Goal: Transaction & Acquisition: Purchase product/service

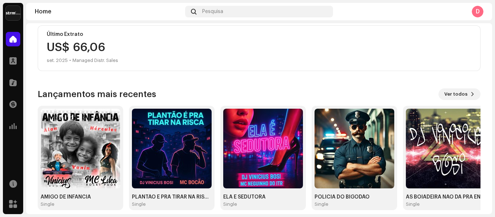
scroll to position [141, 0]
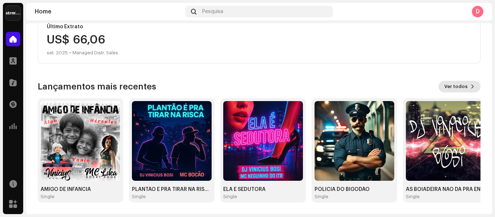
click at [460, 86] on span "Ver todos" at bounding box center [455, 86] width 23 height 14
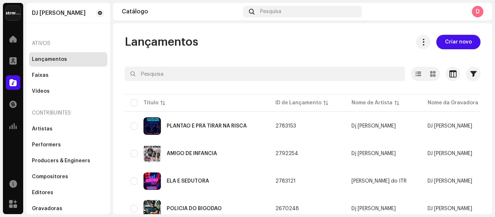
click at [59, 55] on div "Lançamentos" at bounding box center [68, 59] width 78 height 14
click at [453, 41] on span "Criar novo" at bounding box center [458, 42] width 27 height 14
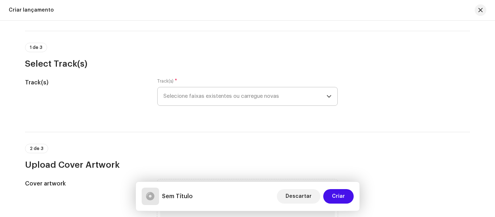
scroll to position [36, 0]
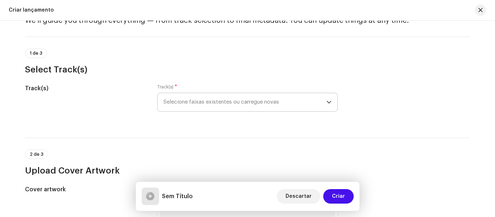
click at [263, 104] on span "Selecione faixas existentes ou carregue novas" at bounding box center [244, 102] width 163 height 18
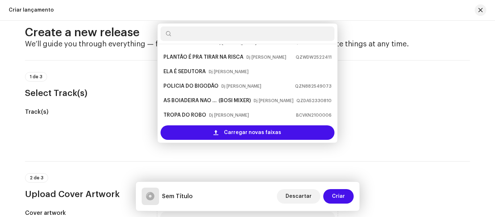
scroll to position [0, 0]
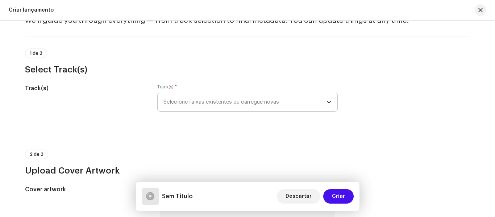
click at [197, 99] on span "Selecione faixas existentes ou carregue novas" at bounding box center [244, 102] width 163 height 18
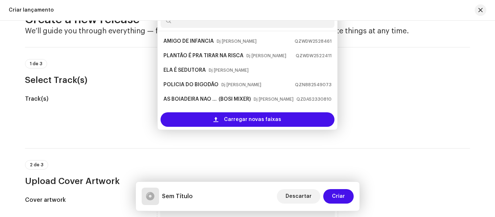
scroll to position [12, 0]
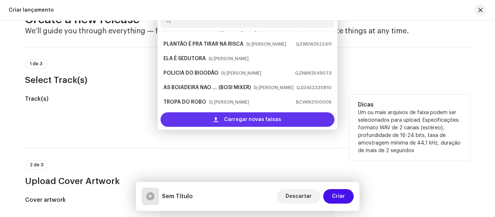
click at [240, 122] on span "Carregar novas faixas" at bounding box center [252, 119] width 57 height 14
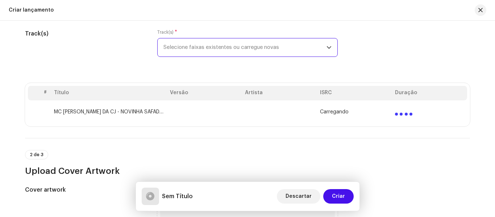
scroll to position [98, 0]
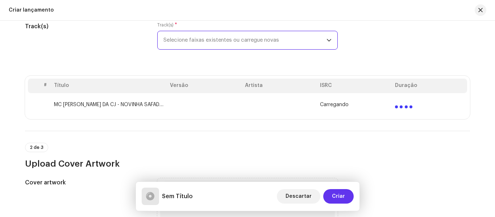
click at [340, 196] on span "Criar" at bounding box center [338, 196] width 13 height 14
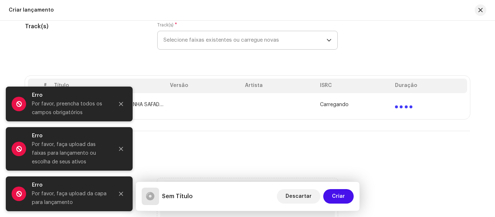
click at [259, 143] on div "2 de 3 Upload Cover Artwork" at bounding box center [247, 156] width 445 height 27
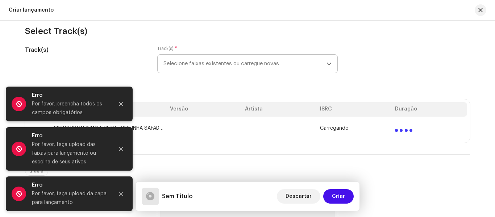
scroll to position [62, 0]
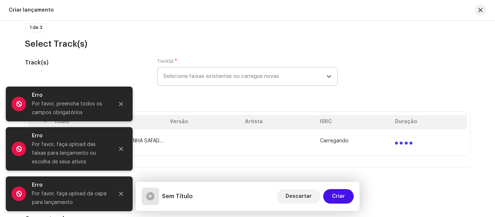
click at [327, 74] on icon "dropdown trigger" at bounding box center [328, 76] width 5 height 5
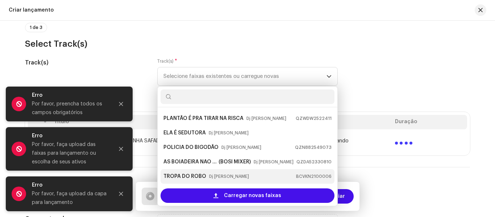
scroll to position [0, 0]
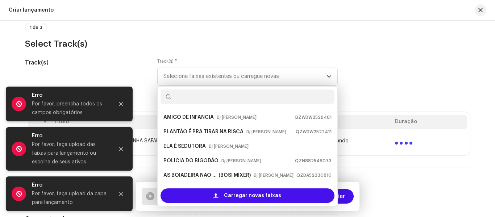
click at [391, 47] on h3 "Select Track(s)" at bounding box center [247, 44] width 445 height 12
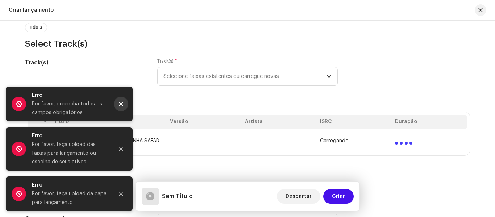
click at [125, 104] on button "Close" at bounding box center [121, 104] width 14 height 14
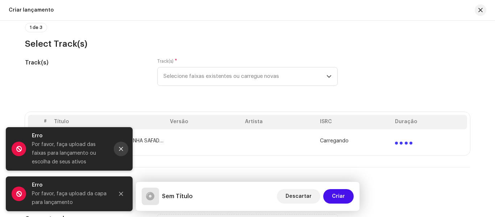
click at [122, 148] on icon "Close" at bounding box center [121, 149] width 4 height 4
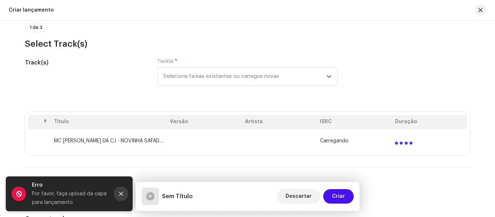
click at [124, 197] on button "Close" at bounding box center [121, 193] width 14 height 14
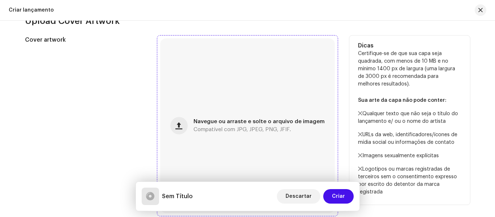
scroll to position [315, 0]
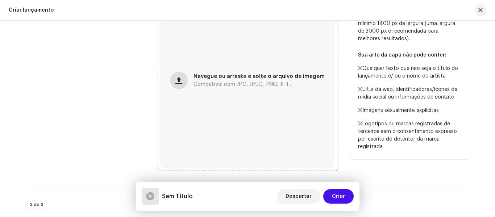
click at [182, 82] on span "button" at bounding box center [178, 80] width 7 height 6
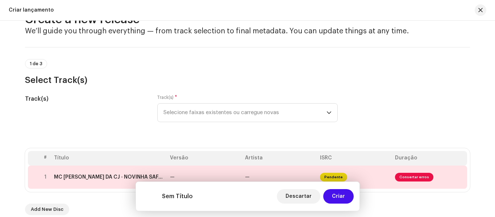
scroll to position [98, 0]
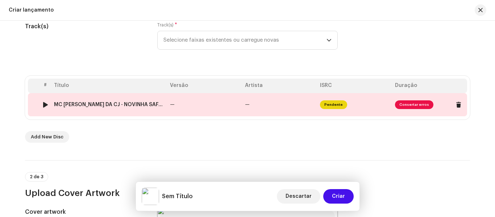
click at [408, 104] on span "Consertar erros" at bounding box center [414, 104] width 38 height 9
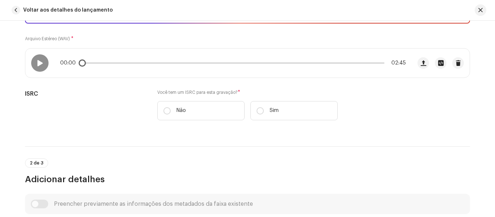
scroll to position [109, 0]
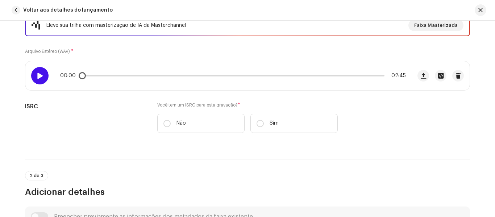
click at [39, 77] on span at bounding box center [40, 76] width 6 height 6
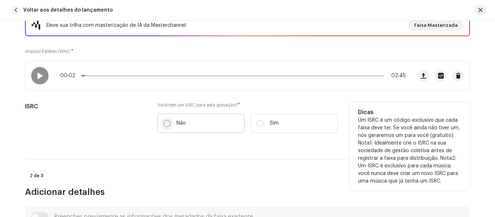
click at [165, 125] on input "Não" at bounding box center [166, 123] width 7 height 7
radio input "true"
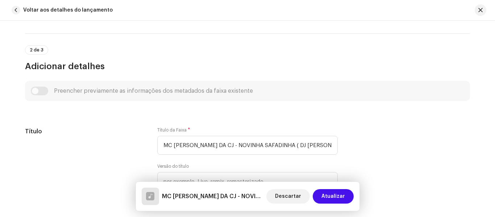
scroll to position [253, 0]
click at [34, 91] on div "Preencher previamente as informações dos metadados da faixa existente" at bounding box center [247, 90] width 433 height 9
click at [33, 91] on div "Preencher previamente as informações dos metadados da faixa existente" at bounding box center [247, 90] width 433 height 9
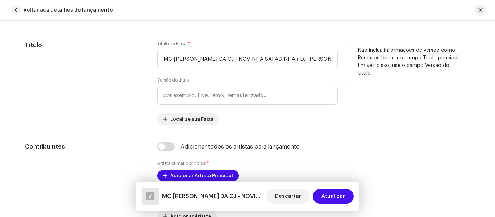
scroll to position [362, 0]
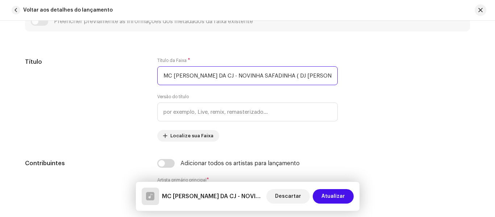
drag, startPoint x: 218, startPoint y: 37, endPoint x: 12, endPoint y: 20, distance: 206.7
click at [12, 20] on div "Voltar aos detalhes do lançamento Detalhes da faixa Complete o seguinte para fi…" at bounding box center [247, 108] width 495 height 217
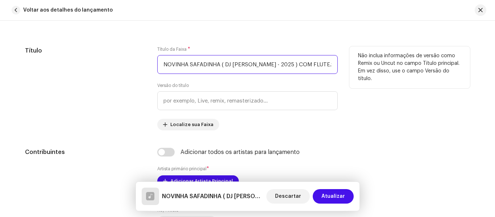
scroll to position [0, 1]
drag, startPoint x: 217, startPoint y: 64, endPoint x: 410, endPoint y: 70, distance: 192.7
click at [410, 70] on div "Título Título da Faixa * NOVINHA SAFADINHA ( DJ [PERSON_NAME] - 2025 ) COM FLUT…" at bounding box center [247, 88] width 445 height 84
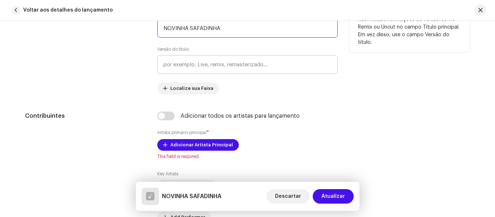
type input "NOVINHA SAFADINHA"
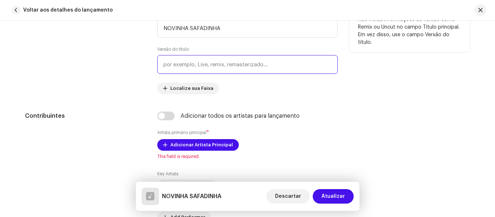
click at [206, 64] on input "text" at bounding box center [247, 64] width 180 height 19
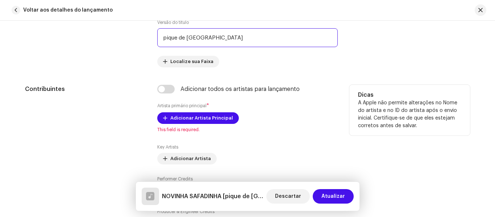
scroll to position [443, 0]
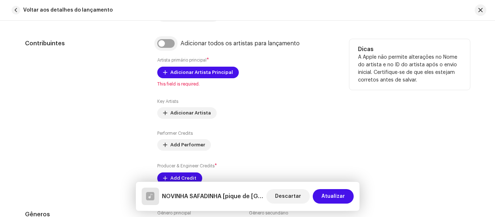
type input "pique de [GEOGRAPHIC_DATA]"
click at [162, 45] on input "checkbox" at bounding box center [165, 43] width 17 height 9
checkbox input "true"
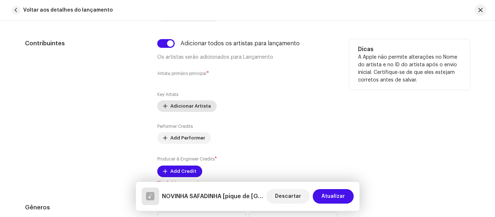
click at [188, 108] on span "Adicionar Artista" at bounding box center [190, 106] width 41 height 14
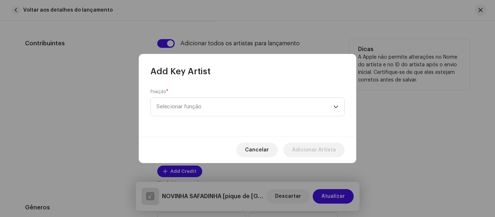
click at [188, 108] on span "Selecionar função" at bounding box center [244, 107] width 177 height 18
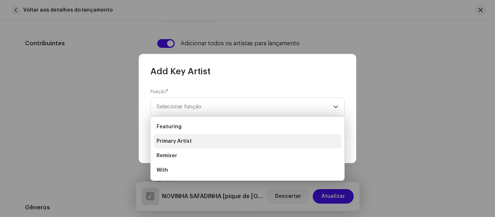
click at [186, 141] on span "Primary Artist" at bounding box center [173, 141] width 35 height 7
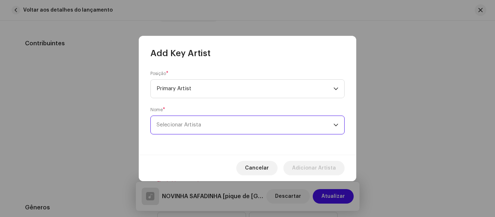
click at [202, 124] on span "Selecionar Artista" at bounding box center [244, 125] width 177 height 18
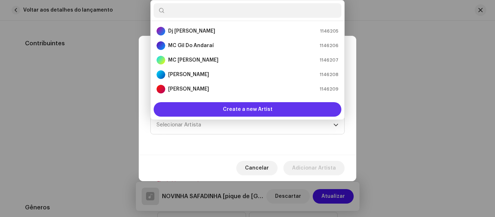
click at [246, 110] on span "Create a new Artist" at bounding box center [248, 109] width 50 height 14
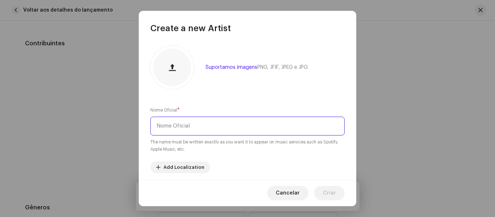
click at [194, 130] on input "text" at bounding box center [247, 126] width 194 height 19
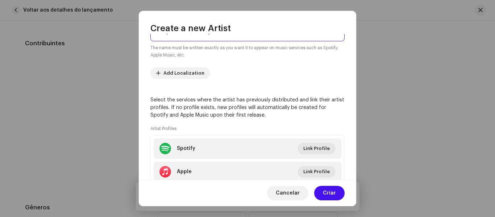
scroll to position [107, 0]
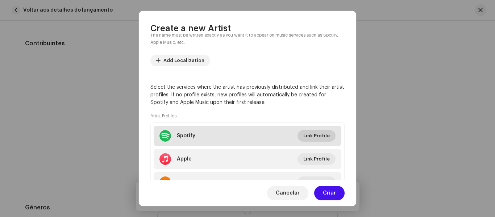
type input "mc [PERSON_NAME]"
click at [314, 135] on span "Link Profile" at bounding box center [316, 136] width 26 height 14
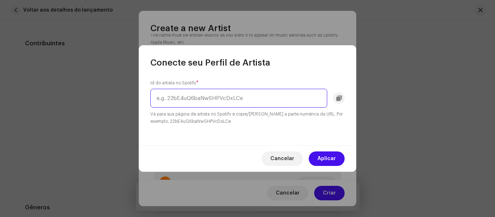
paste input "[URL][DOMAIN_NAME]"
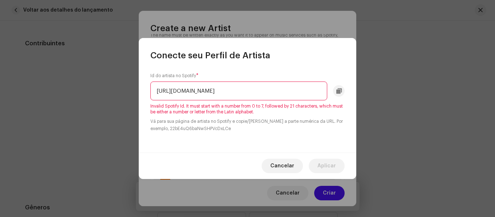
drag, startPoint x: 218, startPoint y: 91, endPoint x: 236, endPoint y: 91, distance: 18.1
click at [236, 91] on input "[URL][DOMAIN_NAME]" at bounding box center [238, 90] width 177 height 19
click at [267, 125] on small "Vá para sua página de artista no Spotify e copie/[PERSON_NAME] a parte numérica…" at bounding box center [247, 125] width 194 height 14
click at [311, 90] on input "[URL][DOMAIN_NAME]" at bounding box center [238, 90] width 177 height 19
drag, startPoint x: 235, startPoint y: 90, endPoint x: 77, endPoint y: 82, distance: 158.4
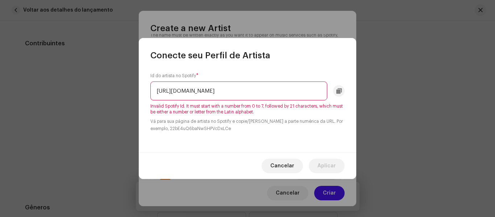
click at [77, 82] on div "Conecte seu Perfil de Artista Id do artista no Spotify * [URL][DOMAIN_NAME] Inv…" at bounding box center [247, 108] width 495 height 217
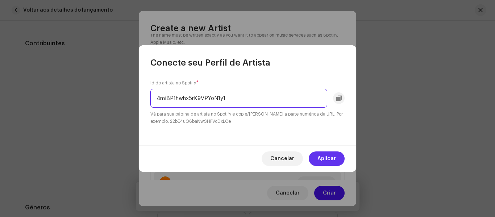
type input "4miBP1hwhx5rK9VPYoN1y1"
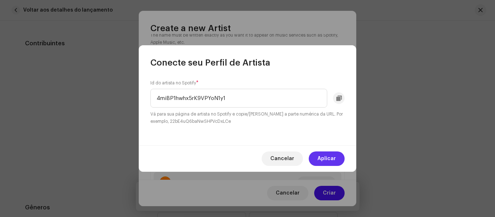
click at [324, 163] on span "Aplicar" at bounding box center [326, 158] width 18 height 14
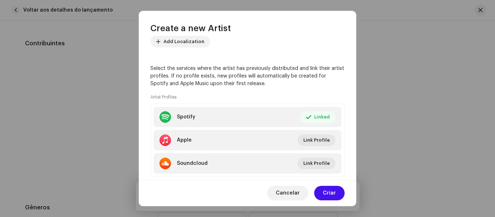
scroll to position [143, 0]
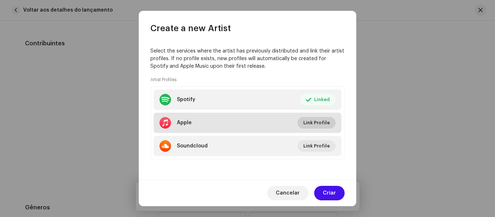
click at [317, 123] on span "Link Profile" at bounding box center [316, 123] width 26 height 14
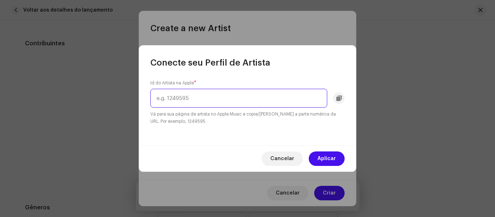
click at [179, 98] on input "text" at bounding box center [238, 98] width 177 height 19
paste input "1660736121"
type input "1660736121"
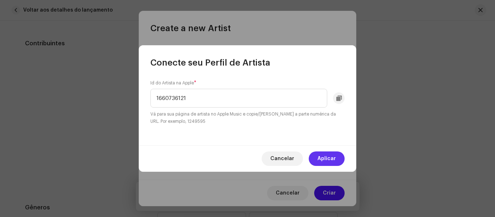
click at [331, 160] on span "Aplicar" at bounding box center [326, 158] width 18 height 14
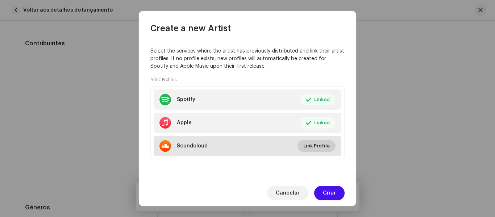
click at [309, 142] on span "Link Profile" at bounding box center [316, 146] width 26 height 14
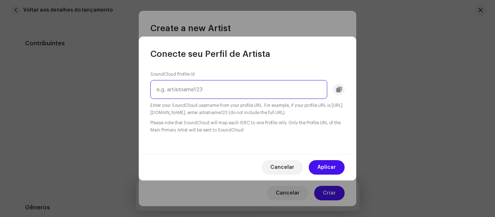
paste input "[PERSON_NAME]-990360727"
type input "[PERSON_NAME]-990360727"
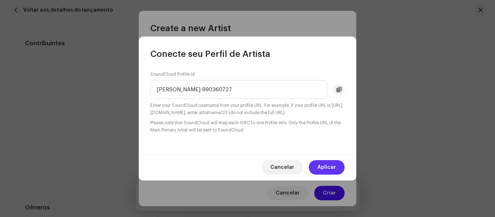
click at [333, 165] on span "Aplicar" at bounding box center [326, 167] width 18 height 14
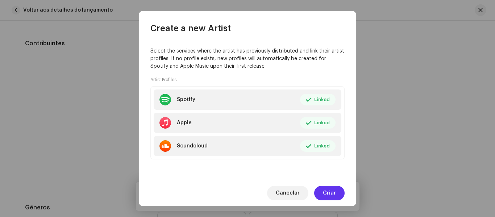
click at [329, 192] on span "Criar" at bounding box center [329, 193] width 13 height 14
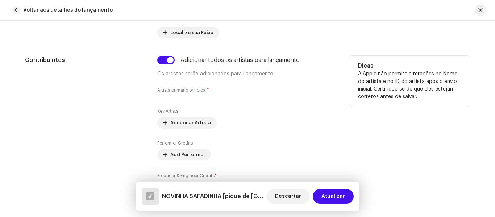
scroll to position [443, 0]
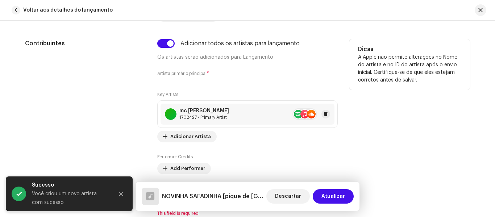
click at [204, 112] on div "mc [PERSON_NAME]" at bounding box center [204, 111] width 50 height 6
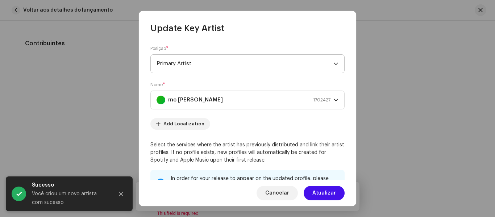
click at [324, 62] on span "Primary Artist" at bounding box center [244, 64] width 177 height 18
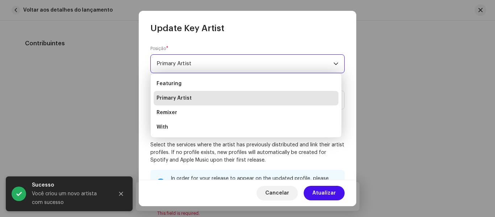
click at [176, 100] on span "Primary Artist" at bounding box center [173, 98] width 35 height 7
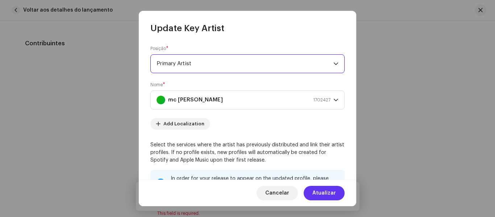
click at [327, 191] on span "Atualizar" at bounding box center [324, 193] width 24 height 14
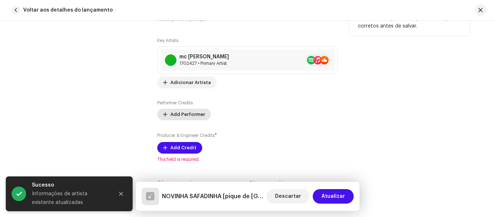
scroll to position [479, 0]
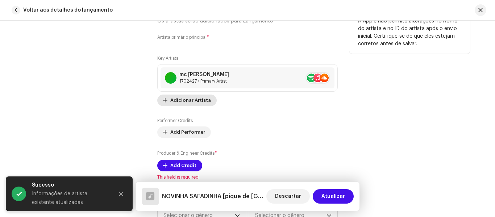
click at [180, 100] on span "Adicionar Artista" at bounding box center [190, 100] width 41 height 14
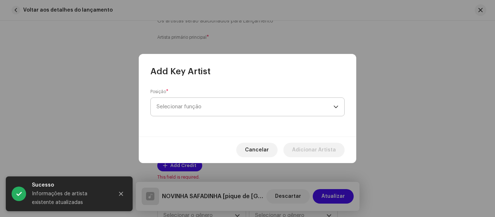
click at [197, 108] on span "Selecionar função" at bounding box center [244, 107] width 177 height 18
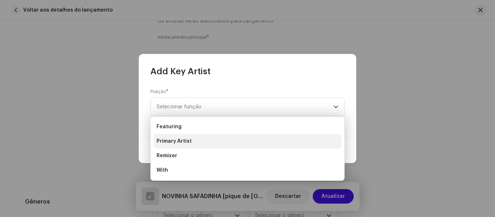
click at [185, 141] on span "Primary Artist" at bounding box center [173, 141] width 35 height 7
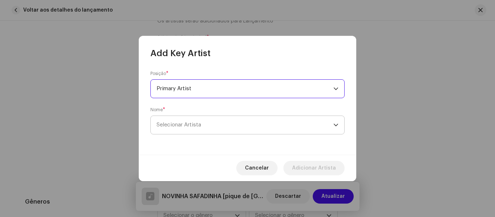
click at [196, 124] on span "Selecionar Artista" at bounding box center [178, 124] width 45 height 5
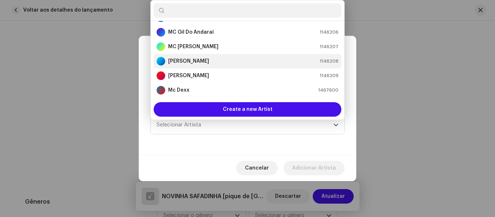
scroll to position [0, 0]
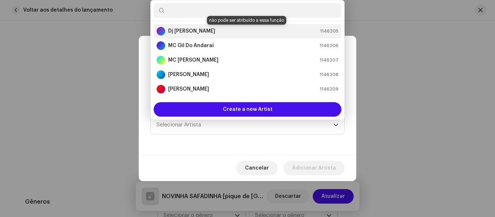
click at [196, 31] on strong "Dj [PERSON_NAME]" at bounding box center [191, 31] width 47 height 7
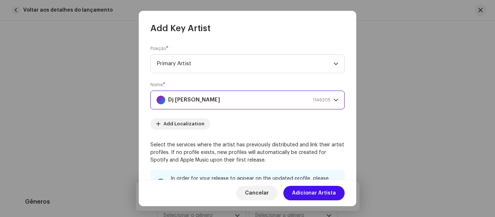
scroll to position [36, 0]
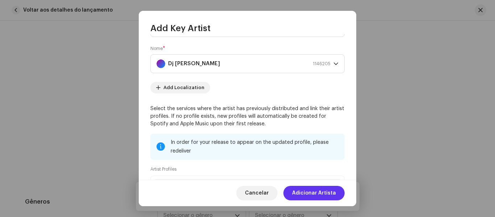
click at [330, 191] on span "Adicionar Artista" at bounding box center [314, 193] width 44 height 14
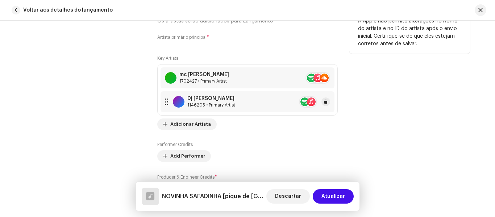
click at [184, 100] on div "Dj [PERSON_NAME] 1146205 • Primary Artist" at bounding box center [199, 102] width 72 height 12
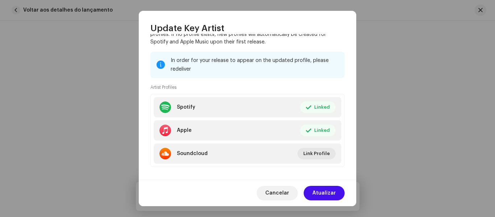
scroll to position [126, 0]
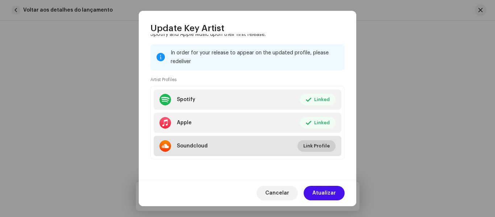
click at [316, 147] on span "Link Profile" at bounding box center [316, 146] width 26 height 14
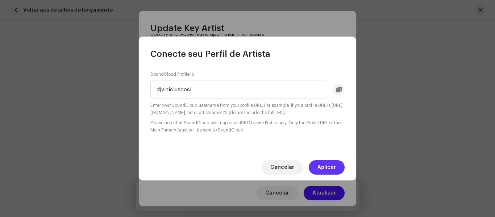
type input "djviniciusbosi"
click at [328, 164] on span "Aplicar" at bounding box center [326, 167] width 18 height 14
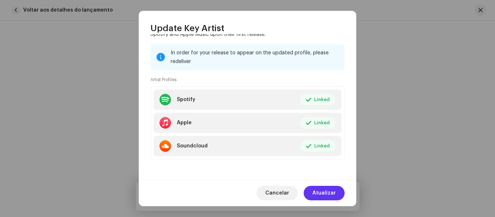
click at [325, 196] on span "Atualizar" at bounding box center [324, 193] width 24 height 14
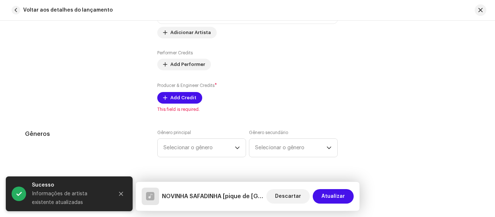
scroll to position [587, 0]
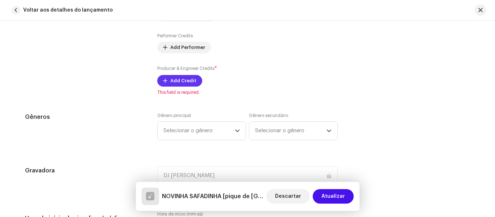
click at [177, 80] on span "Add Credit" at bounding box center [183, 81] width 26 height 14
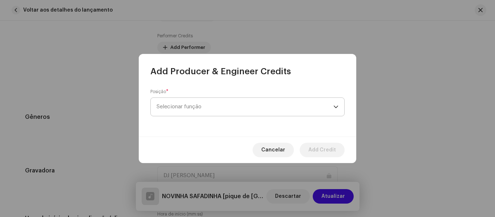
click at [194, 103] on span "Selecionar função" at bounding box center [244, 107] width 177 height 18
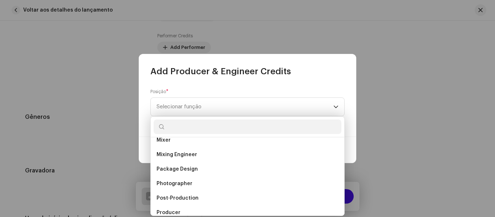
scroll to position [290, 0]
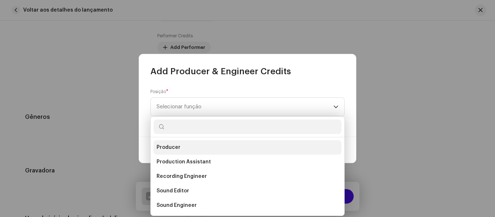
click at [189, 149] on li "Producer" at bounding box center [248, 147] width 188 height 14
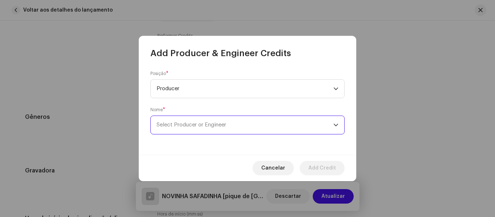
click at [203, 128] on span "Select Producer or Engineer" at bounding box center [244, 125] width 177 height 18
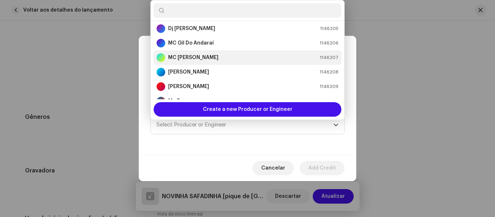
scroll to position [0, 0]
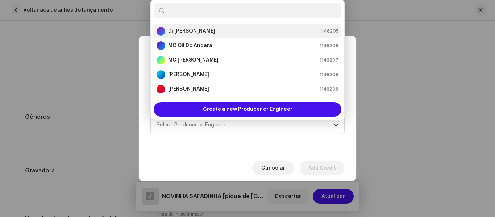
click at [200, 33] on strong "Dj [PERSON_NAME]" at bounding box center [191, 31] width 47 height 7
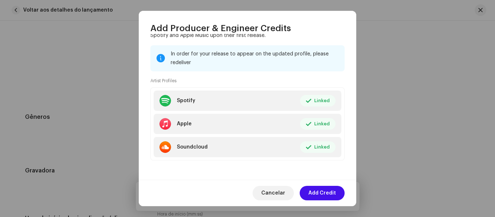
scroll to position [126, 0]
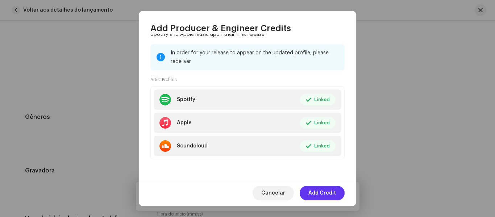
click at [323, 196] on span "Add Credit" at bounding box center [322, 193] width 28 height 14
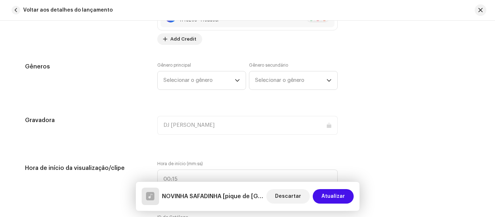
scroll to position [660, 0]
click at [226, 87] on span "Selecionar o gênero" at bounding box center [198, 80] width 71 height 18
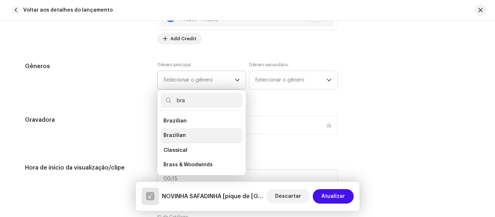
type input "bra"
click at [179, 134] on span "Brazilian" at bounding box center [174, 135] width 22 height 7
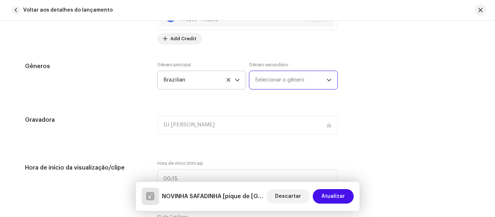
click at [294, 77] on span "Selecionar o gênero" at bounding box center [290, 80] width 71 height 18
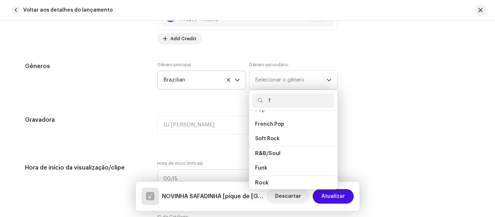
scroll to position [522, 0]
type input "f"
click at [259, 154] on span "Funk" at bounding box center [261, 153] width 12 height 7
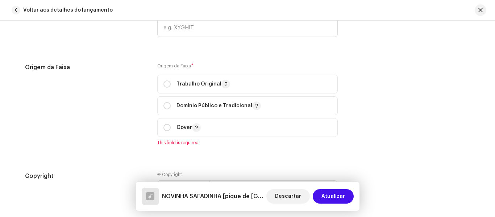
scroll to position [877, 0]
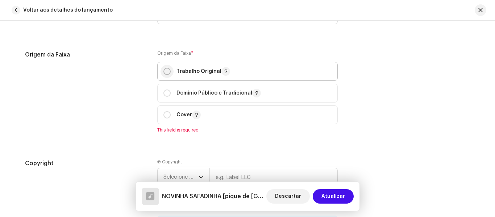
click at [165, 72] on input "radio" at bounding box center [166, 71] width 7 height 7
radio input "true"
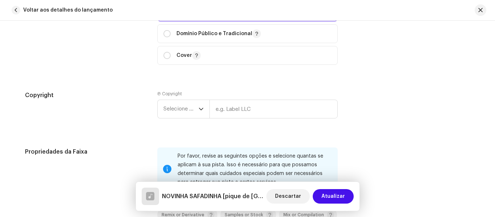
scroll to position [949, 0]
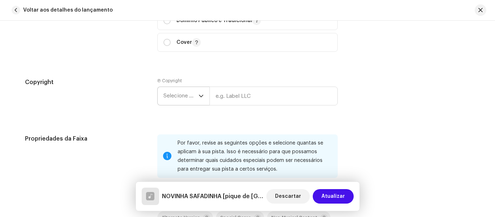
click at [201, 94] on icon "dropdown trigger" at bounding box center [200, 95] width 5 height 5
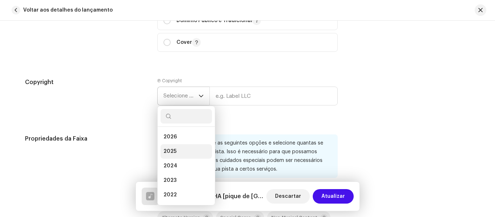
click at [171, 152] on span "2025" at bounding box center [169, 151] width 13 height 7
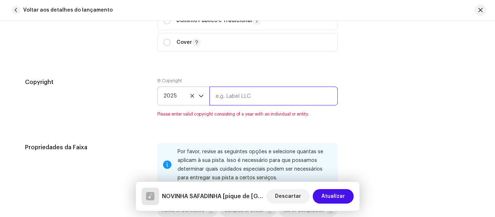
click at [228, 97] on input "text" at bounding box center [273, 96] width 128 height 19
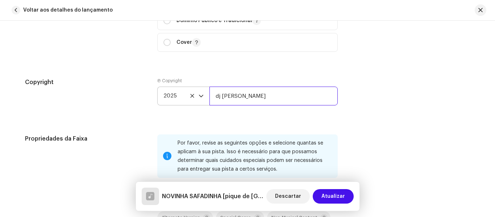
drag, startPoint x: 264, startPoint y: 98, endPoint x: 149, endPoint y: 89, distance: 115.8
click at [150, 90] on div "Copyright Ⓟ Copyright 2025 dj [PERSON_NAME]" at bounding box center [247, 97] width 445 height 39
type input "DJ [PERSON_NAME]"
click at [462, 109] on div "Copyright Ⓟ Copyright 2025 DJ VINICIUS BOSI" at bounding box center [247, 97] width 445 height 39
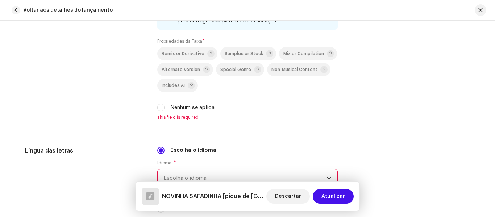
scroll to position [1131, 0]
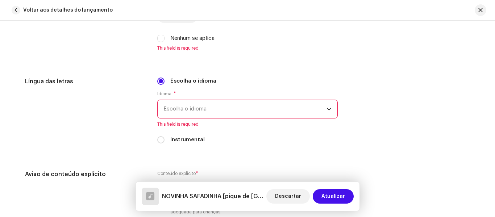
click at [198, 109] on span "Escolha o idioma" at bounding box center [244, 109] width 163 height 18
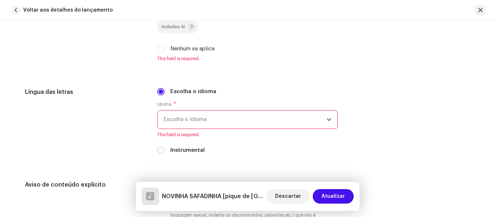
scroll to position [1153, 0]
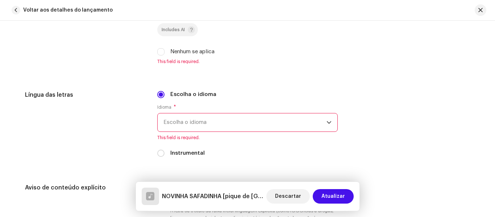
click at [198, 125] on span "Escolha o idioma" at bounding box center [244, 122] width 163 height 18
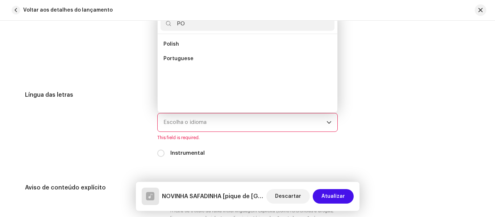
scroll to position [0, 0]
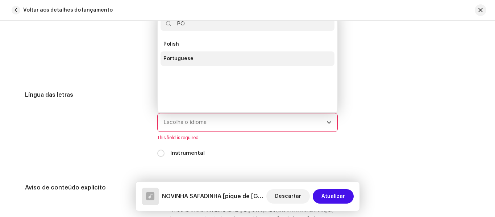
type input "PO"
click at [188, 60] on span "Portuguese" at bounding box center [178, 58] width 30 height 7
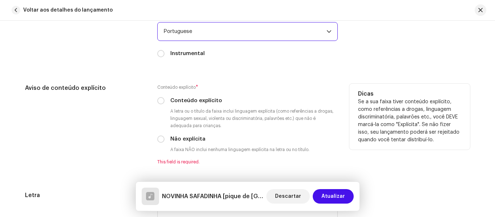
scroll to position [1262, 0]
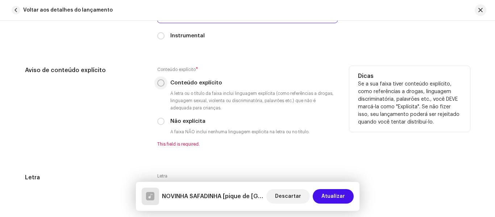
click at [157, 83] on input "Conteúdo explícito" at bounding box center [160, 82] width 7 height 7
radio input "true"
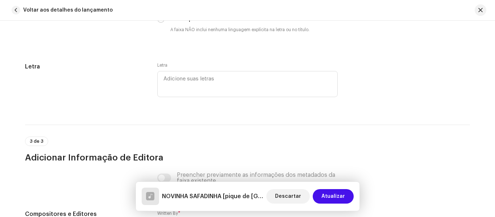
scroll to position [1371, 0]
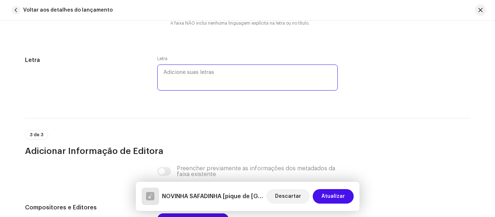
click at [184, 76] on textarea at bounding box center [247, 77] width 180 height 26
type textarea "N"
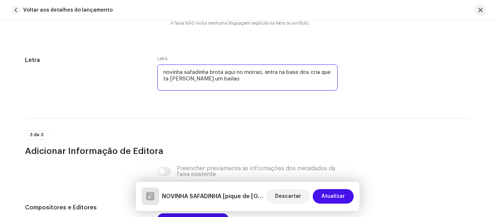
click at [266, 72] on textarea "novinha safadinha brota aqui no morrao, entra na base dos cria que ta [PERSON_N…" at bounding box center [247, 77] width 180 height 26
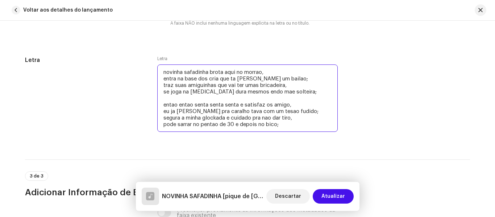
drag, startPoint x: 285, startPoint y: 127, endPoint x: 153, endPoint y: 70, distance: 144.1
click at [153, 70] on div "Letra Letra novinha safadinha brota aqui no morrao, entra na base dos cria que …" at bounding box center [247, 99] width 445 height 86
click at [286, 127] on textarea "novinha safadinha brota aqui no morrao, entra na base dos cria que ta [PERSON_N…" at bounding box center [247, 97] width 180 height 67
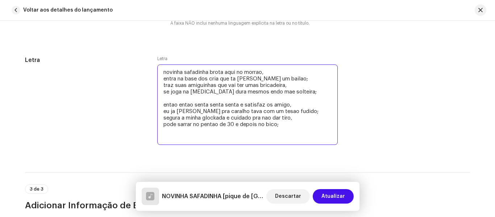
paste textarea "novinha safadinha brota aqui no morrao, entra na base dos cria que ta [PERSON_N…"
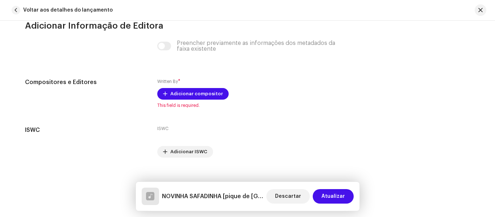
scroll to position [1612, 0]
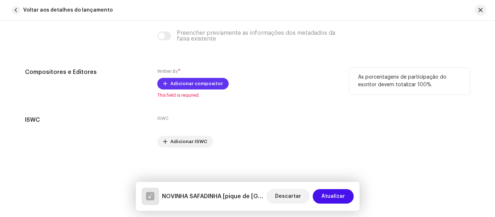
type textarea "novinha safadinha brota aqui no morrao, entra na base dos cria que ta [PERSON_N…"
click at [176, 81] on span "Adicionar compositor" at bounding box center [196, 83] width 53 height 14
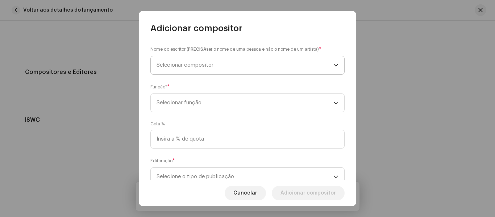
click at [221, 62] on span "Selecionar compositor" at bounding box center [244, 65] width 177 height 18
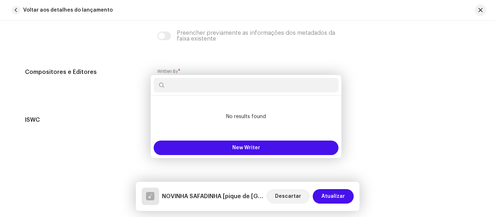
click at [454, 93] on div "Adicionar compositor Nome do escritor ( PRECISA ser o nome de uma pessoa e não …" at bounding box center [247, 108] width 495 height 217
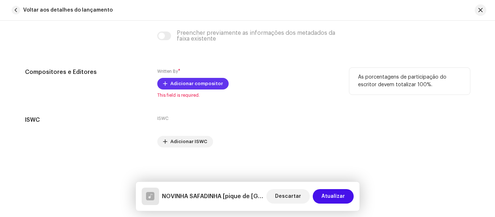
click at [185, 85] on span "Adicionar compositor" at bounding box center [196, 83] width 53 height 14
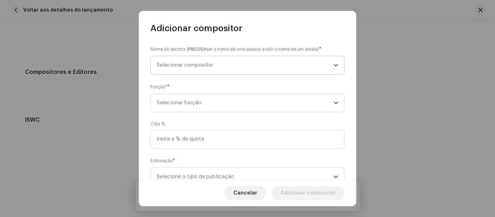
click at [190, 70] on span "Selecionar compositor" at bounding box center [244, 65] width 177 height 18
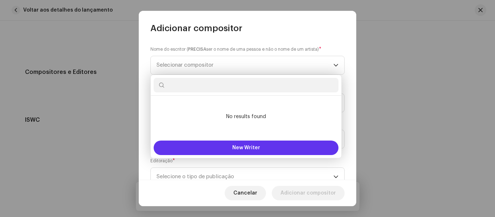
click at [225, 146] on button "New Writer" at bounding box center [246, 148] width 185 height 14
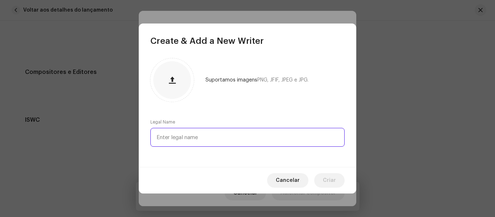
click at [204, 135] on input "text" at bounding box center [247, 137] width 194 height 19
type input "[PERSON_NAME]"
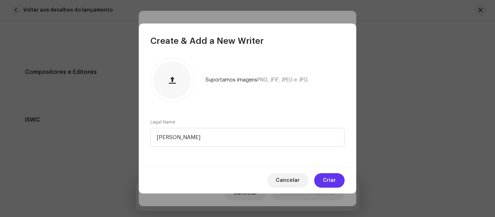
click at [330, 177] on span "Criar" at bounding box center [329, 180] width 13 height 14
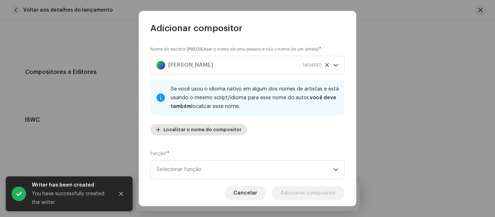
click at [173, 130] on span "Localizar o nome do compositor" at bounding box center [202, 129] width 78 height 14
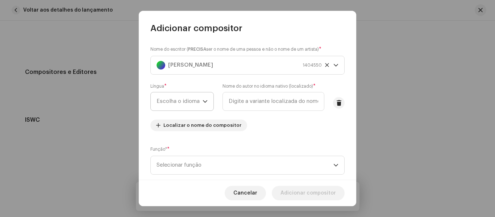
click at [200, 103] on span "Escolha o idioma" at bounding box center [179, 101] width 46 height 18
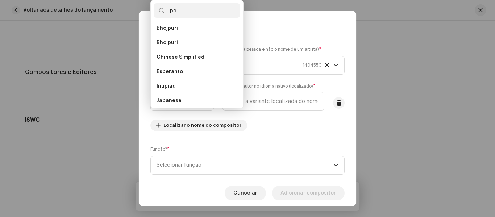
scroll to position [0, 0]
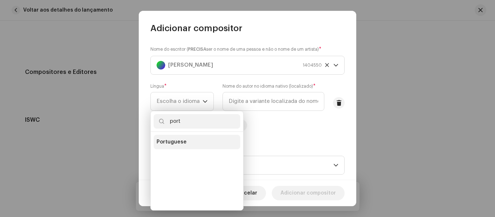
type input "port"
click at [180, 142] on span "Portuguese" at bounding box center [171, 141] width 30 height 7
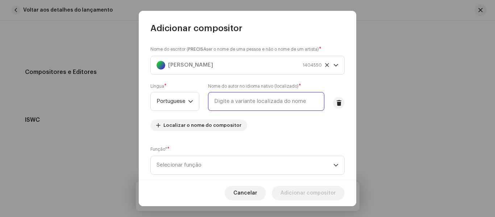
click at [236, 103] on input "text" at bounding box center [266, 101] width 116 height 19
type input "[PERSON_NAME]"
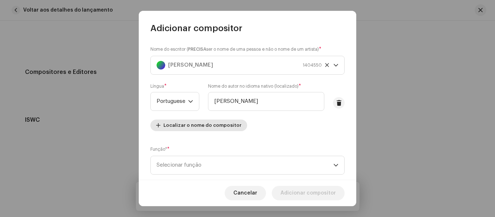
click at [198, 127] on span "Localizar o nome do compositor" at bounding box center [202, 125] width 78 height 14
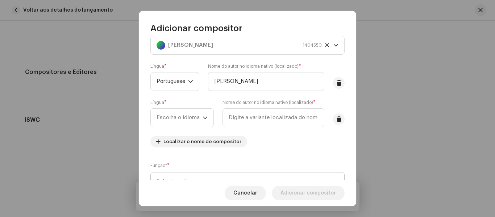
scroll to position [72, 0]
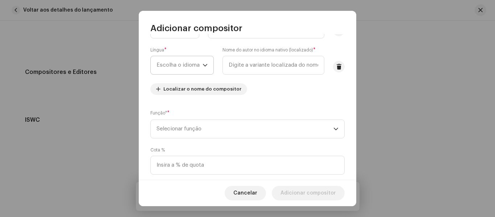
click at [201, 62] on span "Escolha o idioma" at bounding box center [179, 65] width 46 height 18
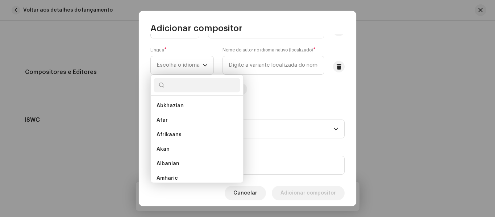
click at [288, 86] on div "Nome do escritor ( PRECISA ser o nome de uma pessoa e não o nome de um artista)…" at bounding box center [247, 36] width 194 height 127
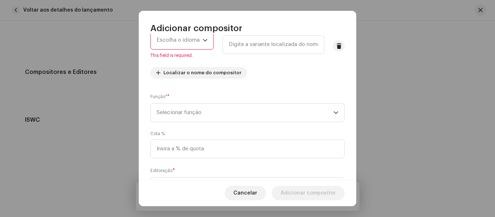
scroll to position [25, 0]
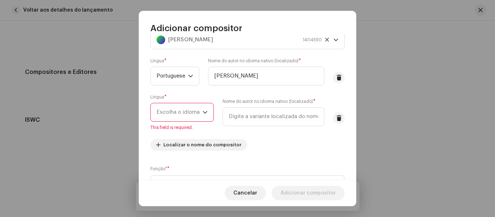
click at [206, 110] on icon "dropdown trigger" at bounding box center [204, 112] width 5 height 5
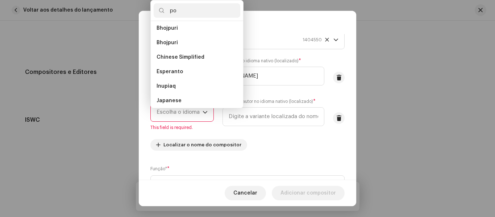
scroll to position [0, 0]
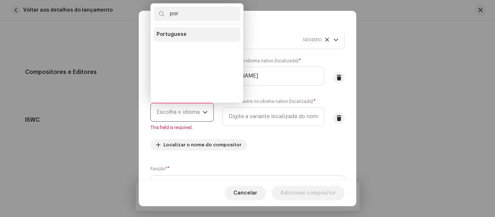
type input "por"
click at [181, 36] on span "Portuguese" at bounding box center [171, 34] width 30 height 7
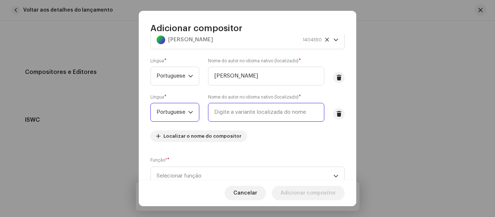
click at [251, 114] on input "text" at bounding box center [266, 112] width 116 height 19
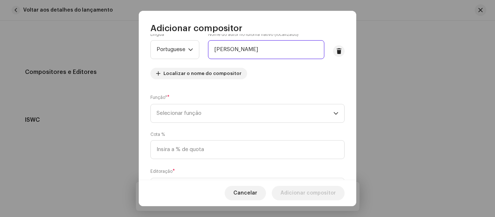
scroll to position [53, 0]
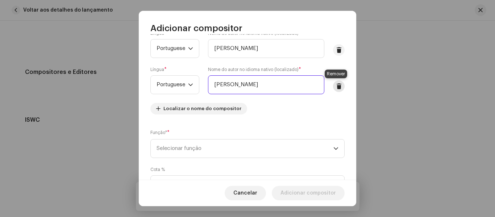
type input "[PERSON_NAME]"
click at [336, 85] on span at bounding box center [338, 86] width 5 height 6
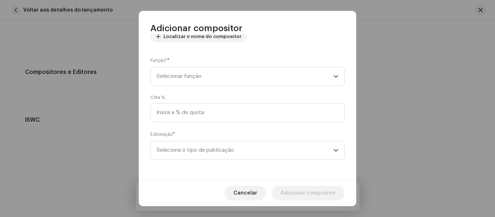
scroll to position [89, 0]
click at [185, 79] on span "Selecionar função" at bounding box center [244, 76] width 177 height 18
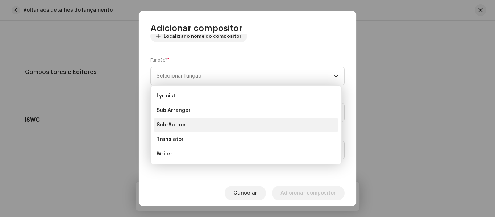
scroll to position [36, 0]
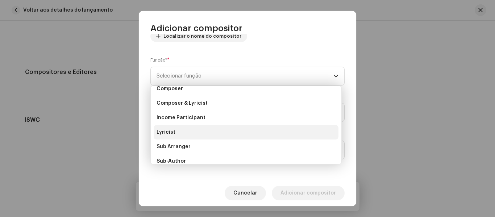
click at [172, 134] on span "Lyricist" at bounding box center [165, 132] width 19 height 7
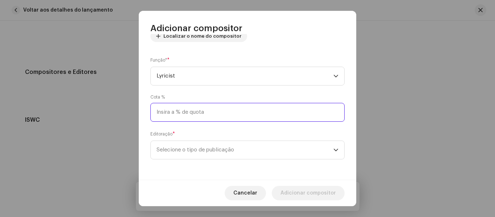
click at [183, 113] on input at bounding box center [247, 112] width 194 height 19
type input "50,00"
click at [177, 153] on span "Selecione o tipo de publicação" at bounding box center [244, 150] width 177 height 18
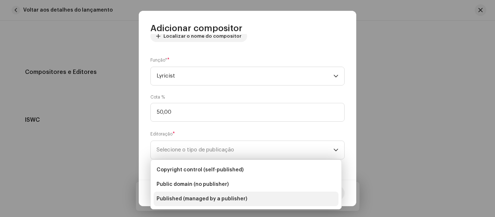
click at [199, 200] on span "Published (managed by a publisher)" at bounding box center [201, 198] width 91 height 7
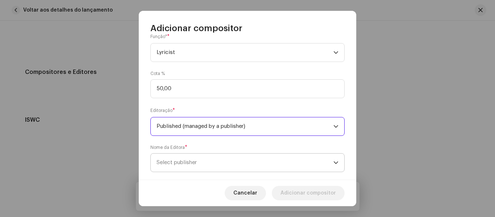
scroll to position [125, 0]
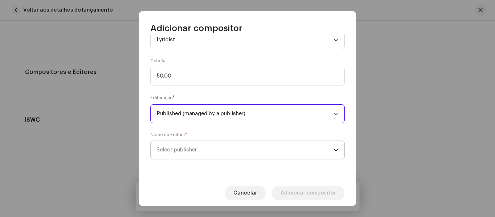
click at [195, 150] on span "Select publisher" at bounding box center [176, 149] width 40 height 5
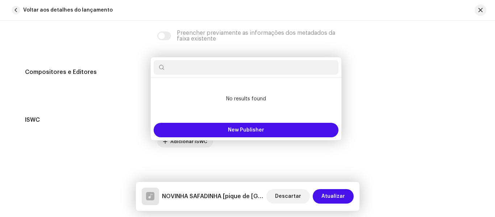
click at [419, 92] on div "Adicionar compositor Nome do escritor ( PRECISA ser o nome de uma pessoa e não …" at bounding box center [247, 108] width 495 height 217
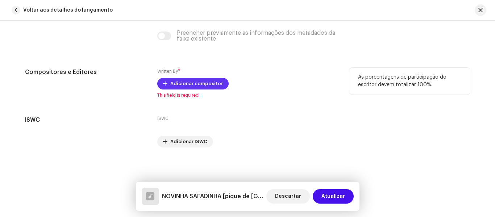
click at [188, 85] on span "Adicionar compositor" at bounding box center [196, 83] width 53 height 14
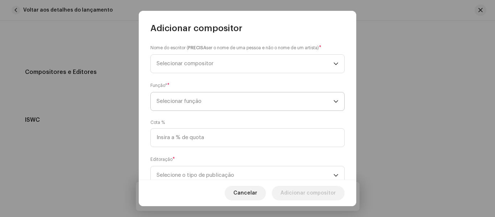
scroll to position [0, 0]
click at [226, 62] on span "Selecionar compositor" at bounding box center [244, 65] width 177 height 18
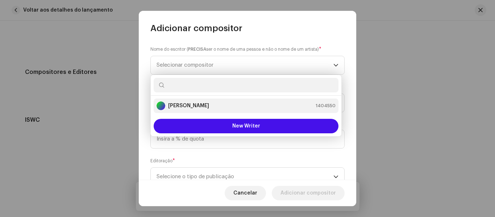
click at [209, 106] on strong "[PERSON_NAME]" at bounding box center [188, 105] width 41 height 7
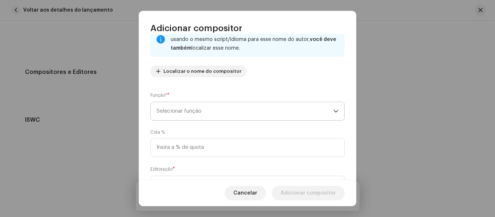
scroll to position [72, 0]
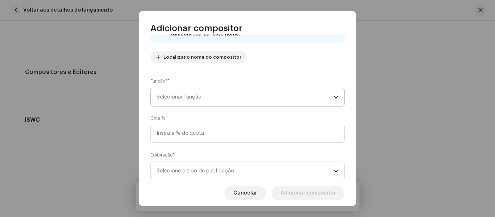
click at [189, 96] on span "Selecionar função" at bounding box center [244, 97] width 177 height 18
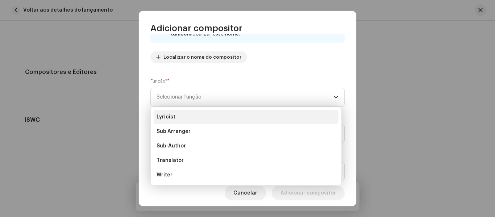
click at [180, 114] on li "Lyricist" at bounding box center [246, 117] width 185 height 14
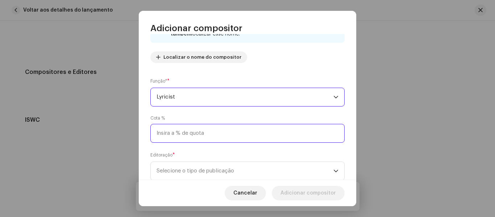
click at [178, 131] on input at bounding box center [247, 133] width 194 height 19
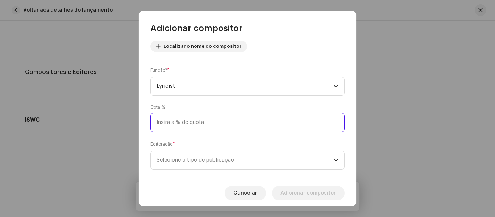
scroll to position [93, 0]
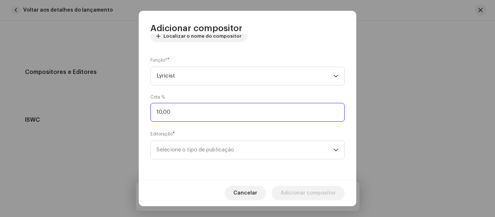
type input "100,00"
click at [240, 150] on span "Selecione o tipo de publicação" at bounding box center [244, 150] width 177 height 18
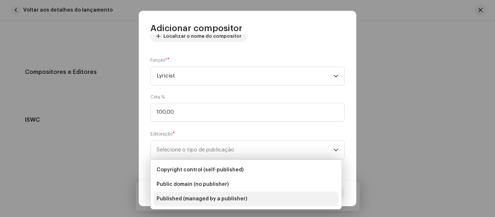
click at [204, 199] on span "Published (managed by a publisher)" at bounding box center [201, 198] width 91 height 7
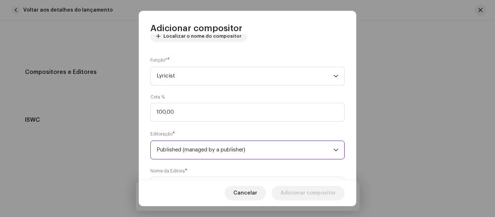
scroll to position [130, 0]
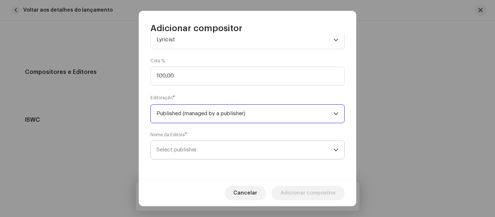
click at [222, 147] on span "Select publisher" at bounding box center [244, 150] width 177 height 18
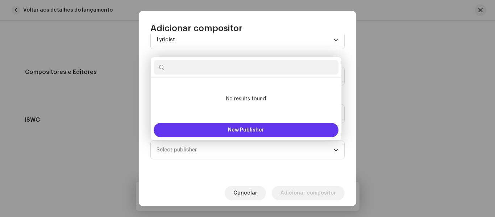
click at [238, 130] on span "New Publisher" at bounding box center [246, 129] width 36 height 5
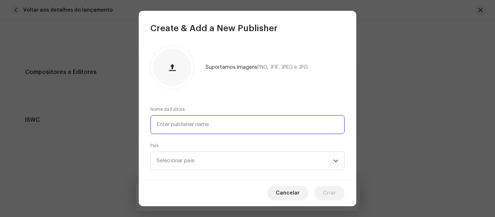
click at [207, 124] on input "text" at bounding box center [247, 124] width 194 height 19
type input "bosi records"
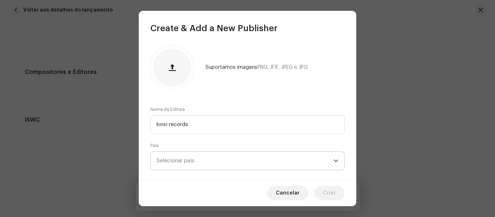
click at [179, 158] on span "Selecionar país" at bounding box center [175, 160] width 38 height 5
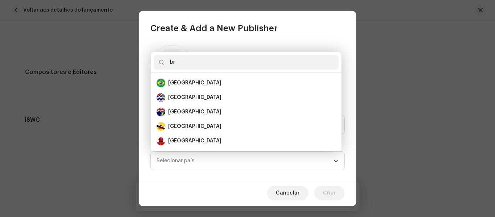
scroll to position [0, 0]
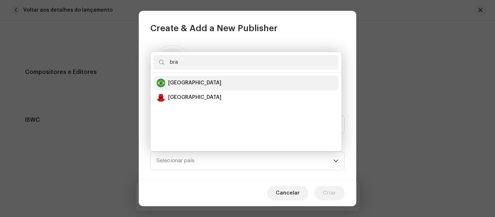
type input "bra"
click at [197, 81] on div "[GEOGRAPHIC_DATA]" at bounding box center [245, 83] width 179 height 9
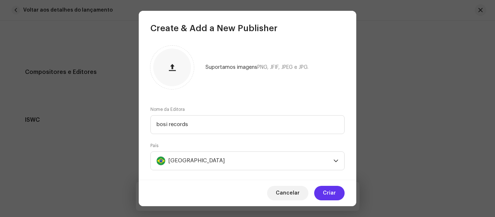
click at [333, 194] on span "Criar" at bounding box center [329, 193] width 13 height 14
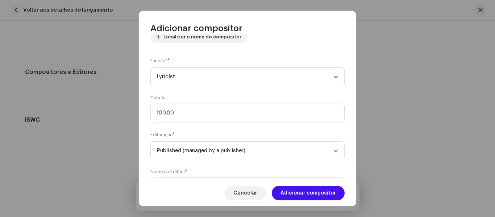
scroll to position [130, 0]
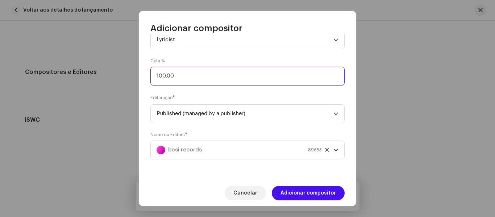
drag, startPoint x: 188, startPoint y: 73, endPoint x: 104, endPoint y: 70, distance: 83.7
click at [104, 70] on div "Adicionar compositor Nome do escritor ( PRECISA ser o nome de uma pessoa e não …" at bounding box center [247, 108] width 495 height 217
type input "50,00"
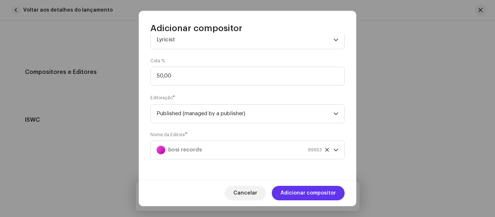
click at [318, 194] on span "Adicionar compositor" at bounding box center [307, 193] width 55 height 14
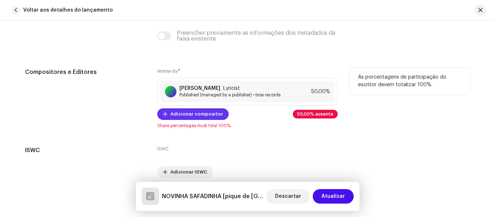
click at [192, 115] on span "Adicionar compositor" at bounding box center [196, 114] width 53 height 14
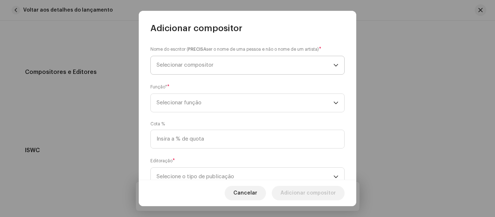
click at [186, 63] on span "Selecionar compositor" at bounding box center [184, 64] width 57 height 5
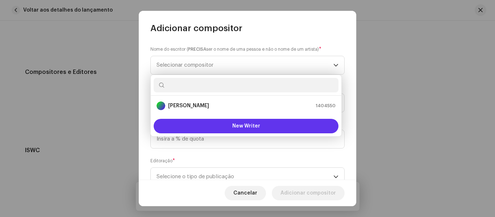
click at [239, 127] on span "New Writer" at bounding box center [246, 125] width 28 height 5
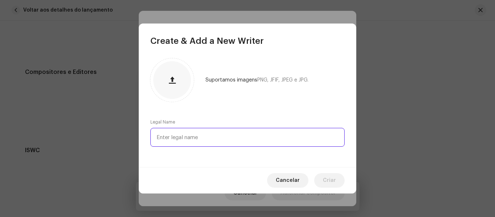
click at [186, 139] on input "text" at bounding box center [247, 137] width 194 height 19
click at [168, 137] on input "mar celo da cj" at bounding box center [247, 137] width 194 height 19
type input "[PERSON_NAME]"
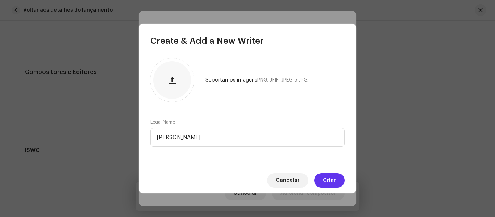
click at [337, 179] on button "Criar" at bounding box center [329, 180] width 30 height 14
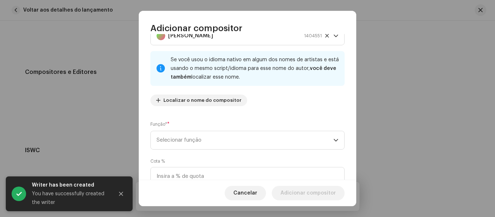
scroll to position [72, 0]
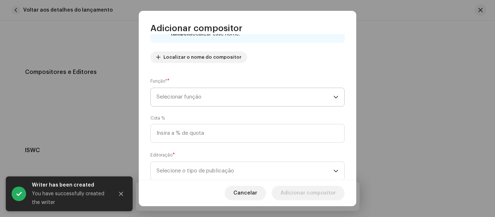
click at [205, 101] on span "Selecionar função" at bounding box center [244, 97] width 177 height 18
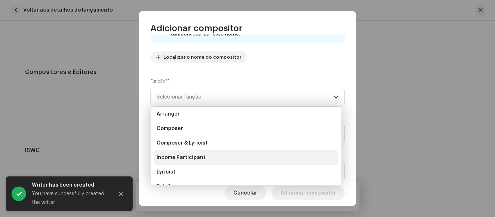
scroll to position [0, 0]
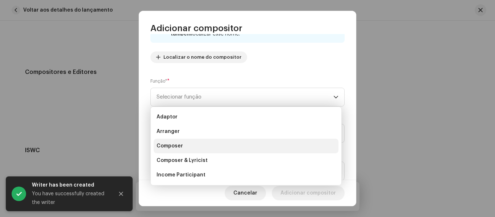
click at [178, 143] on span "Composer" at bounding box center [169, 145] width 26 height 7
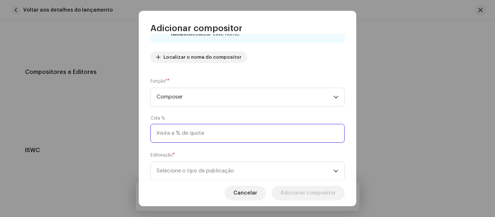
click at [172, 134] on input at bounding box center [247, 133] width 194 height 19
type input "50,00"
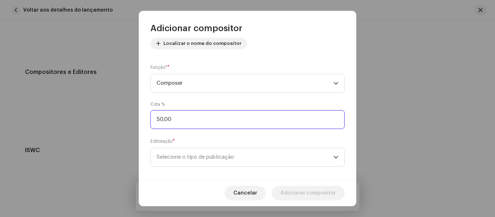
scroll to position [93, 0]
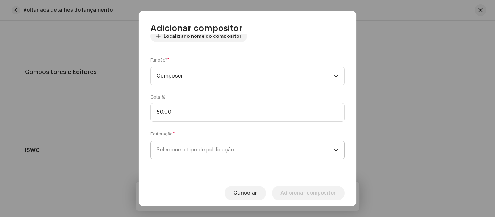
click at [188, 157] on span "Selecione o tipo de publicação" at bounding box center [244, 150] width 177 height 18
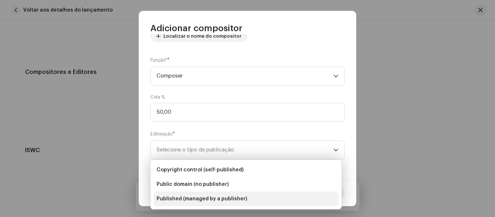
click at [183, 199] on span "Published (managed by a publisher)" at bounding box center [201, 198] width 91 height 7
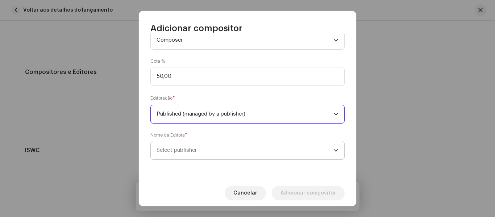
scroll to position [130, 0]
click at [176, 150] on span "Select publisher" at bounding box center [176, 149] width 40 height 5
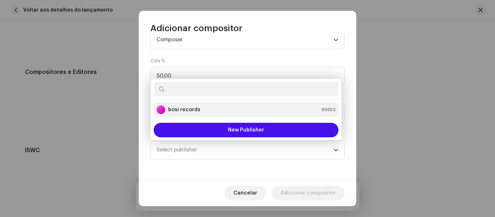
click at [182, 109] on strong "bosi records" at bounding box center [184, 109] width 32 height 7
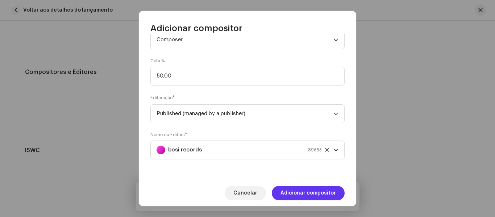
click at [307, 193] on span "Adicionar compositor" at bounding box center [307, 193] width 55 height 14
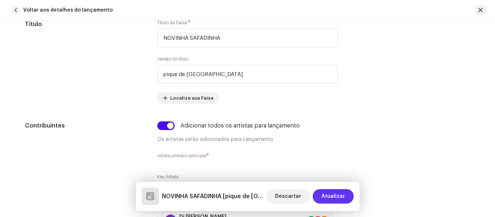
scroll to position [362, 0]
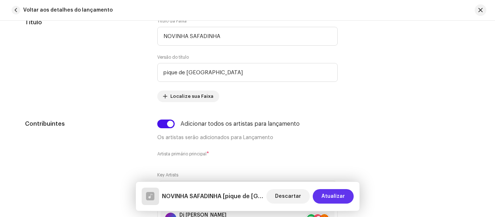
click at [334, 195] on span "Atualizar" at bounding box center [333, 196] width 24 height 14
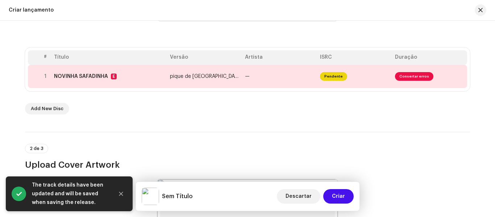
scroll to position [98, 0]
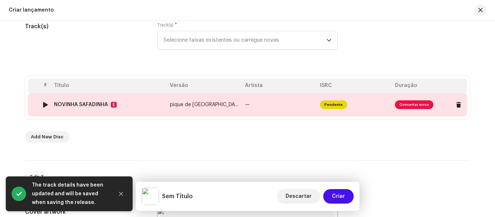
click at [411, 106] on span "Consertar erros" at bounding box center [414, 104] width 38 height 9
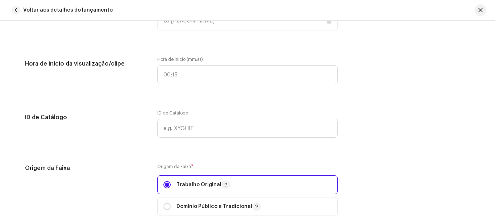
scroll to position [760, 0]
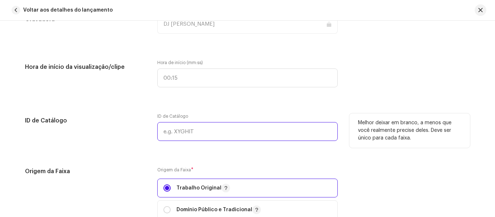
click at [189, 131] on input "text" at bounding box center [247, 131] width 180 height 19
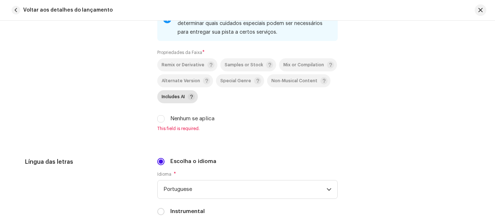
scroll to position [1014, 0]
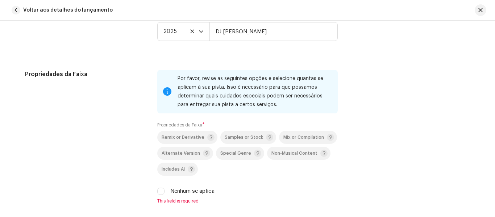
click at [155, 193] on div "Propriedades da Faixa Por favor, revise as seguintes opções e selecione quantas…" at bounding box center [247, 141] width 445 height 143
click at [160, 191] on input "Nenhum se aplica" at bounding box center [160, 191] width 7 height 7
checkbox input "true"
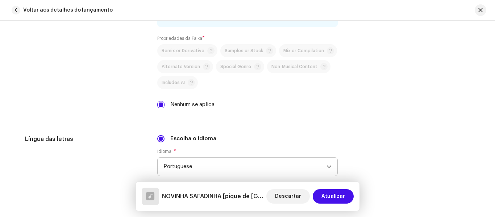
scroll to position [1123, 0]
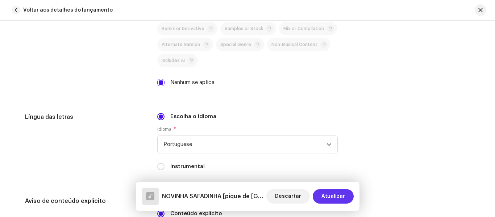
click at [332, 193] on span "Atualizar" at bounding box center [333, 196] width 24 height 14
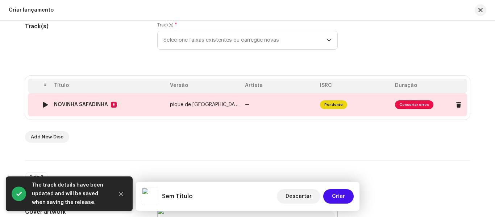
click at [414, 105] on span "Consertar erros" at bounding box center [414, 104] width 38 height 9
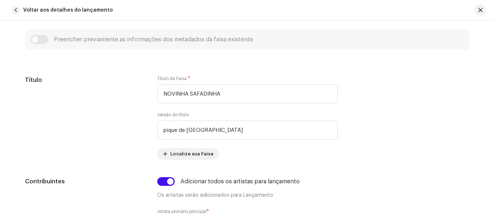
scroll to position [201, 0]
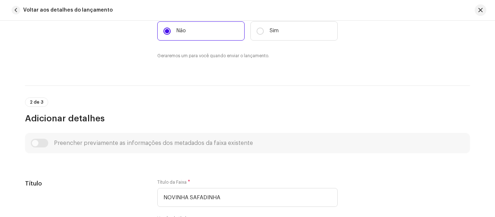
click at [38, 143] on div "Preencher previamente as informações dos metadados da faixa existente" at bounding box center [247, 143] width 433 height 9
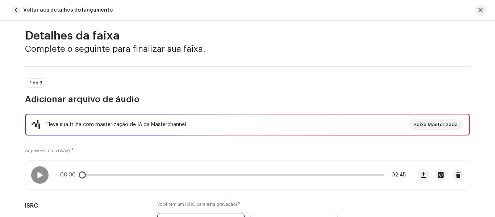
scroll to position [0, 0]
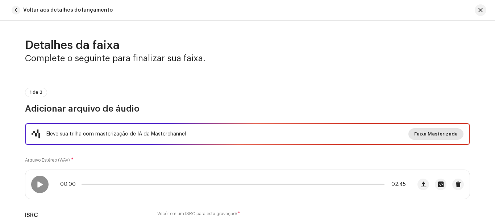
click at [434, 135] on span "Faixa Masterizada" at bounding box center [435, 134] width 43 height 14
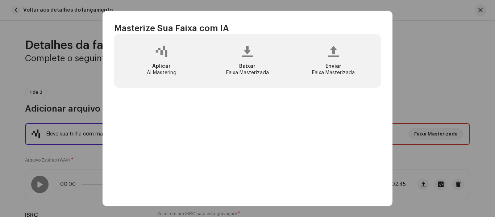
scroll to position [37, 0]
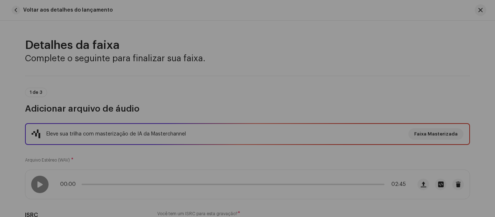
click at [403, 55] on div "Masterize Sua Faixa com IA Experimente a diferença do áudio de nível profission…" at bounding box center [247, 108] width 495 height 217
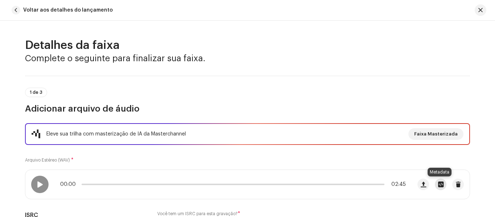
click at [438, 185] on span "button" at bounding box center [440, 184] width 5 height 6
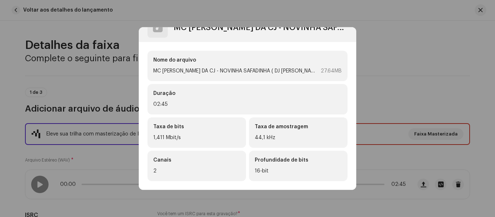
scroll to position [0, 0]
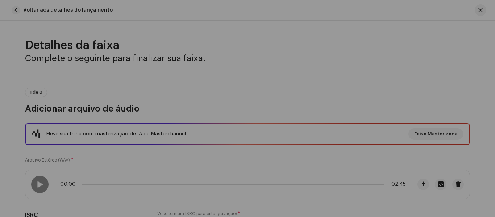
click at [385, 71] on div "MC [PERSON_NAME] DA CJ - NOVINHA SAFADINHA ( DJ [PERSON_NAME] - 2025 ) COM FLUT…" at bounding box center [247, 108] width 495 height 217
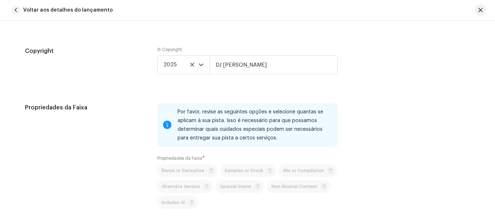
scroll to position [889, 0]
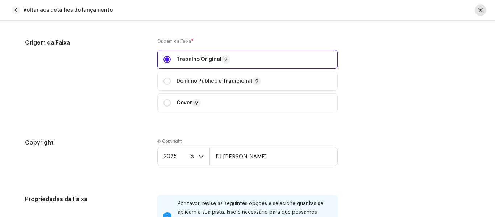
click at [478, 11] on button "button" at bounding box center [480, 10] width 12 height 12
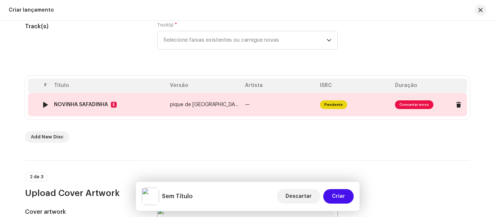
click at [334, 104] on span "Pendente" at bounding box center [333, 104] width 27 height 9
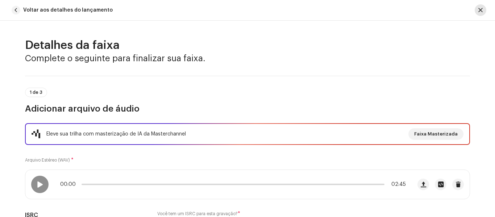
click at [479, 9] on span "button" at bounding box center [480, 10] width 4 height 6
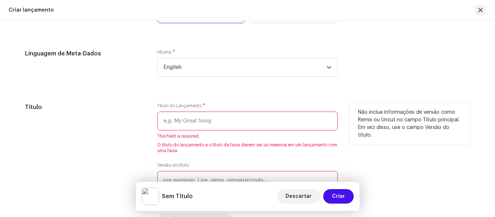
scroll to position [605, 0]
click at [199, 123] on input "text" at bounding box center [247, 120] width 180 height 19
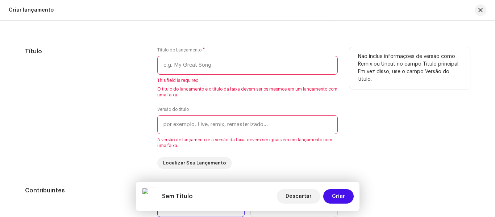
scroll to position [678, 0]
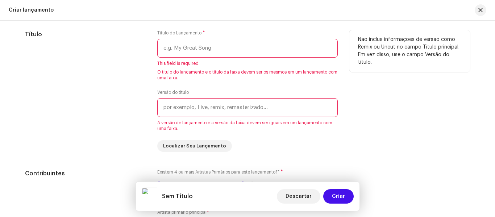
click at [188, 48] on input "text" at bounding box center [247, 48] width 180 height 19
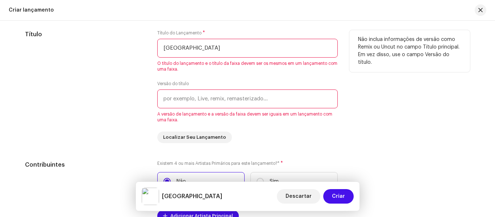
click at [188, 46] on input "[GEOGRAPHIC_DATA]" at bounding box center [247, 48] width 180 height 19
type input "Novinha Safadinha"
click at [198, 100] on input "text" at bounding box center [247, 98] width 180 height 19
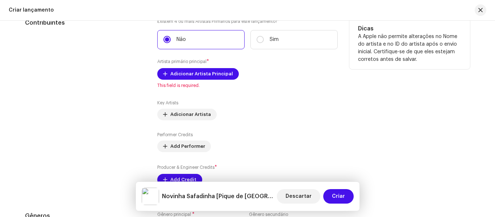
scroll to position [822, 0]
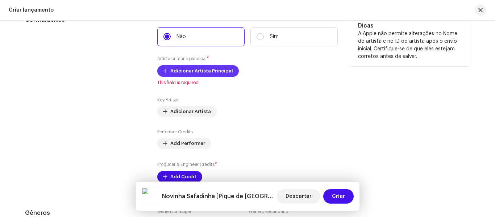
type input "Pique de [GEOGRAPHIC_DATA]"
click at [186, 71] on span "Adicionar Artista Principal" at bounding box center [201, 71] width 63 height 14
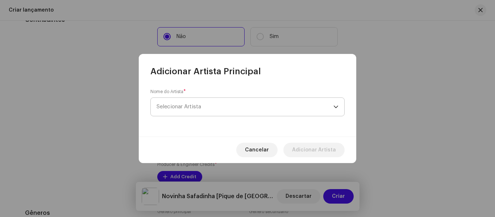
click at [201, 110] on span "Selecionar Artista" at bounding box center [244, 107] width 177 height 18
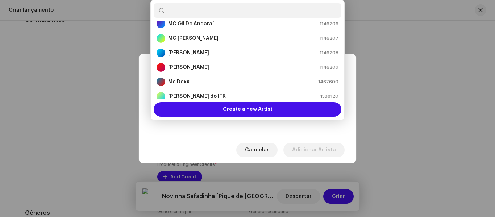
scroll to position [0, 0]
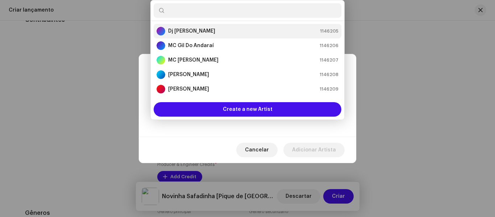
click at [211, 30] on div "Dj [PERSON_NAME] 1146205" at bounding box center [247, 31] width 182 height 9
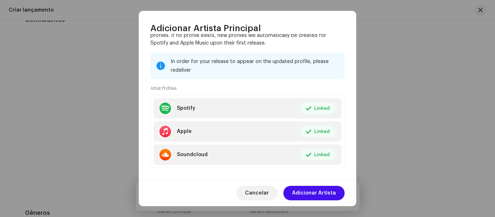
scroll to position [89, 0]
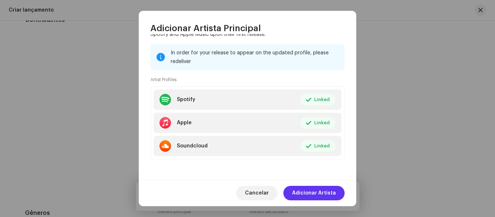
click at [322, 192] on span "Adicionar Artista" at bounding box center [314, 193] width 44 height 14
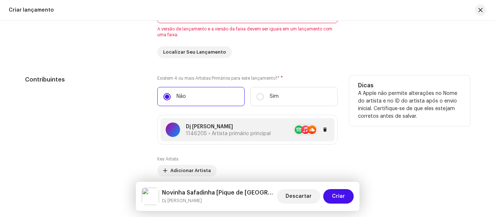
scroll to position [750, 0]
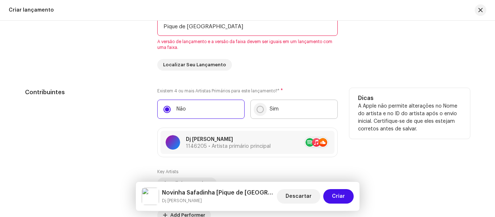
click at [257, 110] on input "Sim" at bounding box center [259, 109] width 7 height 7
radio input "true"
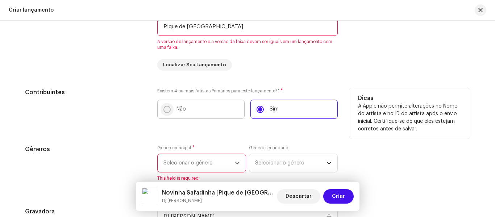
click at [167, 108] on input "Não" at bounding box center [166, 109] width 7 height 7
radio input "true"
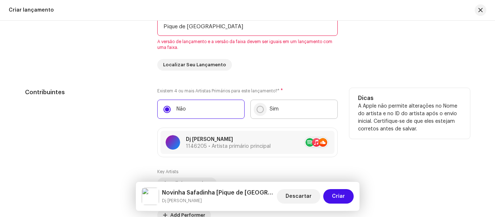
click at [259, 109] on input "Sim" at bounding box center [259, 109] width 7 height 7
radio input "true"
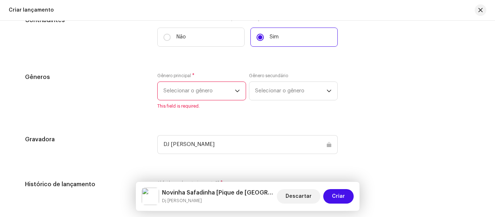
scroll to position [786, 0]
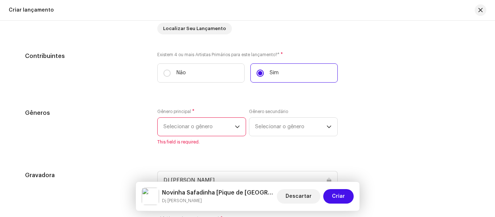
click at [243, 128] on p-select "Selecionar o gênero" at bounding box center [201, 126] width 89 height 19
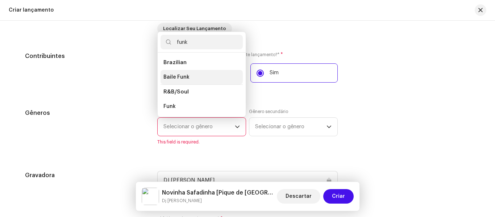
type input "funk"
click at [180, 79] on span "Baile Funk" at bounding box center [176, 77] width 26 height 7
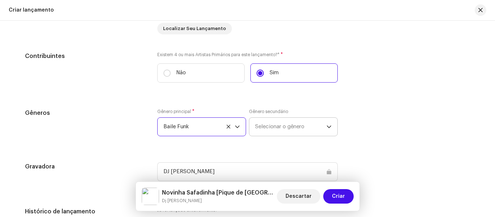
click at [301, 127] on span "Selecionar o gênero" at bounding box center [290, 127] width 71 height 18
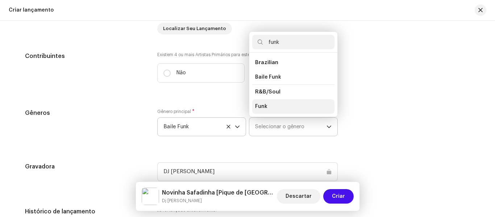
type input "funk"
click at [281, 106] on li "Funk" at bounding box center [293, 106] width 82 height 14
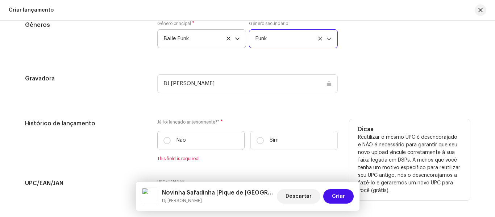
scroll to position [894, 0]
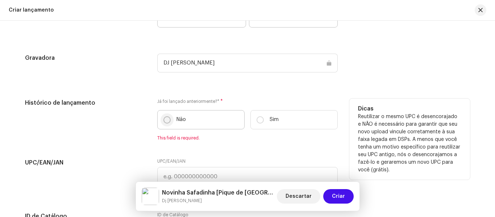
click at [168, 118] on input "Não" at bounding box center [166, 119] width 7 height 7
radio input "true"
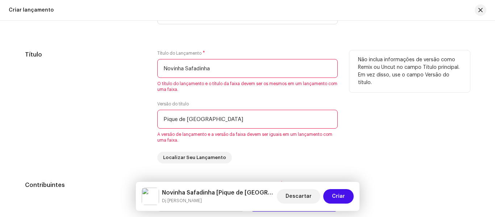
scroll to position [641, 0]
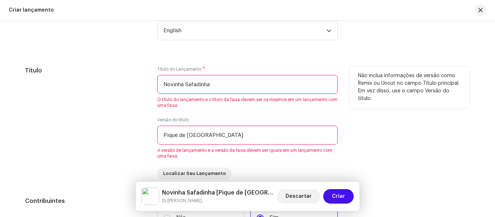
click at [227, 133] on input "Pique de [GEOGRAPHIC_DATA]" at bounding box center [247, 135] width 180 height 19
click at [239, 87] on input "Novinha Safadinha" at bounding box center [247, 84] width 180 height 19
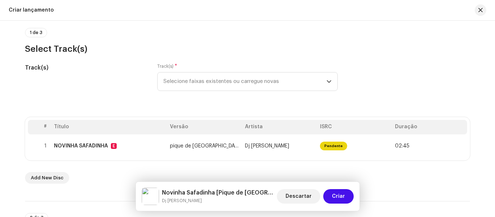
scroll to position [72, 0]
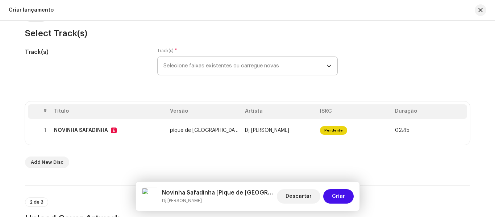
click at [290, 70] on span "Selecione faixas existentes ou carregue novas" at bounding box center [244, 66] width 163 height 18
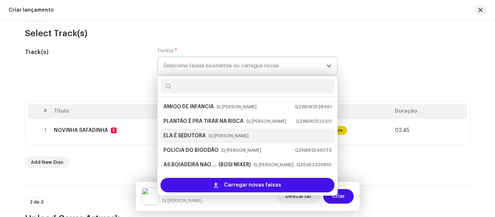
scroll to position [29, 0]
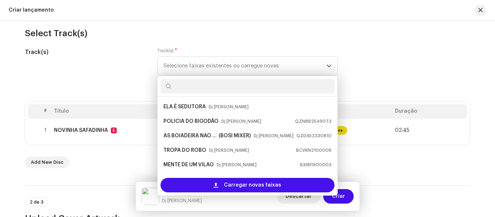
click at [409, 55] on div "Track(s) Track(s) * Selecione faixas existentes ou carregue novas AMIGO DE INFA…" at bounding box center [247, 66] width 445 height 36
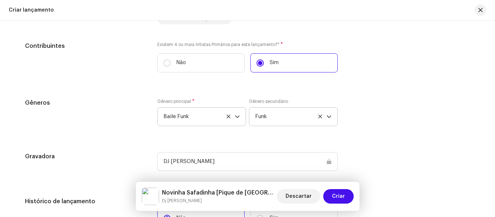
scroll to position [797, 0]
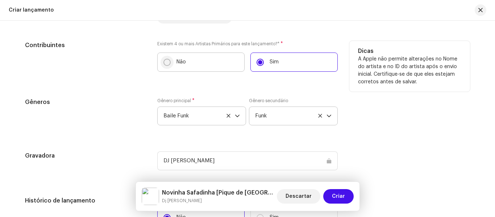
click at [163, 61] on input "Não" at bounding box center [166, 62] width 7 height 7
radio input "true"
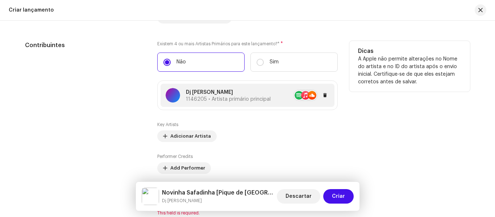
click at [214, 95] on p "Dj [PERSON_NAME]" at bounding box center [228, 93] width 85 height 8
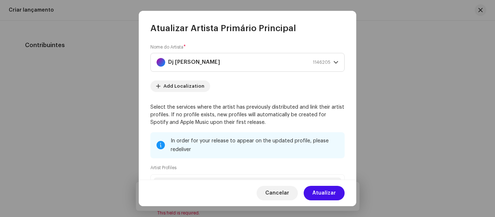
scroll to position [0, 0]
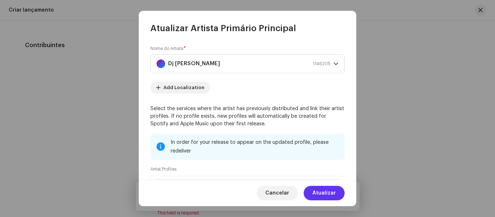
click at [330, 193] on span "Atualizar" at bounding box center [324, 193] width 24 height 14
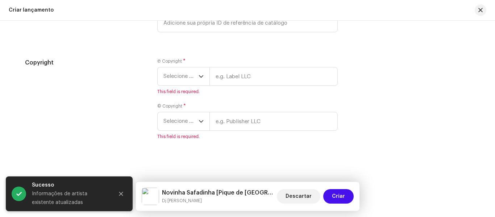
scroll to position [1232, 0]
click at [199, 78] on icon "dropdown trigger" at bounding box center [200, 75] width 5 height 5
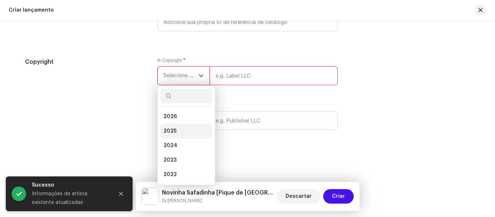
click at [179, 131] on li "2025" at bounding box center [185, 131] width 51 height 14
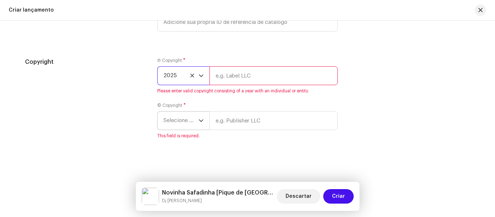
click at [199, 120] on icon "dropdown trigger" at bounding box center [201, 120] width 4 height 3
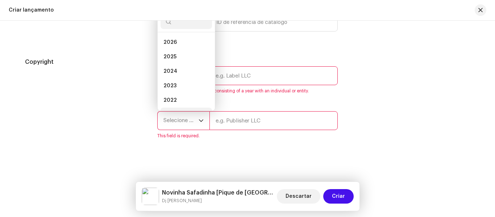
scroll to position [12, 0]
click at [180, 47] on li "2025" at bounding box center [185, 45] width 51 height 14
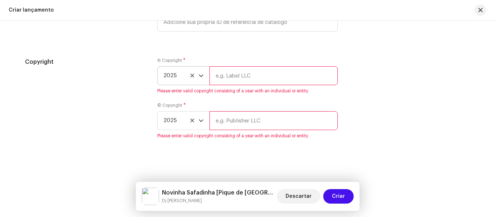
click at [253, 77] on input "text" at bounding box center [273, 75] width 128 height 19
type input "DJ [PERSON_NAME]"
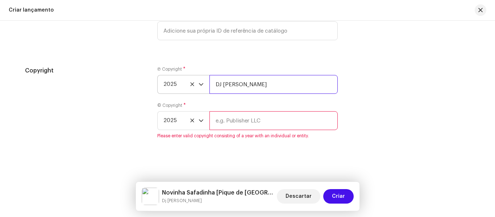
scroll to position [1223, 0]
click at [246, 121] on input "text" at bounding box center [273, 120] width 128 height 19
type input "DJ [PERSON_NAME]"
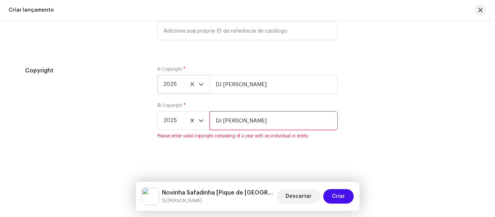
scroll to position [1215, 0]
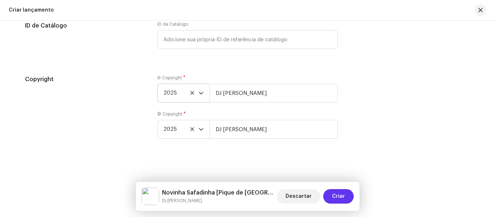
click at [339, 190] on span "Criar" at bounding box center [338, 196] width 13 height 14
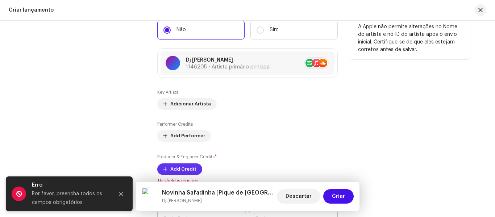
scroll to position [816, 0]
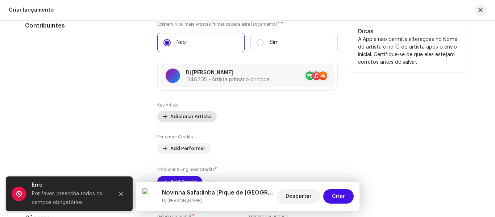
click at [179, 118] on span "Adicionar Artista" at bounding box center [190, 116] width 41 height 14
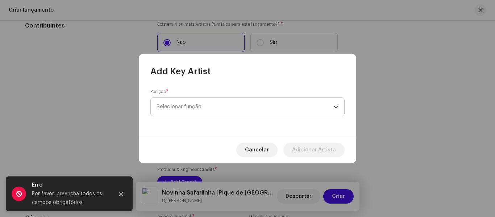
click at [178, 104] on span "Selecionar função" at bounding box center [244, 107] width 177 height 18
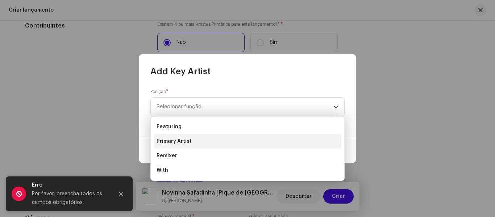
click at [180, 142] on span "Primary Artist" at bounding box center [173, 141] width 35 height 7
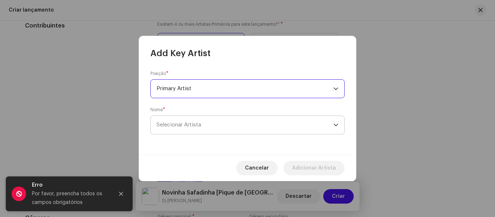
click at [195, 124] on span "Selecionar Artista" at bounding box center [178, 124] width 45 height 5
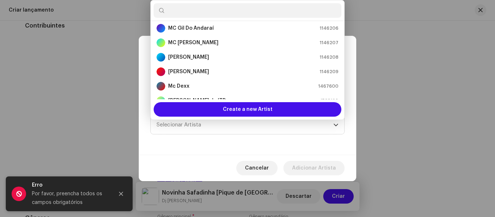
scroll to position [0, 0]
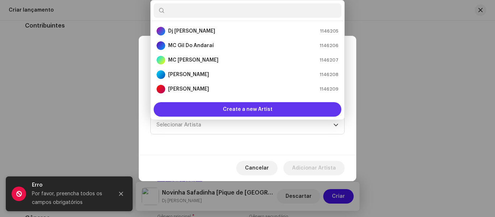
click at [234, 112] on span "Create a new Artist" at bounding box center [248, 109] width 50 height 14
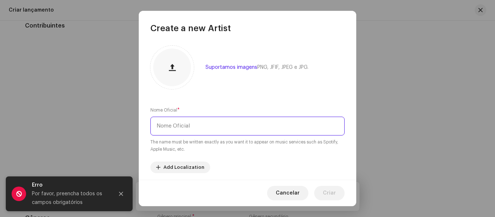
click at [200, 127] on input "text" at bounding box center [247, 126] width 194 height 19
type input "m"
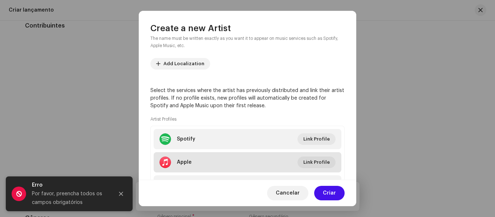
scroll to position [143, 0]
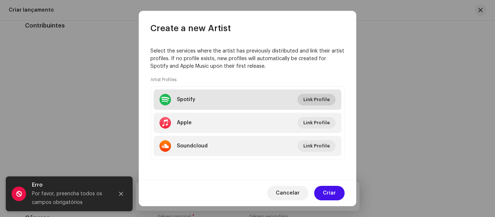
type input "Mc [PERSON_NAME] da Cj"
click at [312, 100] on span "Link Profile" at bounding box center [316, 99] width 26 height 14
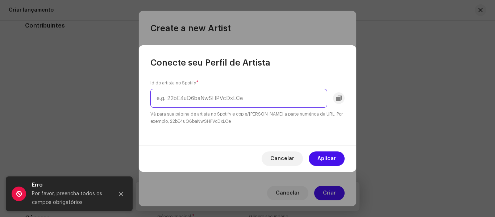
paste input "4miBP1hwhx5rK9VPYoN1y1"
type input "4miBP1hwhx5rK9VPYoN1y1"
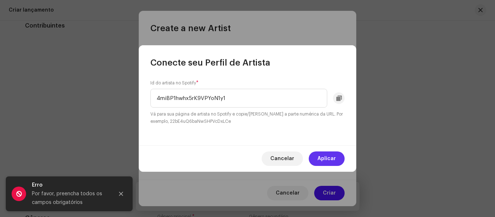
click at [334, 156] on span "Aplicar" at bounding box center [326, 158] width 18 height 14
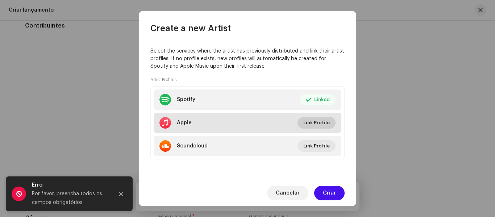
click at [312, 123] on span "Link Profile" at bounding box center [316, 123] width 26 height 14
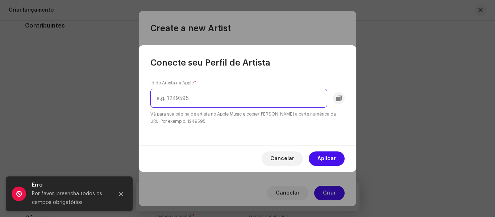
paste input "1660736121"
type input "1660736121"
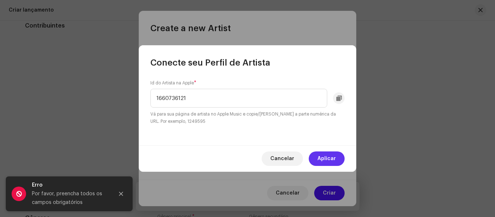
click at [330, 160] on span "Aplicar" at bounding box center [326, 158] width 18 height 14
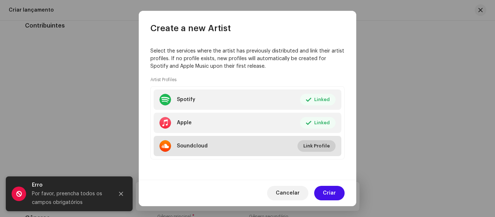
click at [311, 147] on span "Link Profile" at bounding box center [316, 146] width 26 height 14
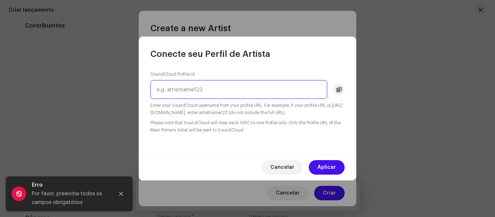
paste input "[PERSON_NAME]-990360727"
type input "[PERSON_NAME]-990360727"
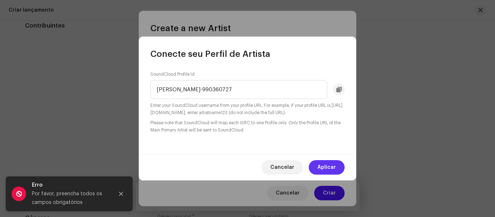
click at [339, 167] on button "Aplicar" at bounding box center [327, 167] width 36 height 14
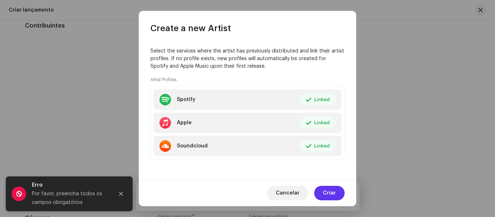
click at [332, 193] on span "Criar" at bounding box center [329, 193] width 13 height 14
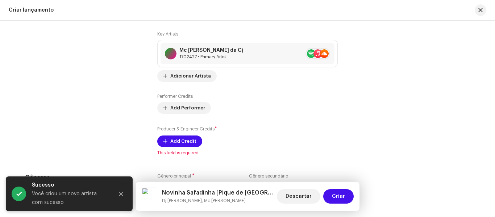
scroll to position [889, 0]
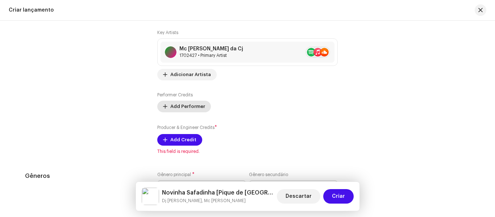
click at [173, 106] on span "Add Performer" at bounding box center [187, 106] width 35 height 14
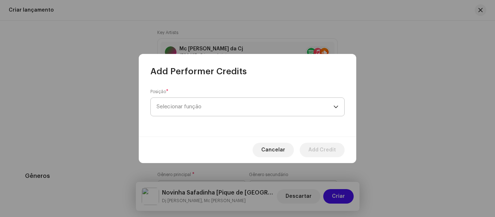
click at [189, 109] on span "Selecionar função" at bounding box center [244, 107] width 177 height 18
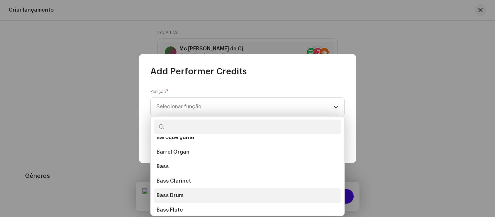
scroll to position [503, 0]
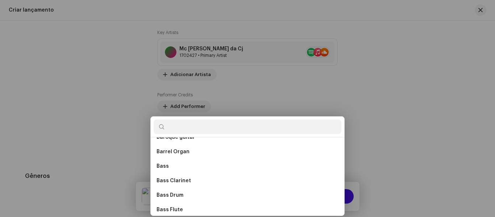
click at [100, 138] on div "Add Performer Credits Posição * Selecionar função Cancelar Add Credit" at bounding box center [247, 108] width 495 height 217
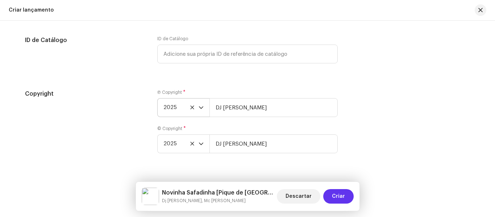
scroll to position [1245, 0]
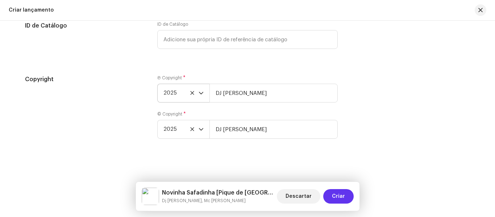
click at [343, 197] on span "Criar" at bounding box center [338, 196] width 13 height 14
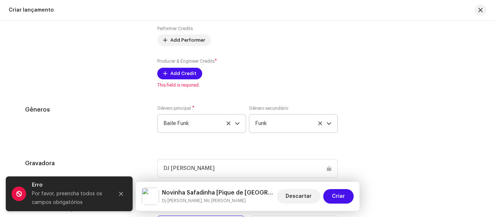
scroll to position [919, 0]
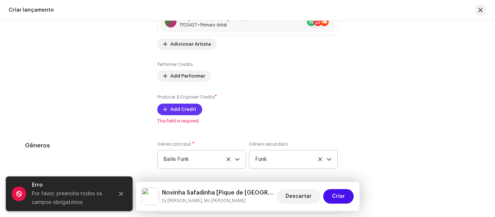
click at [175, 110] on span "Add Credit" at bounding box center [183, 109] width 26 height 14
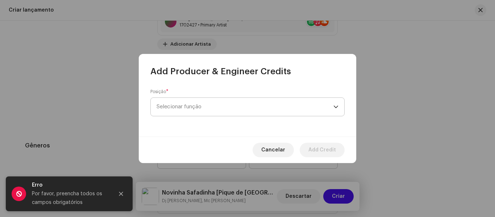
click at [185, 105] on span "Selecionar função" at bounding box center [244, 107] width 177 height 18
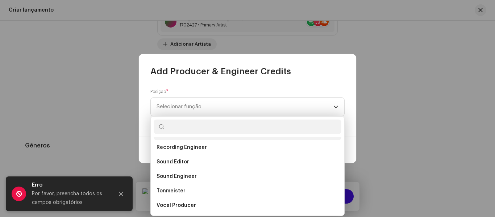
scroll to position [282, 0]
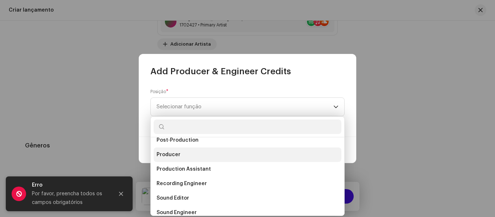
click at [173, 159] on li "Producer" at bounding box center [248, 154] width 188 height 14
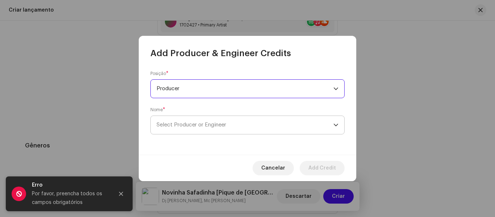
click at [197, 134] on p-select "Select Producer or Engineer" at bounding box center [247, 125] width 194 height 19
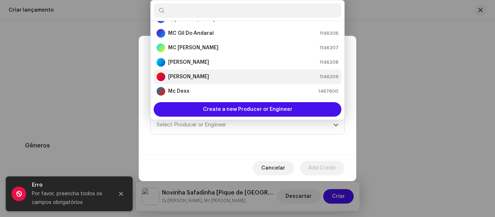
scroll to position [0, 0]
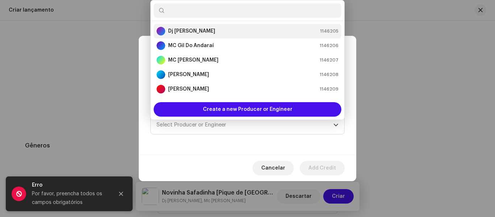
click at [198, 31] on strong "Dj [PERSON_NAME]" at bounding box center [191, 31] width 47 height 7
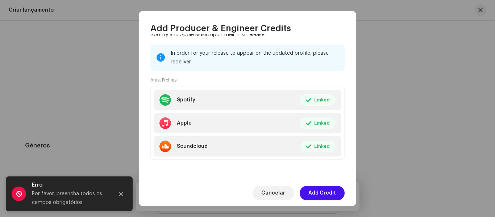
scroll to position [126, 0]
click at [325, 194] on span "Add Credit" at bounding box center [322, 193] width 28 height 14
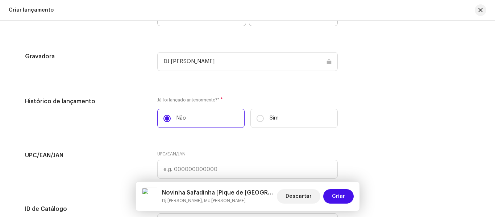
scroll to position [1245, 0]
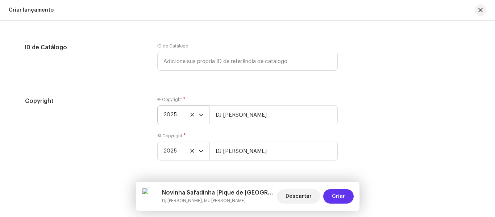
click at [343, 196] on span "Criar" at bounding box center [338, 196] width 13 height 14
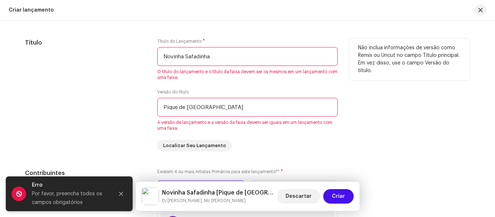
scroll to position [651, 0]
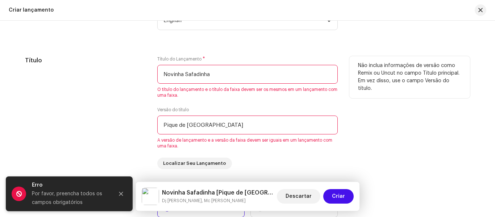
click at [228, 126] on input "Pique de [GEOGRAPHIC_DATA]" at bounding box center [247, 125] width 180 height 19
drag, startPoint x: 243, startPoint y: 82, endPoint x: 242, endPoint y: 74, distance: 8.5
click at [243, 80] on input "Novinha Safadinha" at bounding box center [247, 74] width 180 height 19
click at [242, 74] on input "Novinha Safadinha" at bounding box center [247, 74] width 180 height 19
click at [228, 133] on input "Pique de [GEOGRAPHIC_DATA]" at bounding box center [247, 125] width 180 height 19
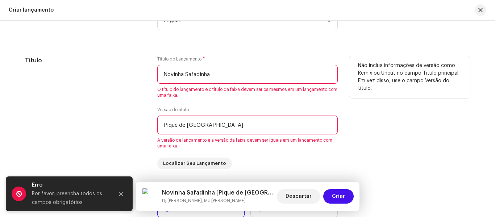
drag, startPoint x: 238, startPoint y: 123, endPoint x: 93, endPoint y: 111, distance: 145.0
click at [93, 111] on div "Título Título do Lançamento * Novinha Safadinha O título do lançamento e o títu…" at bounding box center [247, 112] width 445 height 113
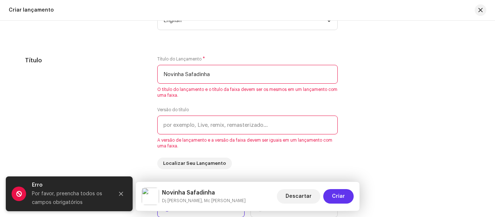
click at [339, 196] on span "Criar" at bounding box center [338, 196] width 13 height 14
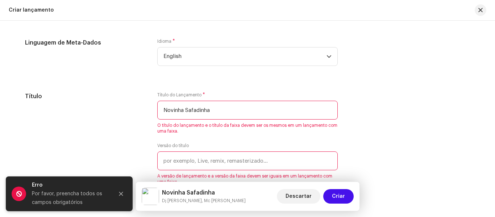
scroll to position [616, 0]
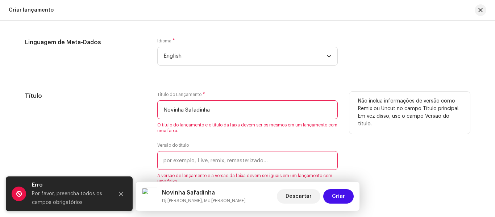
drag, startPoint x: 165, startPoint y: 109, endPoint x: 255, endPoint y: 113, distance: 89.5
click at [255, 113] on input "Novinha Safadinha" at bounding box center [247, 109] width 180 height 19
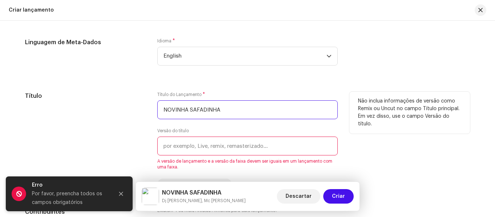
type input "NOVINHA SAFADINHA"
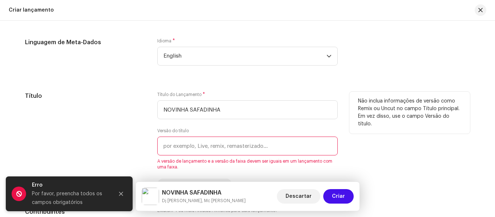
click at [240, 146] on input "text" at bounding box center [247, 146] width 180 height 19
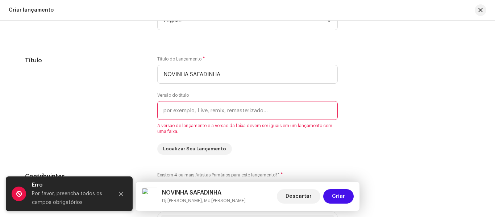
scroll to position [652, 0]
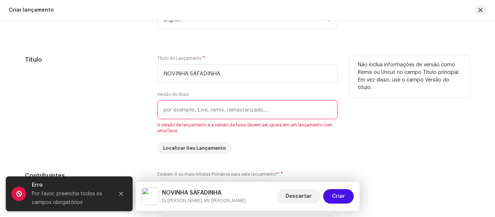
click at [207, 110] on input "text" at bounding box center [247, 109] width 180 height 19
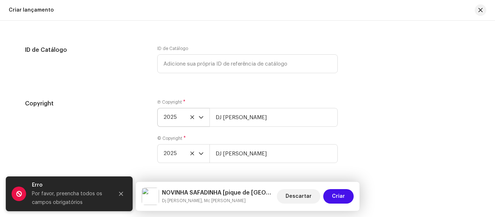
scroll to position [1238, 0]
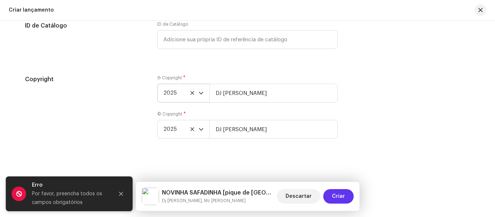
type input "pique de [GEOGRAPHIC_DATA]"
click at [340, 198] on span "Criar" at bounding box center [338, 196] width 13 height 14
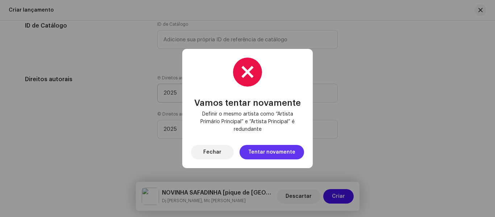
click at [276, 151] on span "Tentar novamente" at bounding box center [271, 152] width 47 height 14
click at [224, 151] on button "Fechar" at bounding box center [212, 152] width 43 height 14
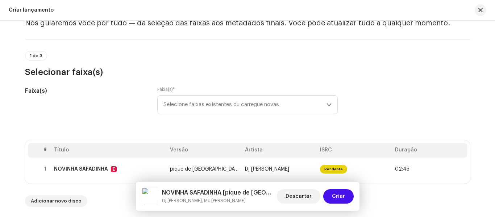
scroll to position [79, 0]
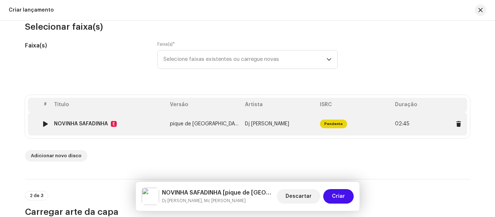
click at [389, 123] on td "Pendente" at bounding box center [354, 123] width 75 height 23
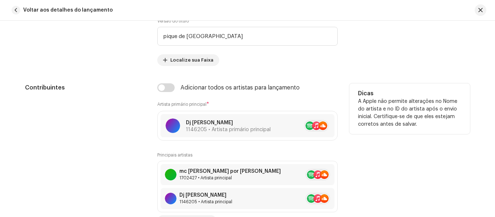
scroll to position [435, 0]
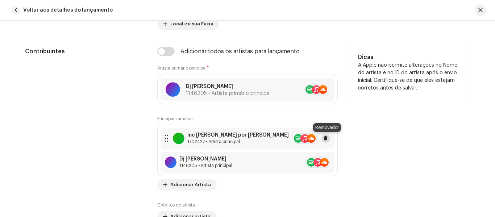
click at [325, 139] on span at bounding box center [325, 138] width 4 height 6
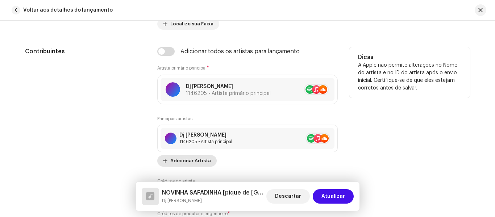
click at [186, 160] on font "Adicionar Artista" at bounding box center [190, 160] width 41 height 5
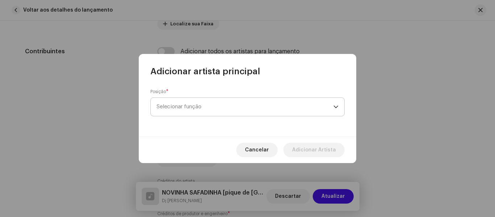
click at [189, 106] on span "Selecionar função" at bounding box center [244, 107] width 177 height 18
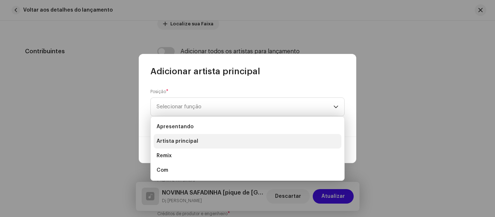
click at [183, 142] on font "Artista principal" at bounding box center [177, 141] width 42 height 5
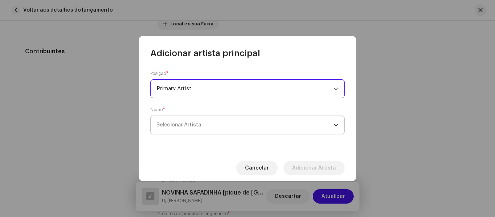
click at [192, 126] on span "Selecionar Artista" at bounding box center [178, 124] width 45 height 5
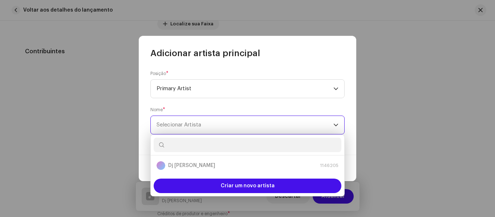
click at [222, 127] on span "Selecionar Artista" at bounding box center [244, 125] width 177 height 18
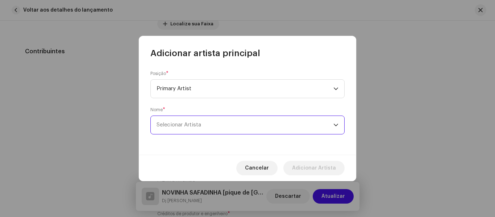
click at [231, 122] on span "Selecionar Artista" at bounding box center [244, 125] width 177 height 18
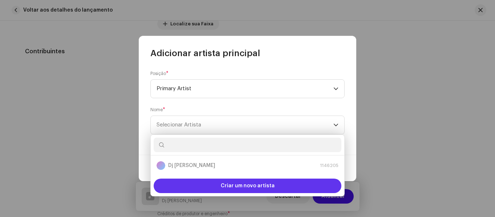
click at [240, 187] on font "Criar um novo artista" at bounding box center [248, 185] width 54 height 5
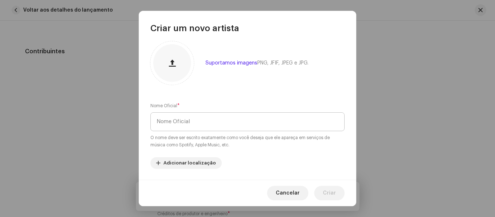
scroll to position [0, 0]
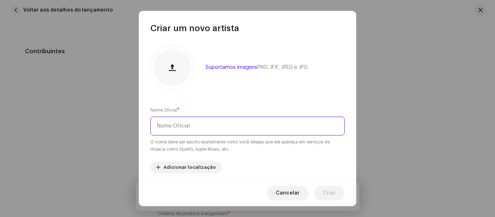
click at [194, 130] on input "text" at bounding box center [247, 126] width 194 height 19
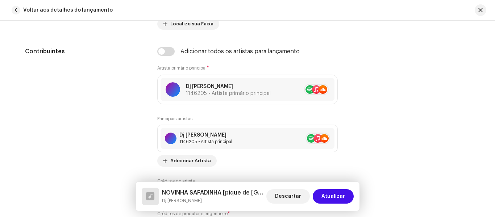
click at [458, 57] on div "Criar um novo artista Suportamos imagens PNG, JFIF, JPEG e JPG. Nome Oficial * …" at bounding box center [247, 108] width 495 height 217
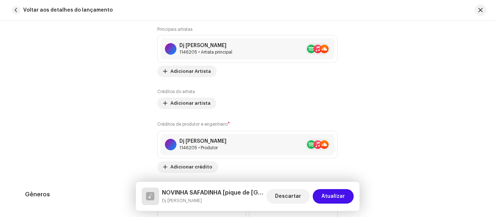
scroll to position [507, 0]
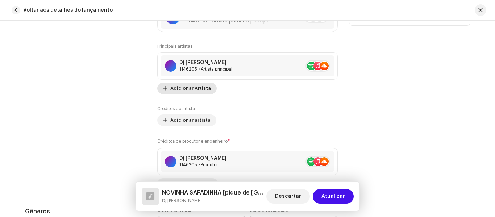
click at [179, 87] on font "Adicionar Artista" at bounding box center [190, 88] width 41 height 5
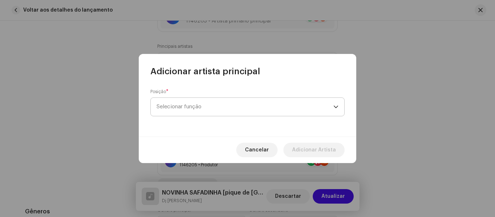
click at [191, 104] on span "Selecionar função" at bounding box center [244, 107] width 177 height 18
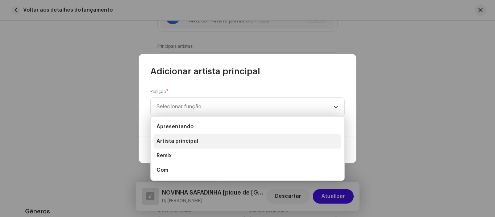
click at [177, 144] on span "Artista principal" at bounding box center [177, 141] width 42 height 7
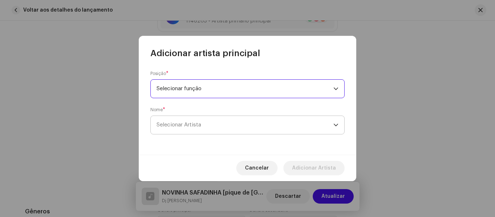
click at [187, 124] on font "Selecionar Artista" at bounding box center [178, 124] width 45 height 5
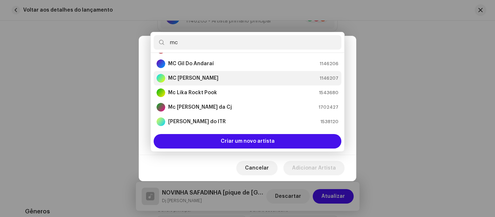
scroll to position [43, 0]
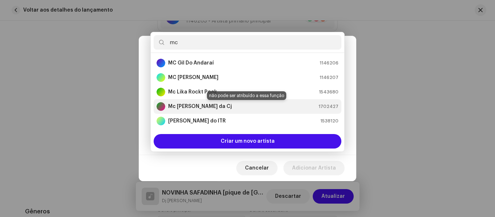
type input "mc"
click at [196, 107] on strong "Mc [PERSON_NAME] da Cj" at bounding box center [200, 106] width 64 height 7
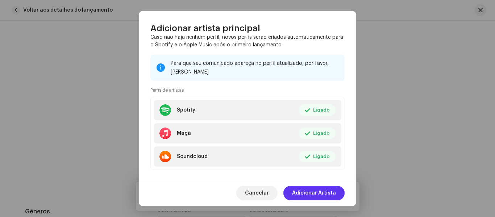
scroll to position [126, 0]
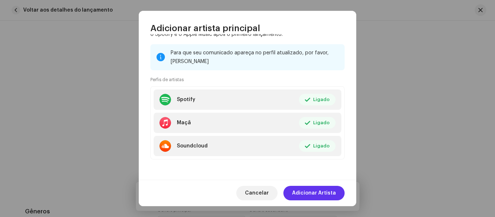
click at [322, 193] on font "Adicionar Artista" at bounding box center [314, 192] width 44 height 5
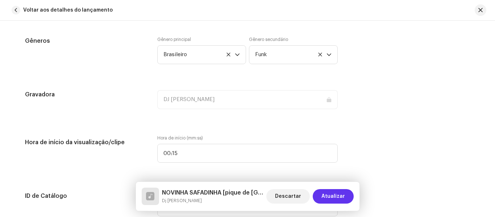
scroll to position [797, 0]
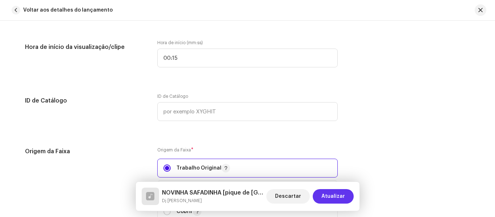
click at [341, 194] on span "Atualizar" at bounding box center [333, 196] width 24 height 14
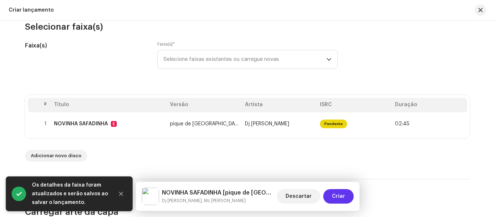
click at [338, 197] on font "Criar" at bounding box center [338, 196] width 13 height 5
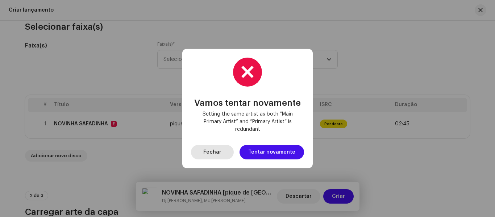
click at [214, 151] on font "Fechar" at bounding box center [212, 152] width 18 height 5
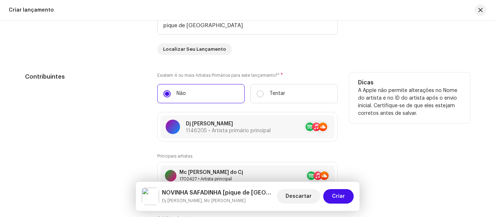
scroll to position [731, 0]
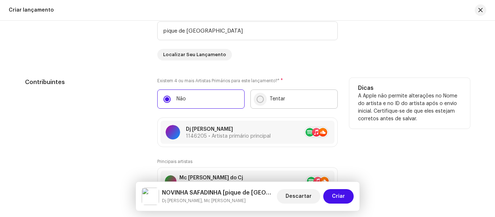
click at [259, 101] on input "Tentar" at bounding box center [259, 99] width 7 height 7
radio input "true"
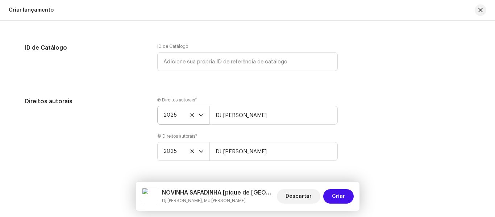
scroll to position [1050, 0]
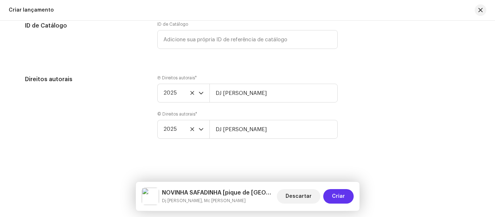
click at [341, 195] on font "Criar" at bounding box center [338, 196] width 13 height 5
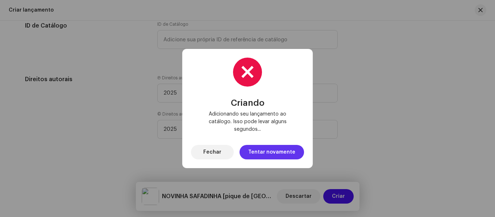
click at [271, 150] on font "Tentar novamente" at bounding box center [271, 152] width 47 height 5
click at [226, 147] on button "Fechar" at bounding box center [212, 152] width 43 height 14
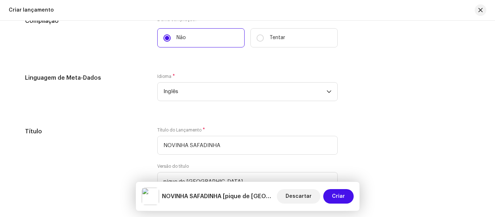
scroll to position [579, 0]
click at [193, 91] on span "Inglês" at bounding box center [244, 92] width 163 height 18
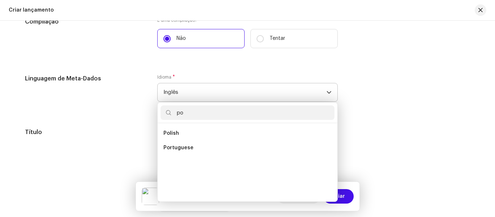
scroll to position [0, 0]
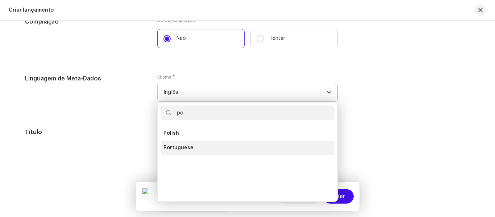
type input "po"
click at [184, 144] on span "Portuguese" at bounding box center [178, 147] width 30 height 7
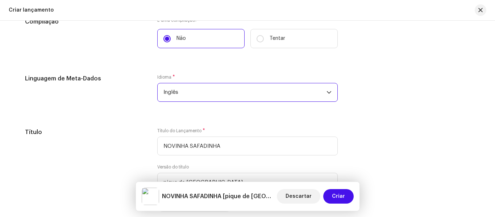
click at [202, 90] on span "Inglês" at bounding box center [244, 92] width 163 height 18
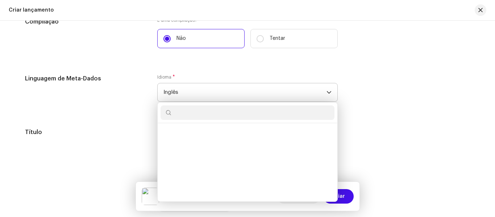
scroll to position [1973, 0]
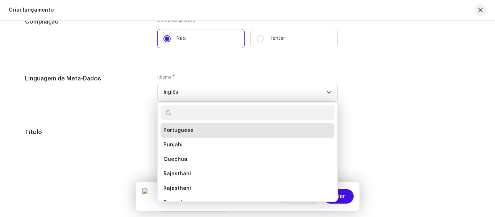
click at [183, 131] on span "Portuguese" at bounding box center [178, 130] width 30 height 7
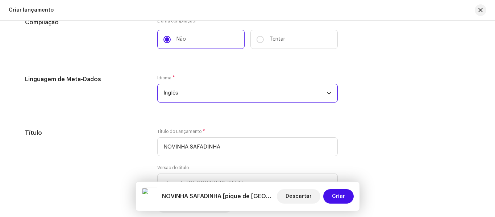
scroll to position [579, 0]
click at [210, 99] on span "Inglês" at bounding box center [244, 92] width 163 height 18
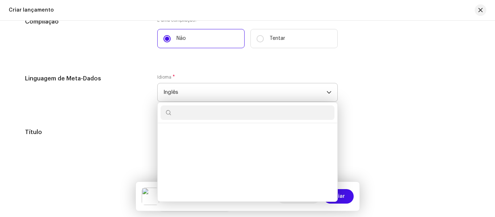
scroll to position [1973, 0]
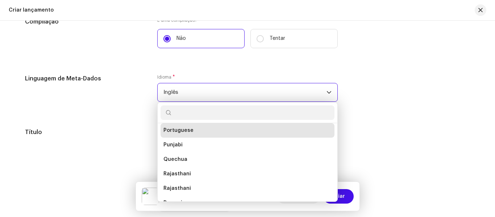
click at [210, 88] on span "Inglês" at bounding box center [244, 92] width 163 height 18
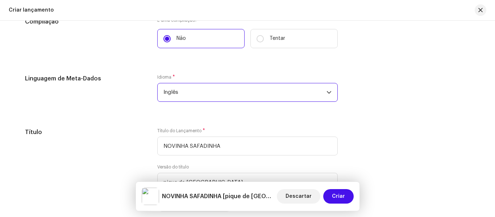
click at [210, 88] on span "Inglês" at bounding box center [244, 92] width 163 height 18
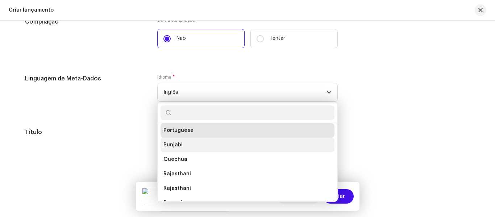
click at [186, 148] on li "Punjabi" at bounding box center [247, 145] width 174 height 14
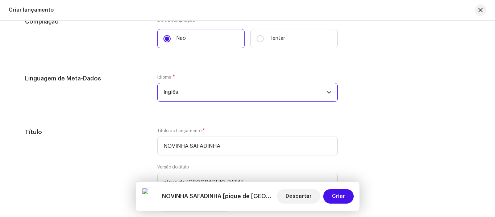
click at [188, 95] on span "Inglês" at bounding box center [244, 92] width 163 height 18
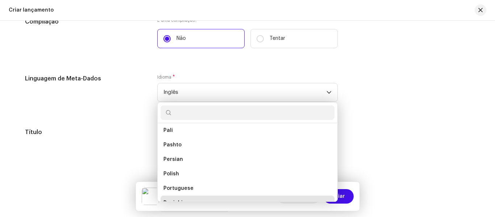
scroll to position [1924, 0]
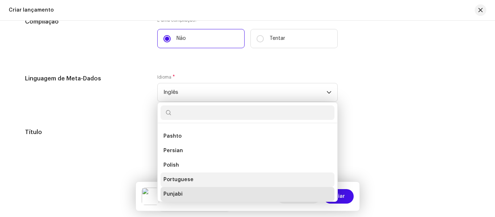
click at [176, 180] on span "Portuguese" at bounding box center [178, 179] width 30 height 7
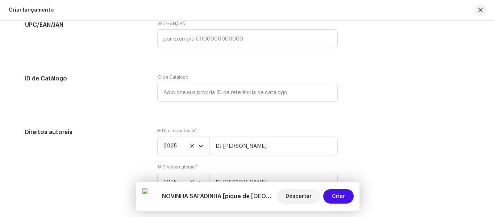
scroll to position [1050, 0]
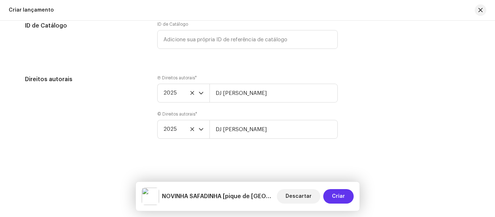
click at [340, 199] on span "Criar" at bounding box center [338, 196] width 13 height 14
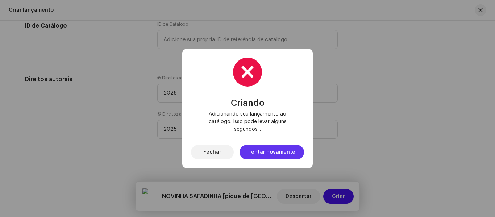
click at [277, 150] on font "Tentar novamente" at bounding box center [271, 152] width 47 height 5
click at [215, 150] on font "Fechar" at bounding box center [212, 152] width 18 height 5
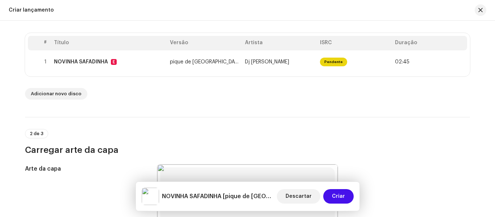
scroll to position [145, 0]
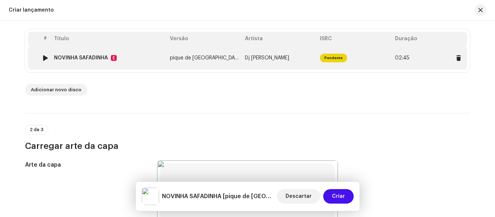
click at [402, 60] on font "02:45" at bounding box center [402, 57] width 14 height 5
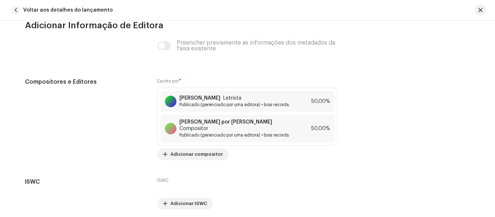
scroll to position [1630, 0]
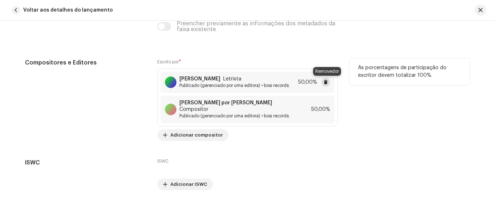
click at [324, 83] on span at bounding box center [325, 82] width 4 height 6
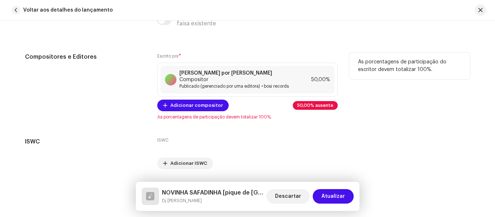
scroll to position [1651, 0]
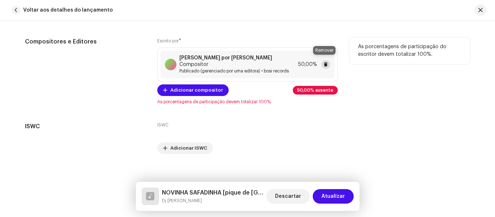
click at [326, 62] on span at bounding box center [325, 65] width 4 height 6
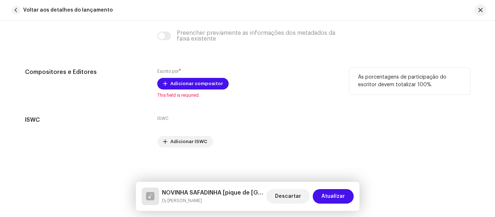
scroll to position [1620, 0]
click at [188, 84] on font "Adicionar compositor" at bounding box center [196, 83] width 53 height 5
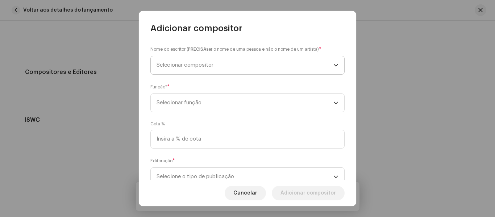
click at [215, 63] on span "Selecionar compositor" at bounding box center [244, 65] width 177 height 18
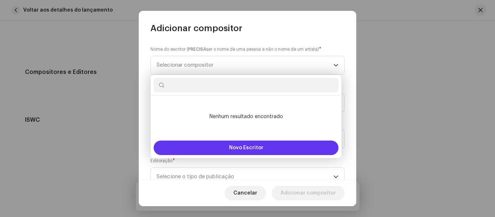
click at [242, 146] on font "Novo Escritor" at bounding box center [246, 147] width 34 height 5
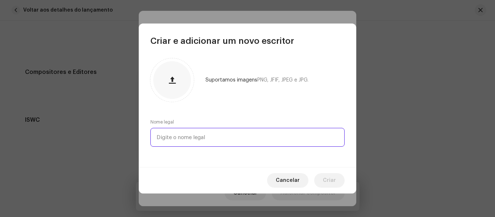
click at [193, 140] on input "text" at bounding box center [247, 137] width 194 height 19
type input "[PERSON_NAME]"
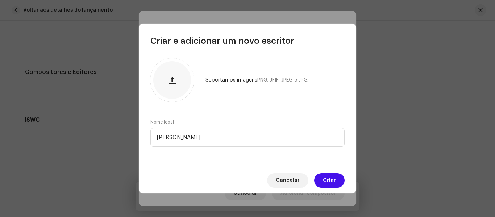
click at [336, 179] on button "Criar" at bounding box center [329, 180] width 30 height 14
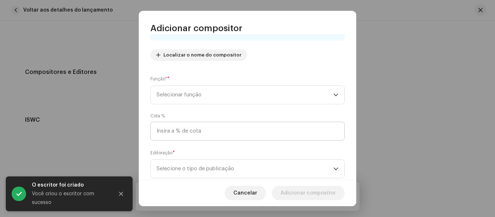
scroll to position [93, 0]
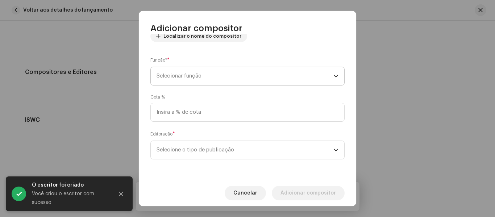
click at [198, 79] on span "Selecionar função" at bounding box center [244, 76] width 177 height 18
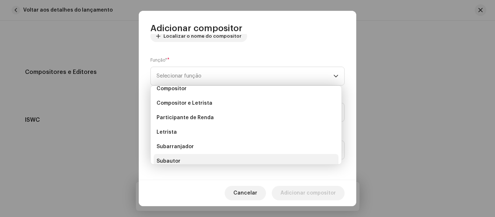
scroll to position [0, 0]
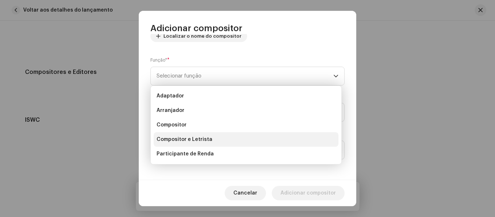
click at [176, 141] on font "Compositor e Letrista" at bounding box center [184, 139] width 56 height 5
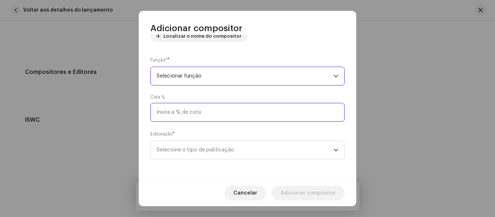
click at [173, 110] on input at bounding box center [247, 112] width 194 height 19
type input "100,00"
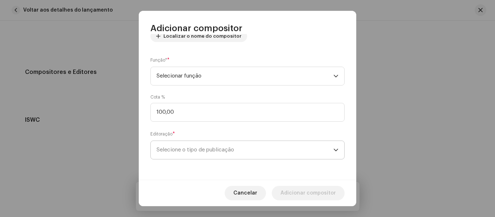
click at [193, 155] on span "Selecione o tipo de publicação" at bounding box center [244, 150] width 177 height 18
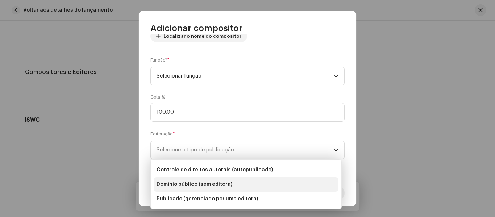
click at [195, 183] on font "Domínio público (sem editora)" at bounding box center [194, 184] width 76 height 5
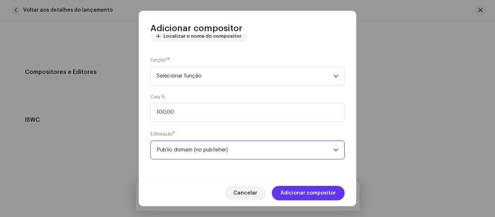
click at [313, 191] on font "Adicionar compositor" at bounding box center [307, 192] width 55 height 5
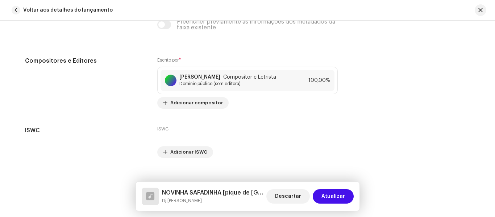
scroll to position [1642, 0]
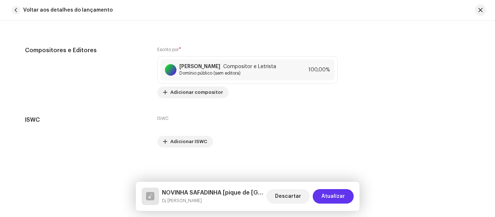
click at [337, 197] on font "Atualizar" at bounding box center [333, 196] width 24 height 5
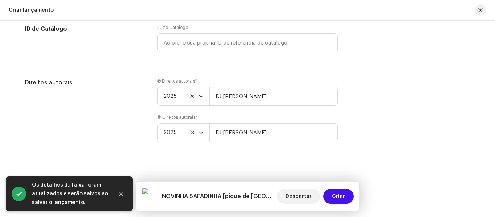
scroll to position [1050, 0]
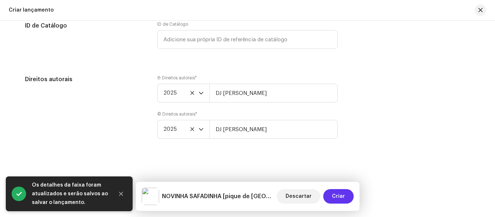
click at [339, 195] on font "Criar" at bounding box center [338, 196] width 13 height 5
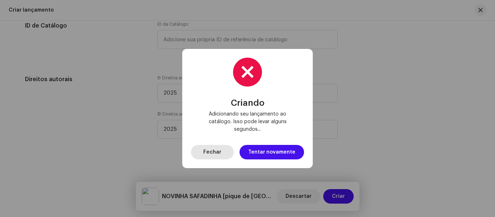
click at [221, 150] on font "Fechar" at bounding box center [212, 152] width 18 height 5
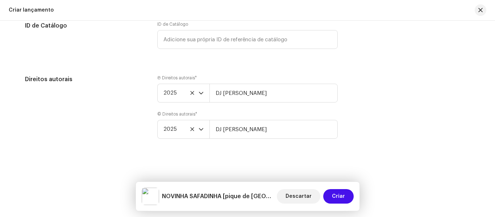
scroll to position [1014, 0]
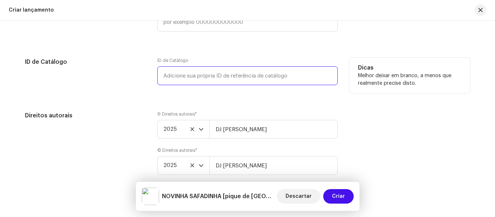
click at [207, 77] on input "text" at bounding box center [247, 75] width 180 height 19
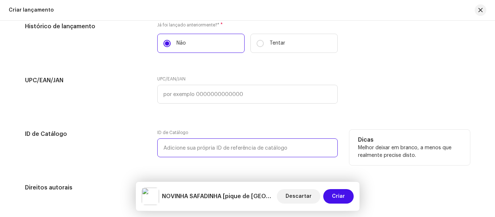
scroll to position [941, 0]
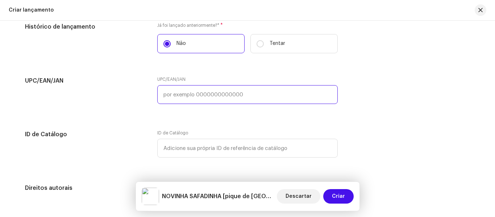
click at [200, 97] on input "text" at bounding box center [247, 94] width 180 height 19
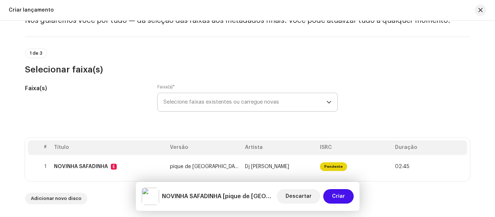
scroll to position [0, 0]
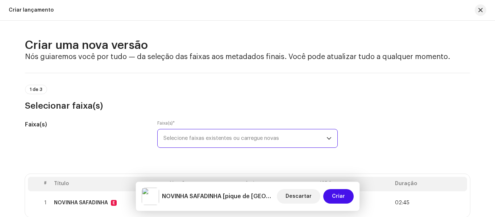
click at [200, 134] on span "Selecione faixas existentes ou carregue novas" at bounding box center [244, 138] width 163 height 18
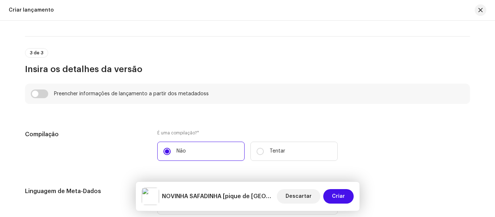
scroll to position [471, 0]
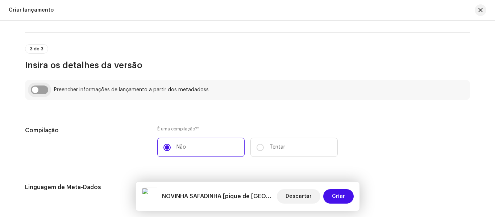
click at [37, 91] on input "checkbox" at bounding box center [39, 89] width 17 height 9
checkbox input "true"
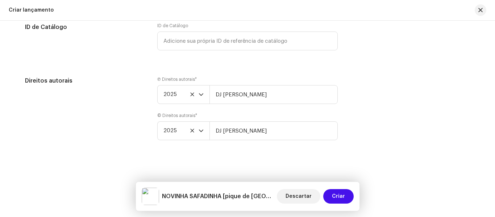
scroll to position [1086, 0]
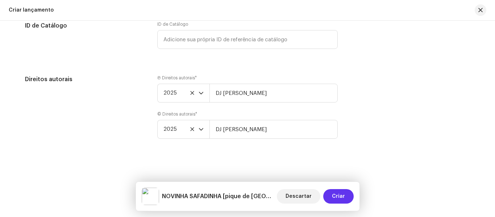
click at [332, 194] on button "Criar" at bounding box center [338, 196] width 30 height 14
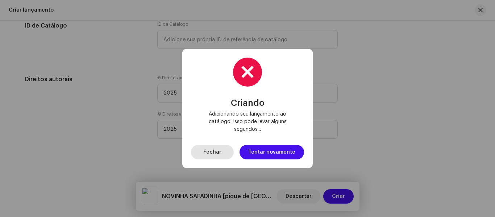
click at [214, 150] on font "Fechar" at bounding box center [212, 152] width 18 height 5
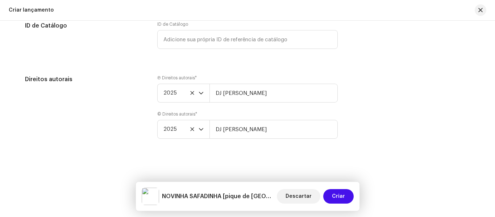
click at [357, 174] on div "Criar uma nova versão Nós guiaremos você por tudo — da seleção das faixas aos m…" at bounding box center [247, 119] width 495 height 196
click at [371, 152] on div "Criar uma nova versão Nós guiaremos você por tudo — da seleção das faixas aos m…" at bounding box center [247, 119] width 495 height 196
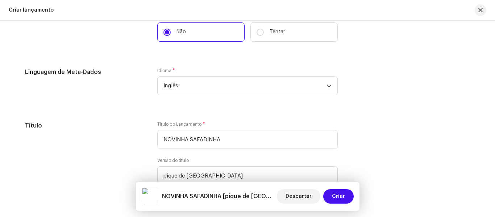
scroll to position [688, 0]
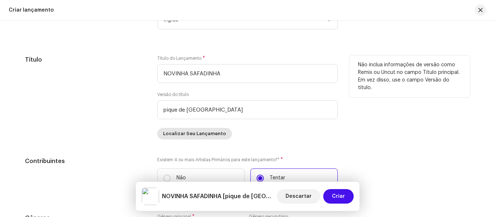
click at [190, 134] on span "Localizar Seu Lançamento" at bounding box center [194, 133] width 63 height 14
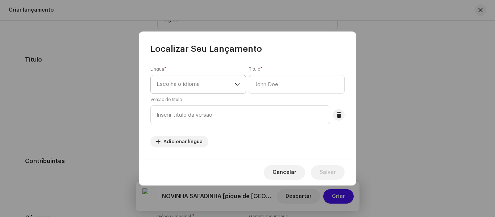
click at [220, 84] on span "Escolha o idioma" at bounding box center [195, 84] width 78 height 18
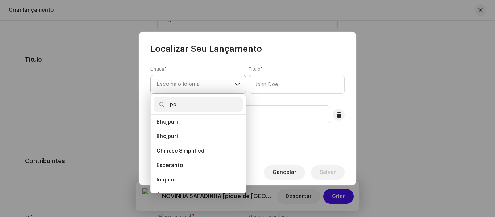
scroll to position [0, 0]
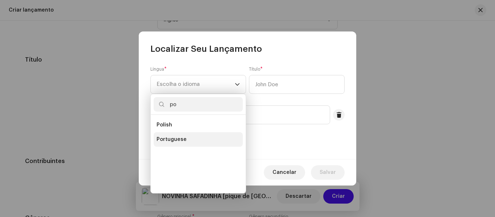
type input "po"
click at [172, 138] on span "Portuguese" at bounding box center [171, 139] width 30 height 7
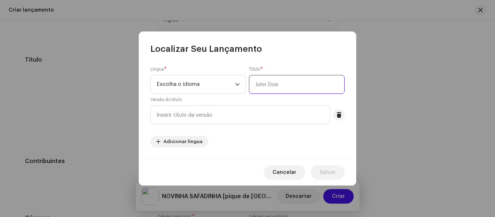
click at [275, 84] on input "text" at bounding box center [297, 84] width 96 height 19
type input "novinha safadinha"
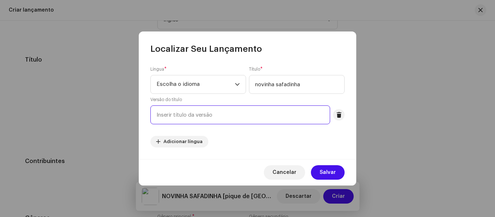
click at [183, 118] on input "text" at bounding box center [240, 114] width 180 height 19
type input "novinha safadinha"
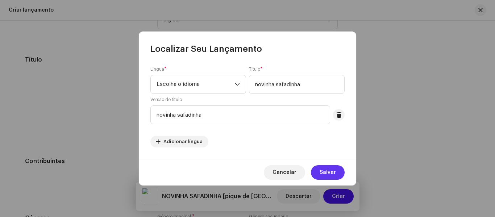
click at [325, 169] on span "Salvar" at bounding box center [327, 172] width 16 height 14
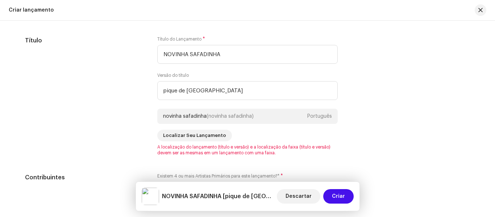
scroll to position [724, 0]
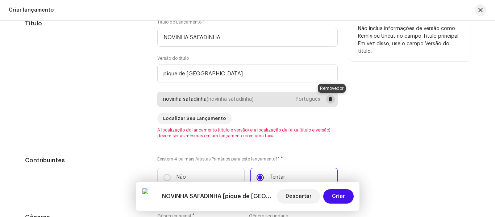
click at [332, 100] on button at bounding box center [330, 99] width 9 height 9
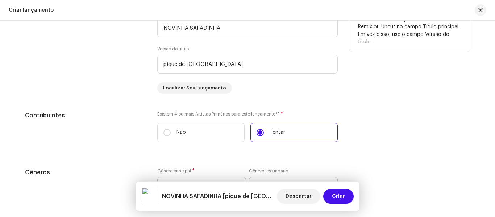
scroll to position [760, 0]
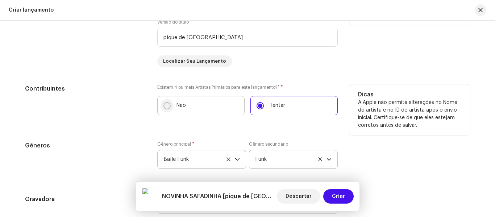
click at [166, 104] on input "Não" at bounding box center [166, 105] width 7 height 7
radio input "true"
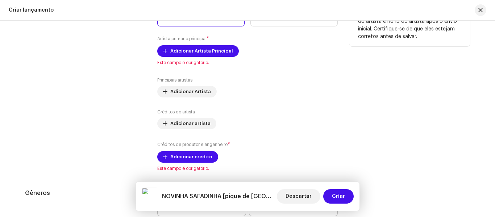
scroll to position [833, 0]
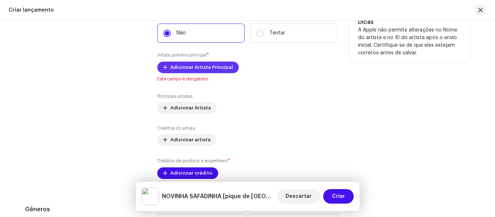
click at [196, 66] on span "Adicionar Artista Principal" at bounding box center [201, 67] width 63 height 14
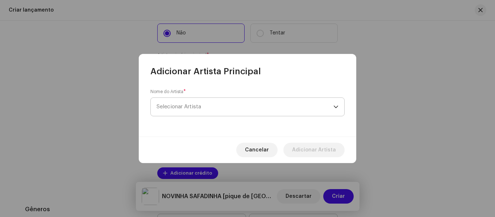
click at [199, 106] on font "Selecionar Artista" at bounding box center [178, 106] width 45 height 5
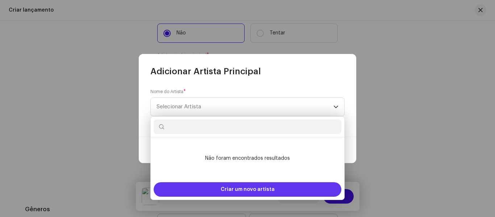
click at [237, 188] on font "Criar um novo artista" at bounding box center [248, 189] width 54 height 5
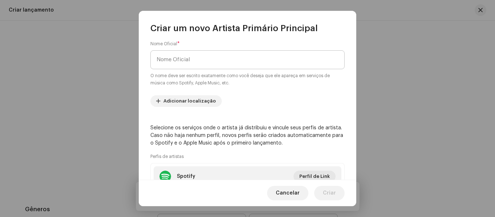
scroll to position [0, 0]
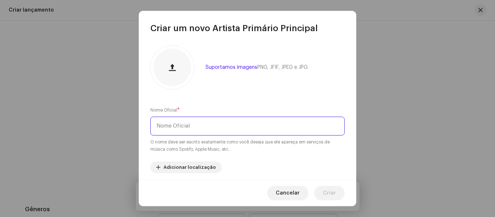
click at [196, 127] on input "text" at bounding box center [247, 126] width 194 height 19
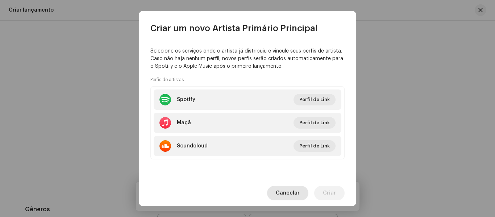
scroll to position [152, 0]
click at [295, 192] on font "Cancelar" at bounding box center [288, 192] width 24 height 5
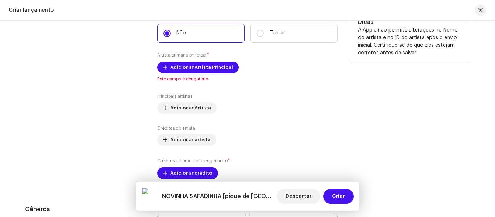
scroll to position [797, 0]
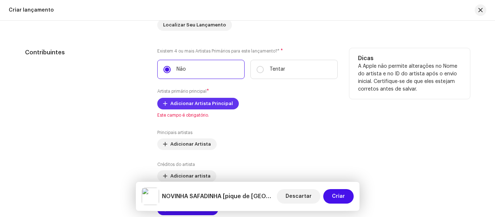
click at [190, 106] on span "Adicionar Artista Principal" at bounding box center [201, 103] width 63 height 14
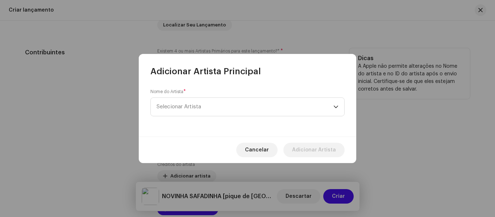
click at [190, 106] on font "Selecionar Artista" at bounding box center [178, 106] width 45 height 5
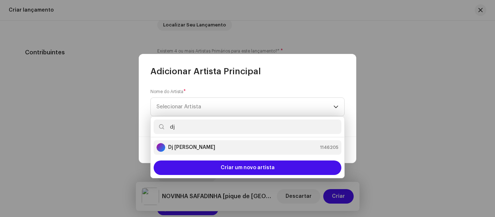
type input "dj"
click at [202, 148] on strong "Dj [PERSON_NAME]" at bounding box center [191, 147] width 47 height 7
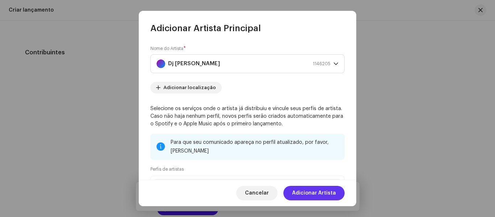
click at [314, 193] on font "Adicionar Artista" at bounding box center [314, 192] width 44 height 5
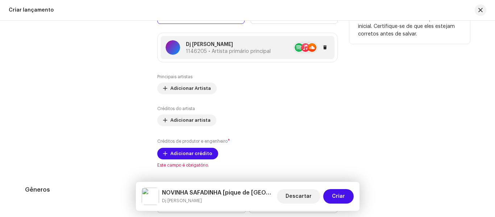
scroll to position [869, 0]
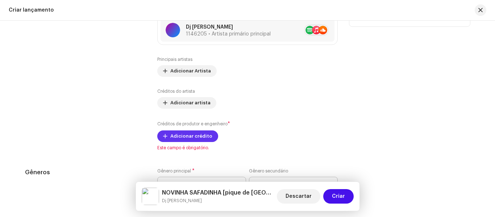
click at [183, 136] on font "Adicionar crédito" at bounding box center [191, 136] width 42 height 5
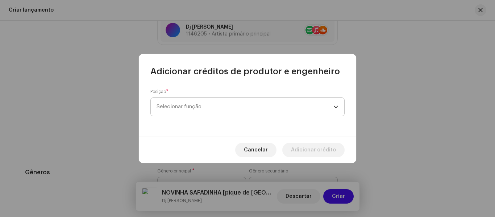
click at [191, 112] on span "Selecionar função" at bounding box center [244, 107] width 177 height 18
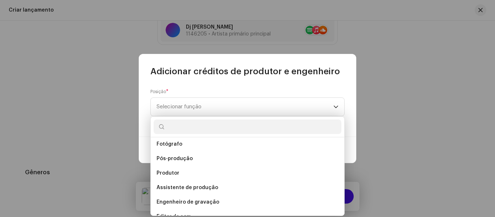
scroll to position [246, 0]
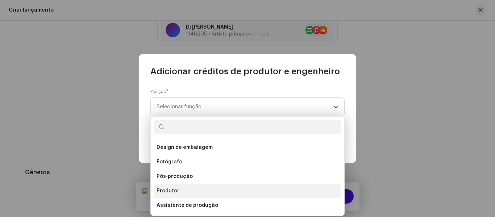
click at [177, 192] on font "Produtor" at bounding box center [167, 190] width 23 height 5
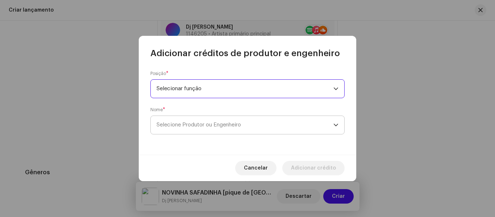
click at [203, 126] on font "Selecione Produtor ou Engenheiro" at bounding box center [198, 124] width 84 height 5
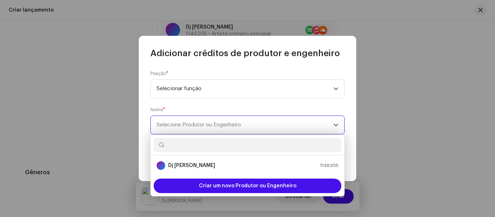
click at [203, 126] on font "Selecione Produtor ou Engenheiro" at bounding box center [198, 124] width 84 height 5
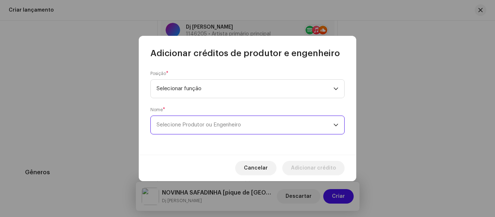
click at [239, 125] on font "Selecione Produtor ou Engenheiro" at bounding box center [198, 124] width 84 height 5
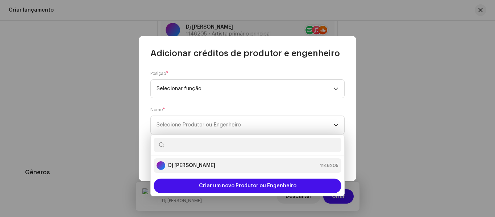
click at [192, 164] on font "Dj [PERSON_NAME]" at bounding box center [191, 165] width 47 height 5
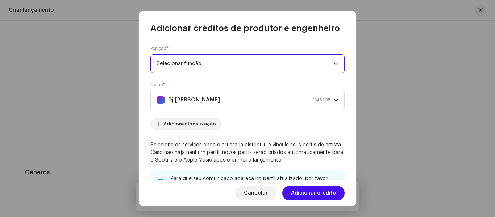
click at [216, 61] on span "Selecionar função" at bounding box center [244, 64] width 177 height 18
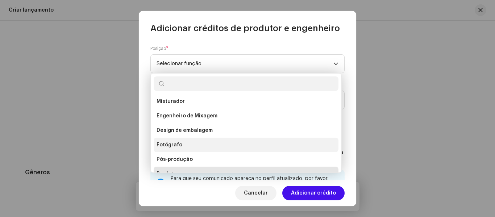
scroll to position [256, 0]
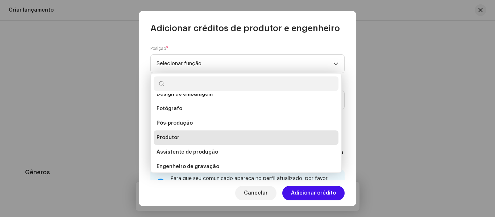
click at [183, 138] on li "Produtor" at bounding box center [246, 137] width 185 height 14
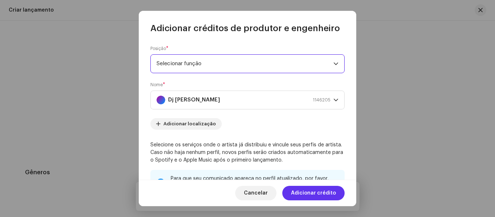
click at [327, 191] on font "Adicionar crédito" at bounding box center [313, 192] width 45 height 5
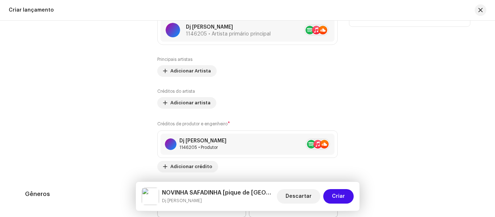
scroll to position [833, 0]
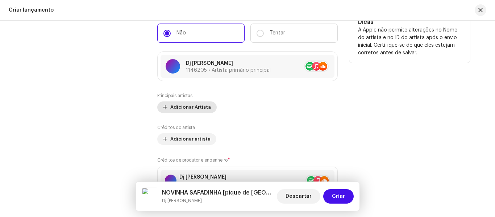
click at [191, 109] on font "Adicionar Artista" at bounding box center [190, 107] width 41 height 5
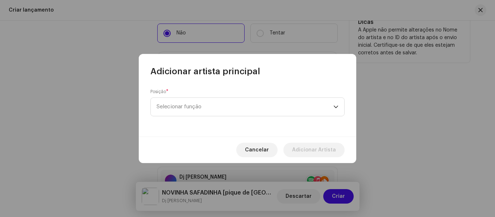
click at [191, 109] on font "Selecionar função" at bounding box center [178, 106] width 45 height 5
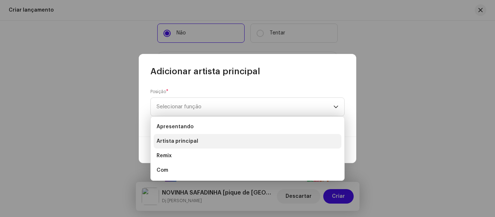
click at [191, 140] on font "Artista principal" at bounding box center [177, 141] width 42 height 5
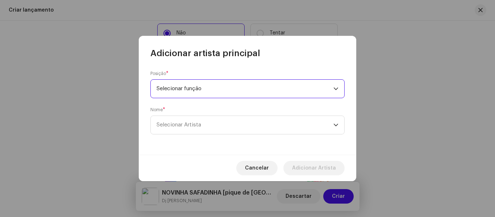
click at [190, 92] on span "Selecionar função" at bounding box center [244, 89] width 177 height 18
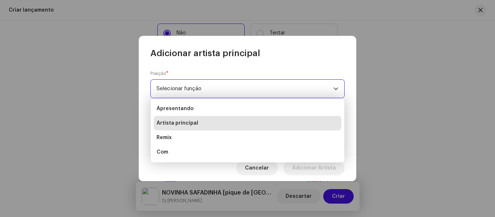
click at [190, 92] on span "Selecionar função" at bounding box center [244, 89] width 177 height 18
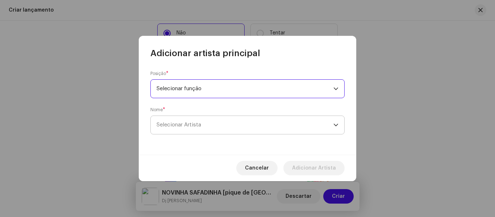
click at [186, 127] on span "Selecionar Artista" at bounding box center [244, 125] width 177 height 18
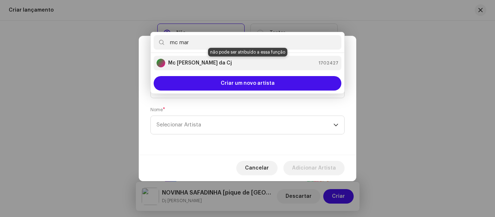
type input "mc mar"
click at [184, 60] on strong "Mc [PERSON_NAME] da Cj" at bounding box center [200, 62] width 64 height 7
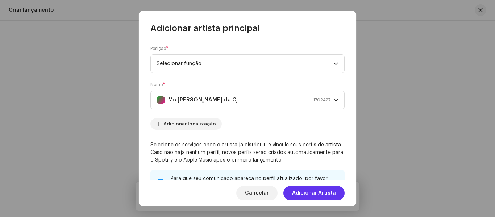
click at [326, 190] on font "Adicionar Artista" at bounding box center [314, 192] width 44 height 5
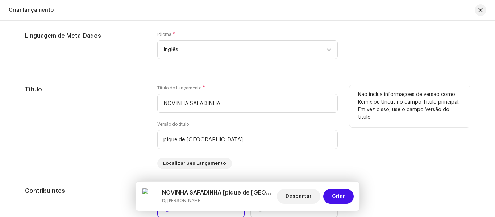
scroll to position [652, 0]
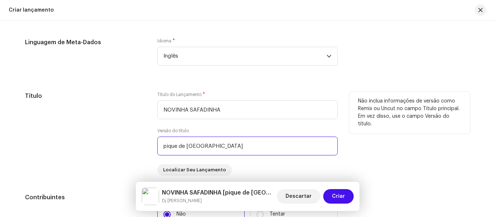
drag, startPoint x: 231, startPoint y: 144, endPoint x: 128, endPoint y: 133, distance: 103.8
click at [128, 133] on div "Título Título do Lançamento * NOVINHA SAFADINHA Versão do título pique de vila …" at bounding box center [247, 134] width 445 height 84
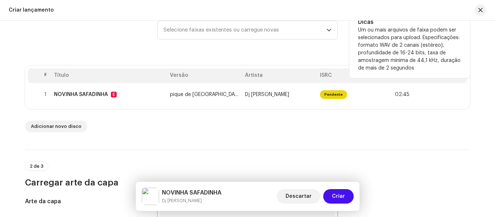
scroll to position [109, 0]
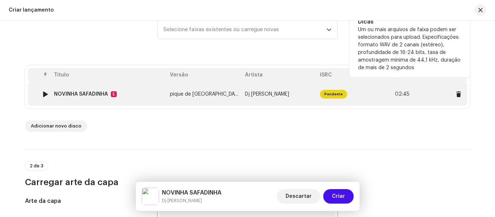
click at [396, 98] on span "02:45" at bounding box center [429, 94] width 69 height 12
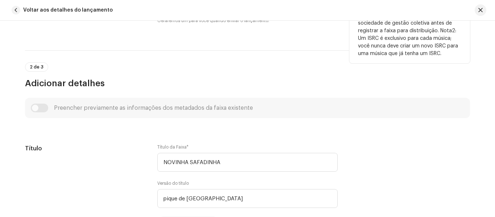
scroll to position [290, 0]
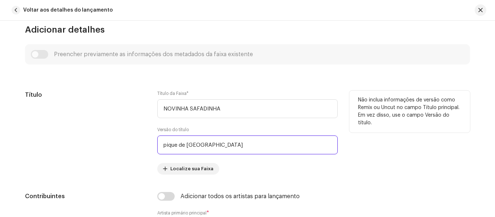
drag, startPoint x: 231, startPoint y: 141, endPoint x: 139, endPoint y: 140, distance: 92.0
click at [139, 140] on div "Título Título da Faixa * NOVINHA SAFADINHA Versão do título pique de vila velha…" at bounding box center [247, 133] width 445 height 84
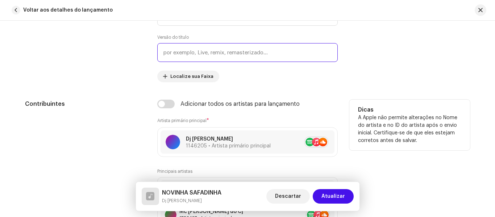
scroll to position [398, 0]
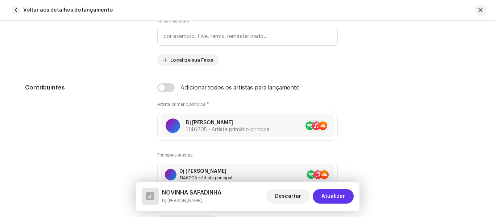
click at [339, 200] on span "Atualizar" at bounding box center [333, 196] width 24 height 14
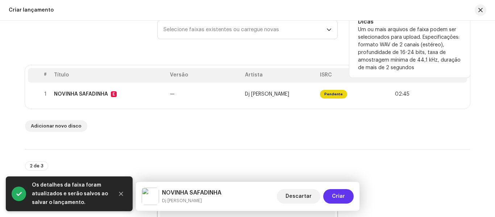
click at [340, 199] on span "Criar" at bounding box center [338, 196] width 13 height 14
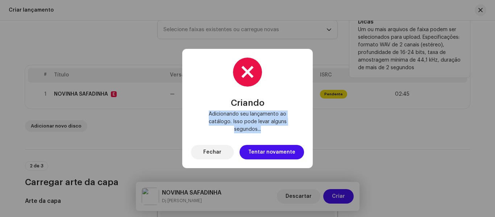
drag, startPoint x: 272, startPoint y: 125, endPoint x: 190, endPoint y: 117, distance: 81.9
click at [190, 117] on div "Criando Adicionando seu lançamento ao catálogo. Isso pode levar alguns segundos…" at bounding box center [247, 108] width 130 height 119
drag, startPoint x: 290, startPoint y: 124, endPoint x: 387, endPoint y: 108, distance: 98.0
click at [387, 108] on div "Criando Adicionando seu lançamento ao catálogo. Isso pode levar alguns segundos…" at bounding box center [247, 108] width 495 height 217
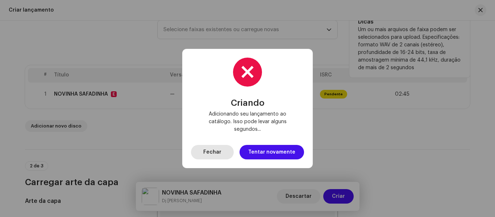
click at [223, 146] on button "Fechar" at bounding box center [212, 152] width 43 height 14
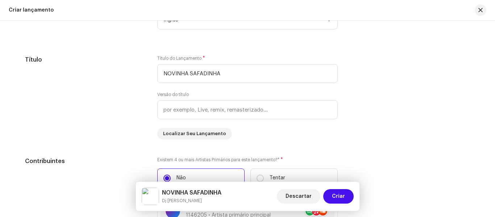
scroll to position [652, 0]
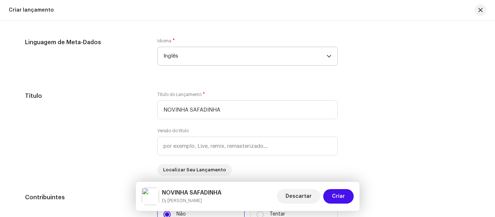
click at [222, 52] on span "Inglês" at bounding box center [244, 56] width 163 height 18
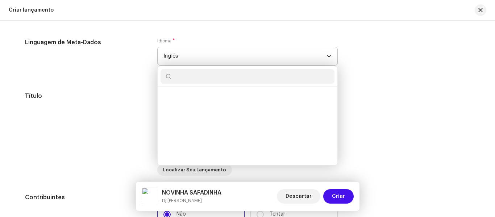
scroll to position [1973, 0]
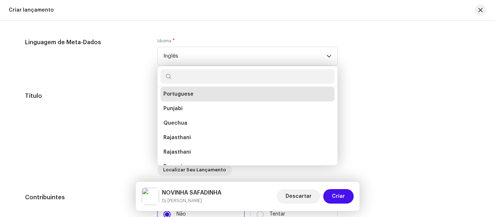
click at [199, 98] on li "Portuguese" at bounding box center [247, 94] width 174 height 14
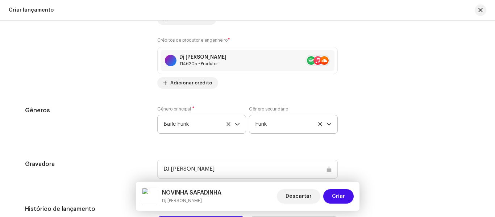
scroll to position [1014, 0]
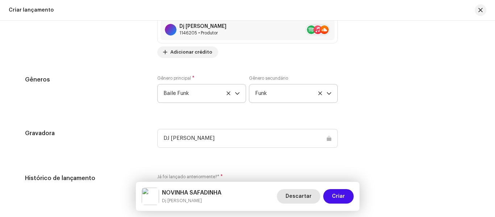
click at [306, 196] on font "Descartar" at bounding box center [298, 196] width 26 height 5
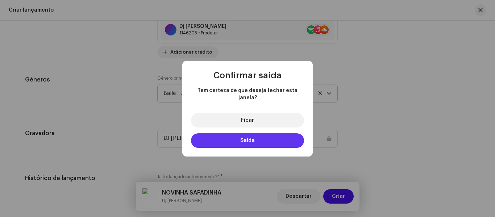
click at [250, 138] on font "Saída" at bounding box center [247, 140] width 14 height 5
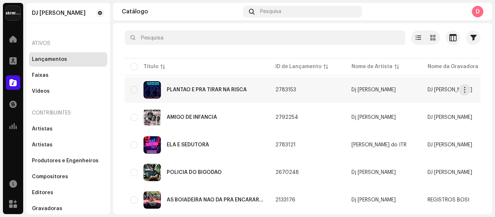
scroll to position [5, 0]
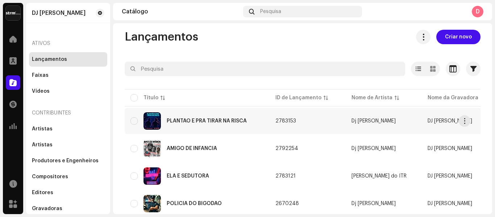
click at [205, 121] on div "PLANTÃO É PRA TIRAR NA RISCA" at bounding box center [207, 120] width 80 height 5
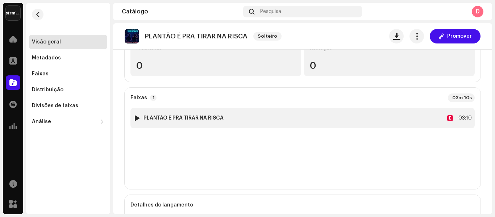
scroll to position [109, 0]
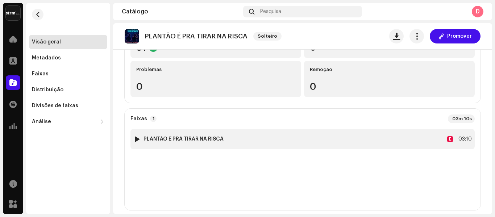
click at [189, 141] on font "PLANTÃO É PRA TIRAR NA RISCA" at bounding box center [183, 139] width 80 height 5
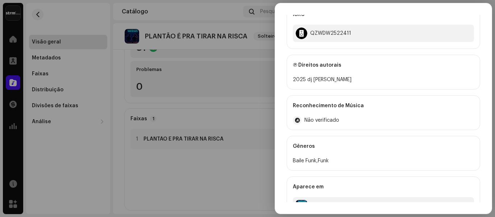
scroll to position [279, 0]
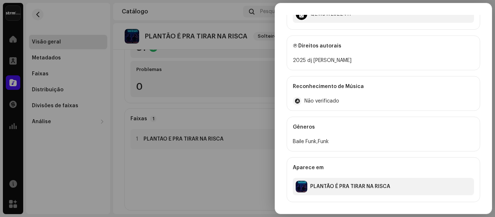
click at [248, 141] on div at bounding box center [247, 108] width 495 height 217
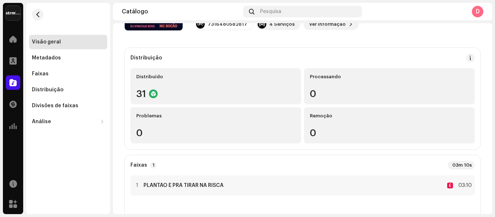
scroll to position [0, 0]
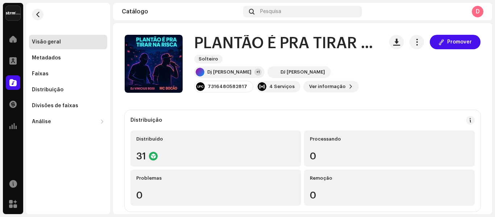
click at [55, 44] on div "Visão geral" at bounding box center [46, 42] width 29 height 6
click at [15, 39] on span at bounding box center [12, 39] width 7 height 6
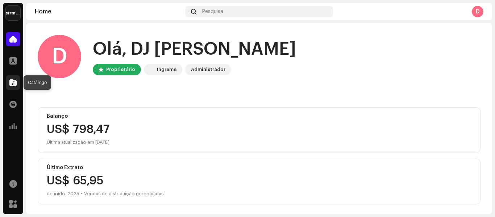
click at [17, 84] on div at bounding box center [13, 82] width 14 height 14
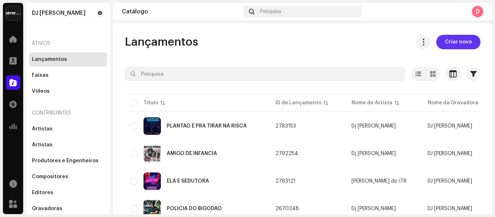
click at [456, 43] on font "Criar novo" at bounding box center [458, 41] width 27 height 5
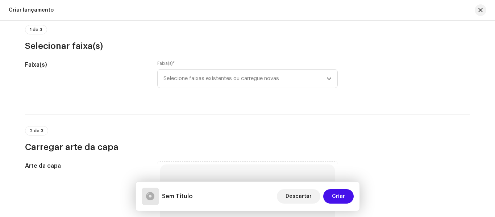
scroll to position [72, 0]
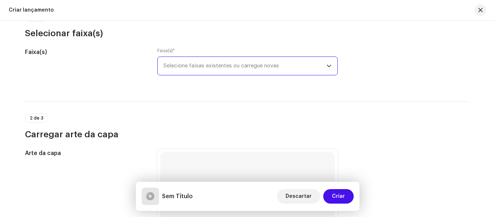
click at [234, 63] on font "Selecione faixas existentes ou carregue novas" at bounding box center [221, 65] width 116 height 5
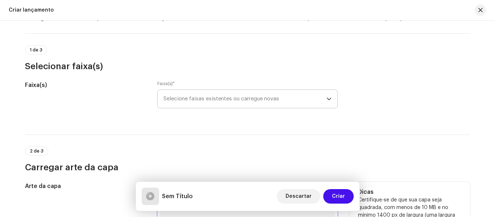
scroll to position [0, 0]
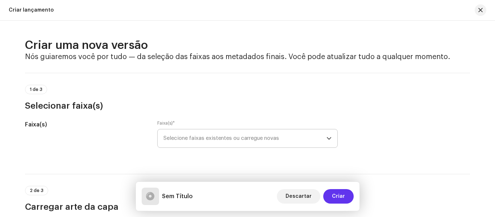
click at [342, 197] on font "Criar" at bounding box center [338, 196] width 13 height 5
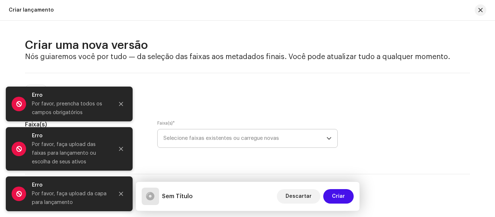
click at [219, 83] on div "1 de 3 Selecionar faixa(s)" at bounding box center [247, 92] width 445 height 39
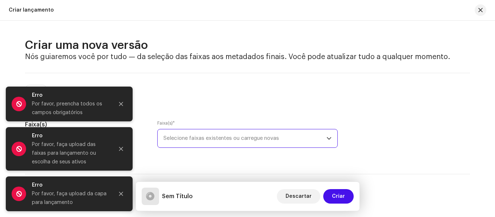
click at [232, 135] on span "Selecione faixas existentes ou carregue novas" at bounding box center [244, 138] width 163 height 18
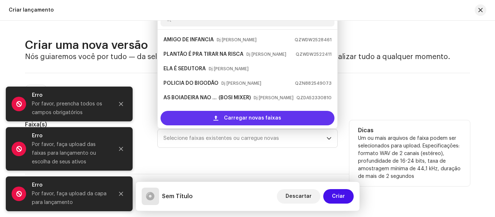
click at [240, 114] on span "Carregar novas faixas" at bounding box center [252, 118] width 57 height 14
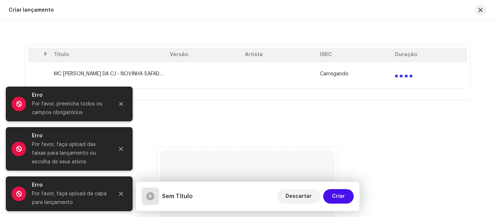
scroll to position [145, 0]
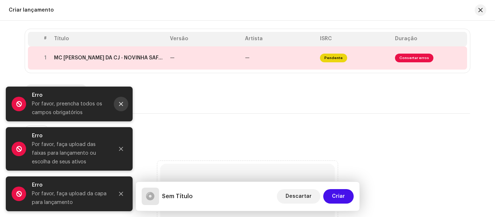
click at [118, 104] on button "Fechar" at bounding box center [121, 104] width 14 height 14
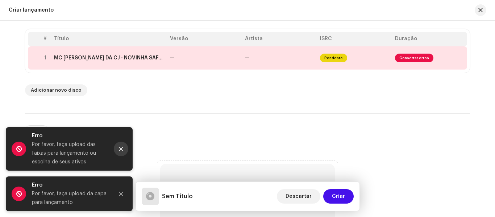
click at [120, 152] on button "Fechar" at bounding box center [121, 149] width 14 height 14
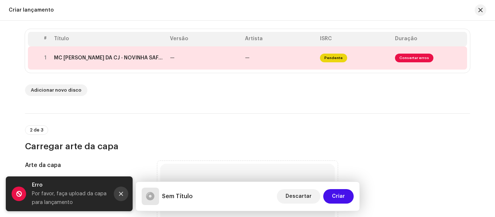
click at [122, 196] on icon "Fechar" at bounding box center [120, 193] width 5 height 5
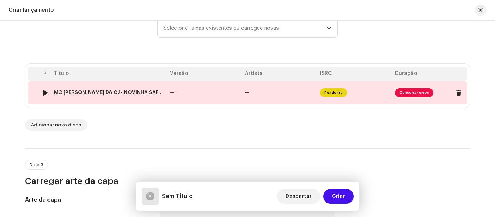
scroll to position [109, 0]
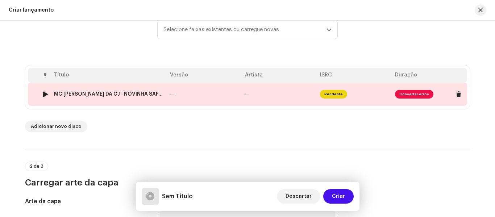
click at [416, 96] on span "Consertar erros" at bounding box center [414, 94] width 38 height 9
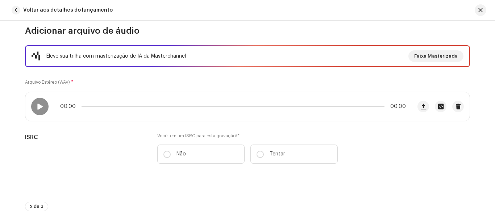
scroll to position [145, 0]
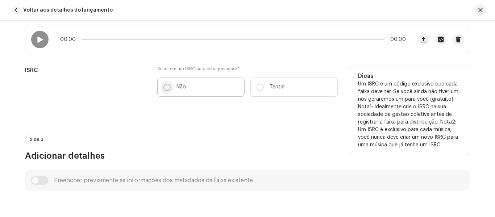
click at [164, 89] on input "Não" at bounding box center [166, 87] width 7 height 7
radio input "true"
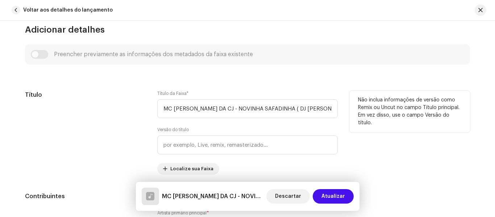
scroll to position [326, 0]
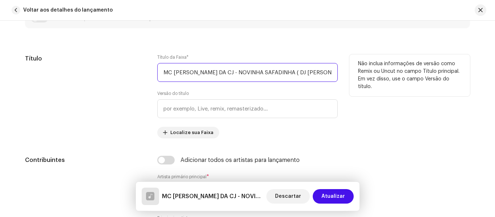
click at [221, 72] on input "MC [PERSON_NAME] DA CJ - NOVINHA SAFADINHA ( DJ [PERSON_NAME] - 2025 ) COM FLUT…" at bounding box center [247, 72] width 180 height 19
drag, startPoint x: 220, startPoint y: 72, endPoint x: 123, endPoint y: 68, distance: 97.1
click at [123, 68] on div "Título Título da Faixa * MC [PERSON_NAME] DA CJ - NOVINHA [PERSON_NAME] ( DJ [P…" at bounding box center [247, 96] width 445 height 84
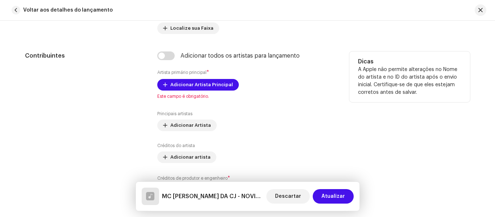
scroll to position [435, 0]
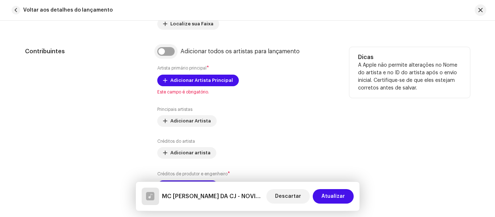
type input "Novinha Safadinha"
click at [162, 52] on input "checkbox" at bounding box center [165, 51] width 17 height 9
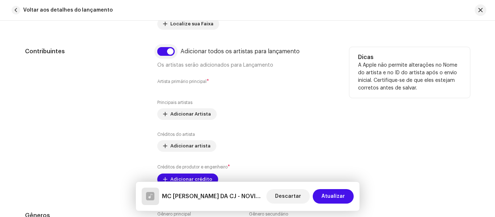
click at [171, 55] on input "checkbox" at bounding box center [165, 51] width 17 height 9
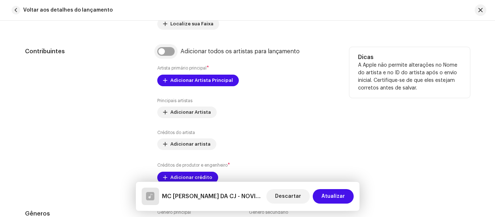
click at [160, 51] on input "checkbox" at bounding box center [165, 51] width 17 height 9
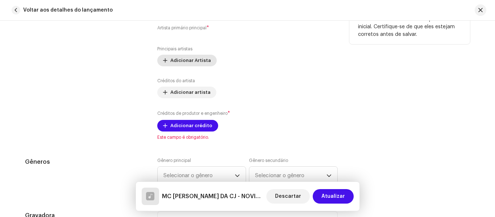
scroll to position [507, 0]
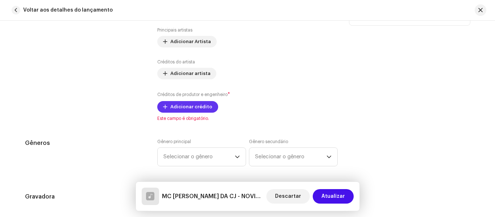
click at [176, 105] on font "Adicionar crédito" at bounding box center [191, 106] width 42 height 5
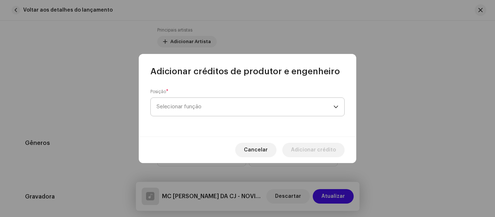
click at [188, 106] on font "Selecionar função" at bounding box center [178, 106] width 45 height 5
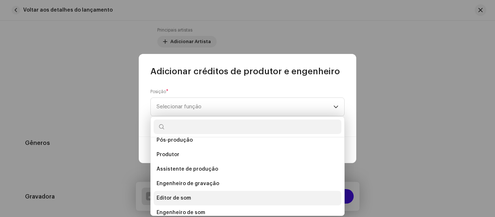
scroll to position [246, 0]
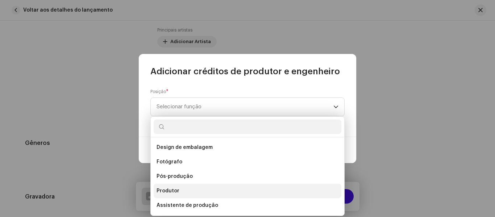
click at [176, 189] on font "Produtor" at bounding box center [167, 190] width 23 height 5
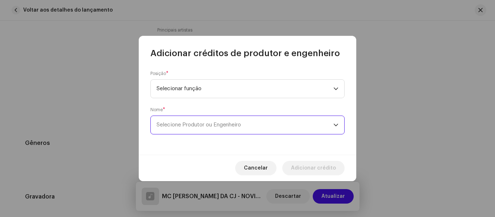
click at [194, 127] on font "Selecione Produtor ou Engenheiro" at bounding box center [198, 124] width 84 height 5
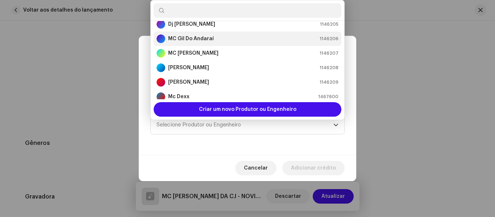
scroll to position [0, 0]
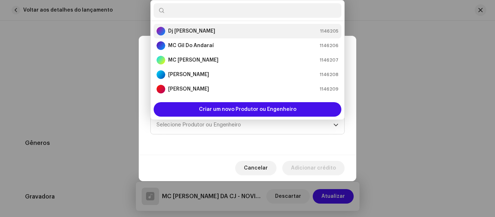
click at [197, 34] on strong "Dj [PERSON_NAME]" at bounding box center [191, 31] width 47 height 7
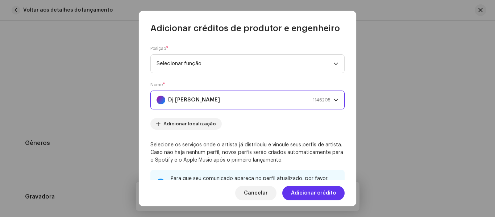
click at [315, 197] on span "Adicionar crédito" at bounding box center [313, 193] width 45 height 14
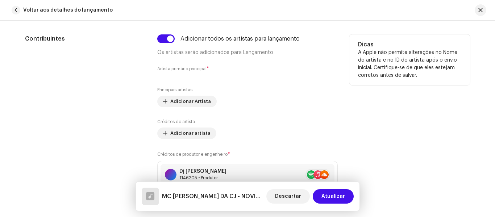
scroll to position [435, 0]
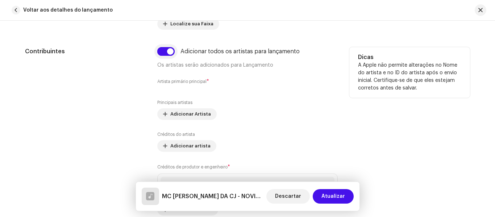
click at [168, 53] on input "checkbox" at bounding box center [165, 51] width 17 height 9
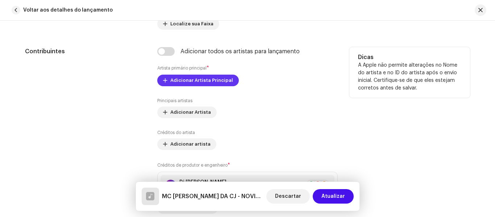
click at [186, 82] on font "Adicionar Artista Principal" at bounding box center [201, 80] width 63 height 5
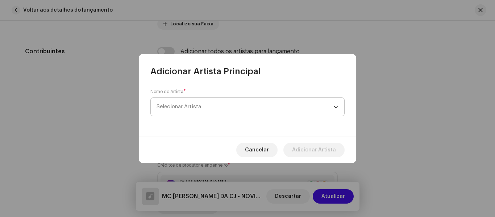
click at [194, 106] on font "Selecionar Artista" at bounding box center [178, 106] width 45 height 5
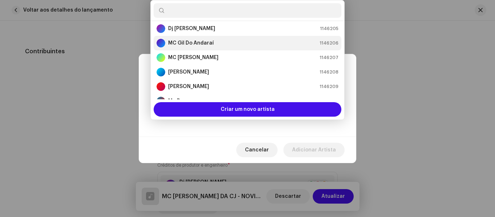
scroll to position [0, 0]
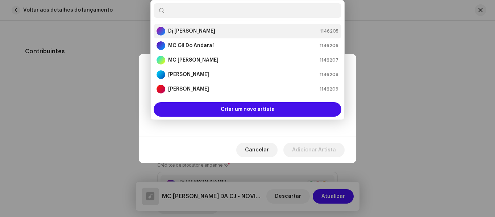
click at [193, 33] on font "Dj [PERSON_NAME]" at bounding box center [191, 31] width 47 height 5
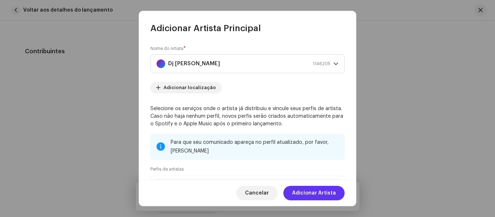
click at [318, 192] on font "Adicionar Artista" at bounding box center [314, 192] width 44 height 5
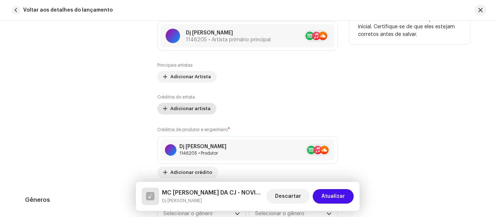
scroll to position [471, 0]
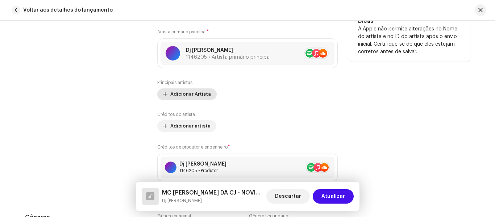
click at [182, 94] on font "Adicionar Artista" at bounding box center [190, 94] width 41 height 5
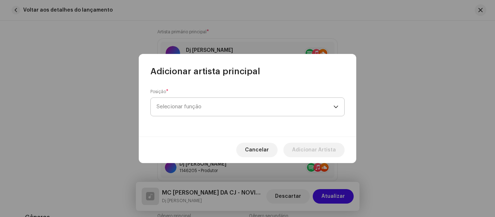
click at [184, 110] on span "Selecionar função" at bounding box center [244, 107] width 177 height 18
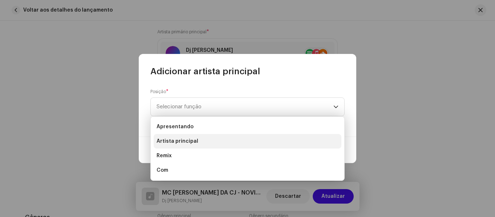
click at [196, 143] on li "Artista principal" at bounding box center [248, 141] width 188 height 14
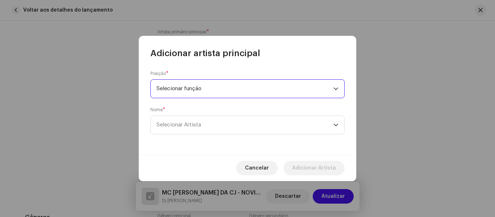
click at [215, 89] on span "Selecionar função" at bounding box center [244, 89] width 177 height 18
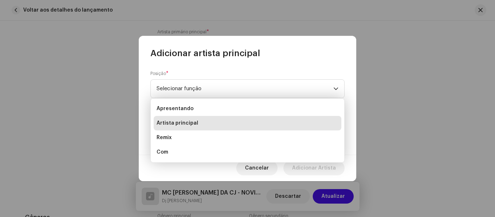
click at [183, 120] on span "Artista principal" at bounding box center [177, 122] width 42 height 7
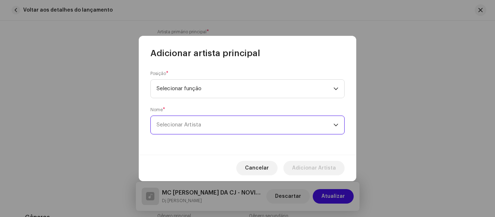
click at [182, 127] on span "Selecionar Artista" at bounding box center [244, 125] width 177 height 18
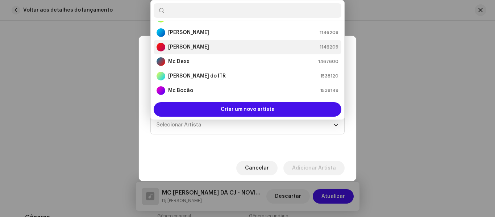
scroll to position [72, 0]
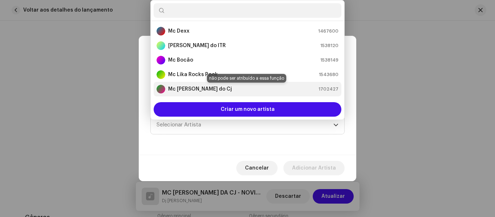
click at [190, 89] on font "Mc [PERSON_NAME] do Cj" at bounding box center [200, 89] width 64 height 5
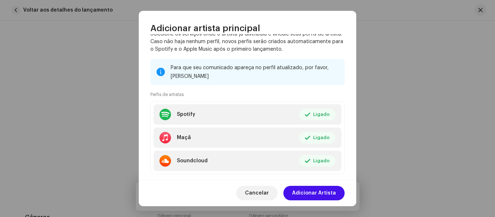
scroll to position [126, 0]
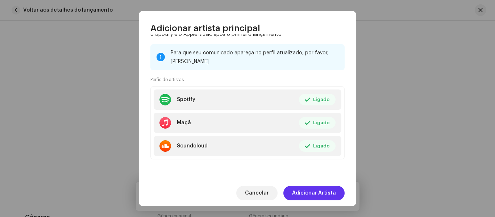
click at [319, 192] on font "Adicionar Artista" at bounding box center [314, 192] width 44 height 5
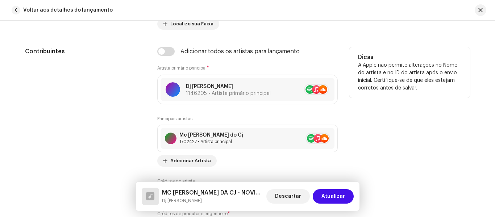
scroll to position [398, 0]
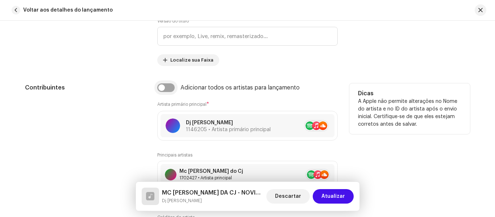
click at [160, 88] on input "checkbox" at bounding box center [165, 87] width 17 height 9
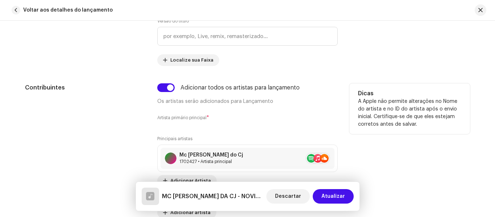
click at [176, 90] on div "Adicionar todos os artistas para lançamento" at bounding box center [247, 87] width 180 height 9
click at [168, 85] on input "checkbox" at bounding box center [165, 87] width 17 height 9
checkbox input "false"
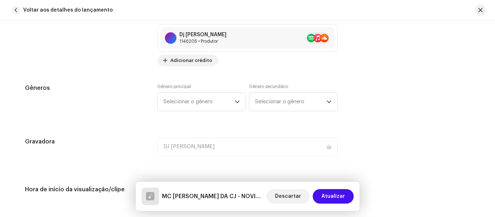
scroll to position [616, 0]
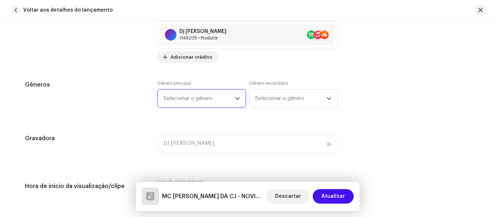
click at [207, 103] on span "Selecionar o gênero" at bounding box center [198, 98] width 71 height 18
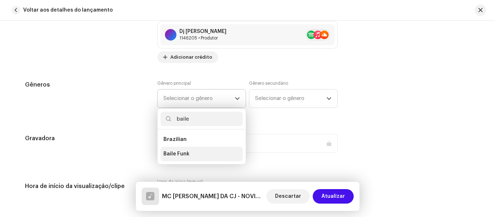
type input "baile"
click at [175, 156] on span "Baile Funk" at bounding box center [176, 153] width 26 height 7
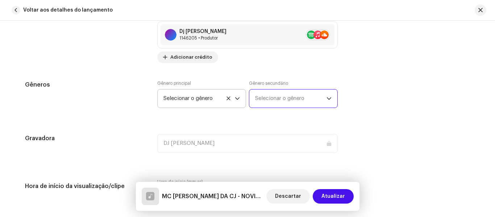
click at [273, 97] on font "Selecionar o gênero" at bounding box center [279, 98] width 49 height 5
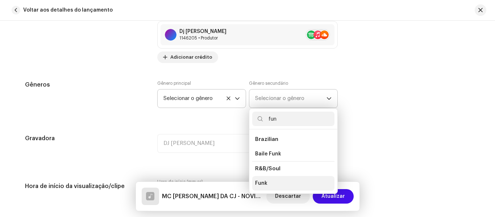
type input "fun"
click at [267, 183] on li "Funk" at bounding box center [293, 183] width 82 height 14
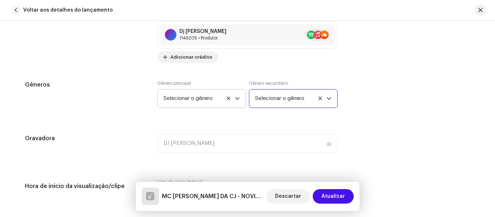
click at [277, 98] on font "Selecionar o gênero" at bounding box center [279, 98] width 49 height 5
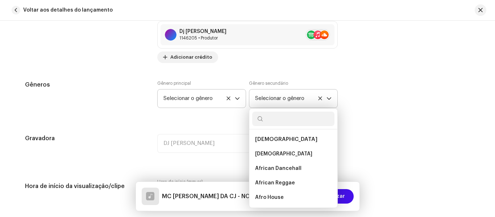
scroll to position [4906, 0]
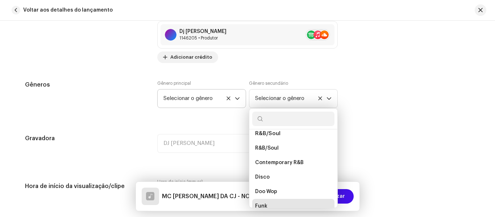
click at [264, 202] on span "Funk" at bounding box center [261, 205] width 12 height 7
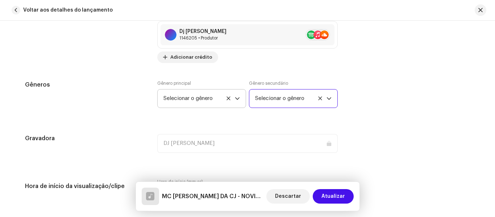
click at [294, 101] on font "Selecionar o gênero" at bounding box center [279, 98] width 49 height 5
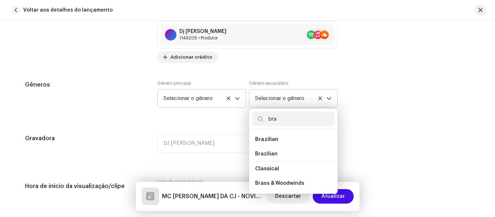
scroll to position [0, 0]
type input "bra"
click at [269, 152] on span "Brazilian" at bounding box center [266, 153] width 22 height 7
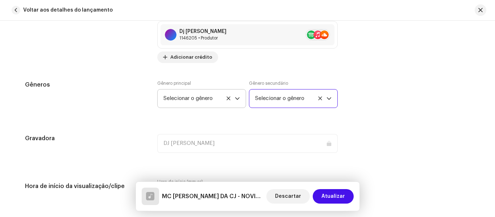
click at [208, 100] on font "Selecionar o gênero" at bounding box center [187, 98] width 49 height 5
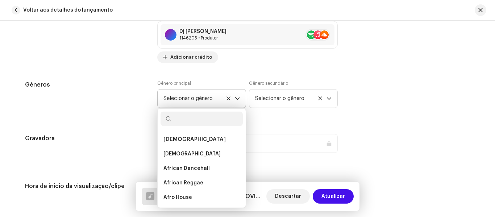
scroll to position [882, 0]
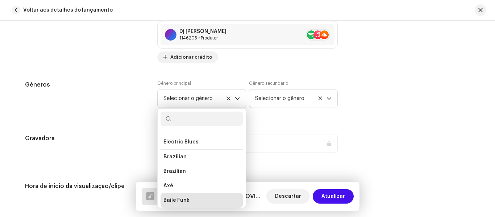
click at [181, 200] on span "Baile Funk" at bounding box center [176, 200] width 26 height 7
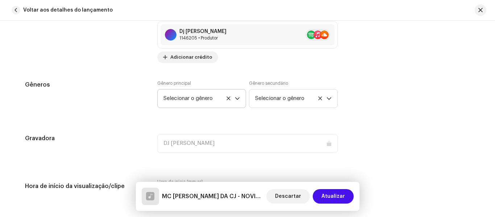
click at [236, 97] on icon "gatilho suspenso" at bounding box center [237, 98] width 5 height 5
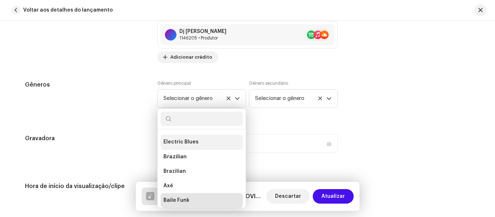
scroll to position [873, 0]
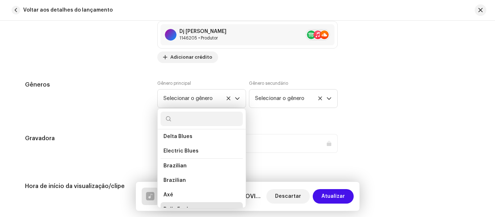
click at [181, 165] on span "Brazilian" at bounding box center [174, 165] width 23 height 5
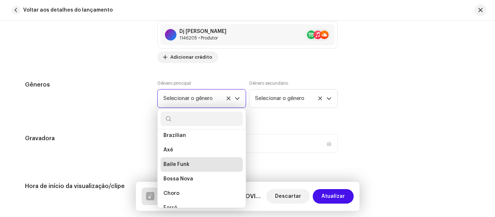
scroll to position [910, 0]
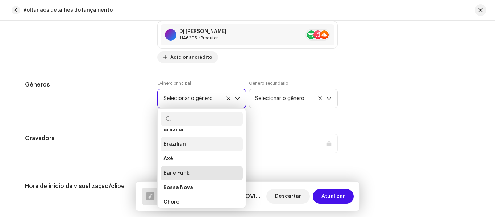
click at [174, 143] on span "Brazilian" at bounding box center [174, 144] width 22 height 7
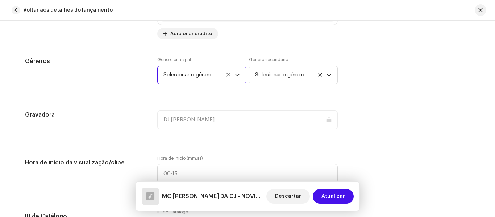
scroll to position [652, 0]
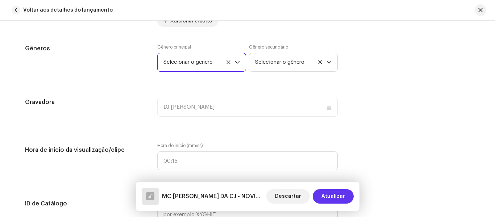
click at [334, 197] on font "Atualizar" at bounding box center [333, 196] width 24 height 5
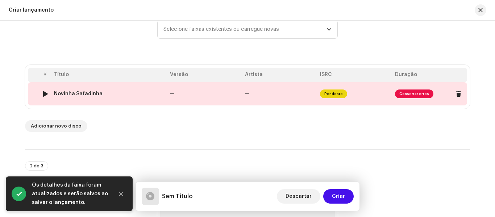
scroll to position [109, 0]
click at [408, 95] on span "Consertar erros" at bounding box center [414, 94] width 38 height 9
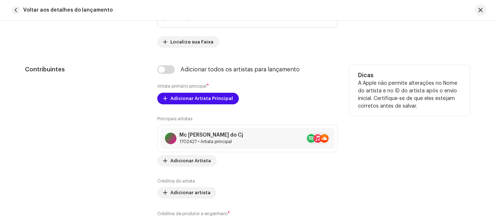
scroll to position [398, 0]
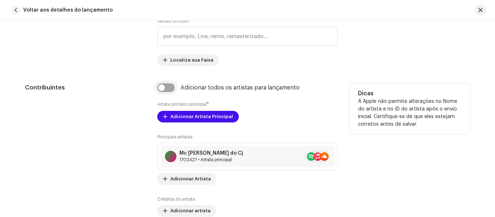
click at [164, 88] on input "checkbox" at bounding box center [165, 87] width 17 height 9
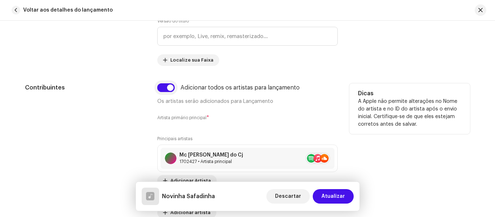
click at [164, 88] on input "checkbox" at bounding box center [165, 87] width 17 height 9
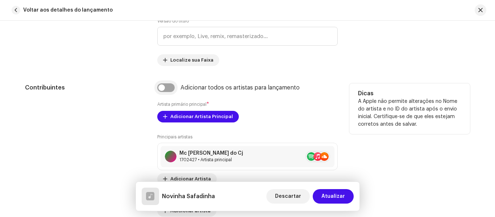
click at [164, 88] on input "checkbox" at bounding box center [165, 87] width 17 height 9
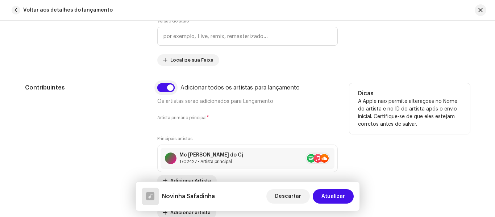
click at [164, 88] on input "checkbox" at bounding box center [165, 87] width 17 height 9
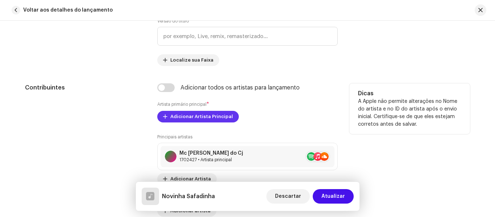
click at [180, 115] on font "Adicionar Artista Principal" at bounding box center [201, 116] width 63 height 5
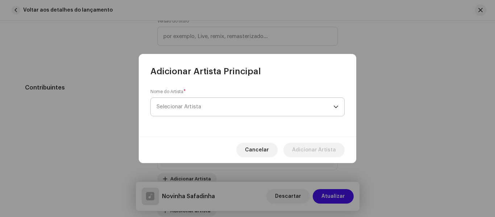
click at [194, 104] on font "Selecionar Artista" at bounding box center [178, 106] width 45 height 5
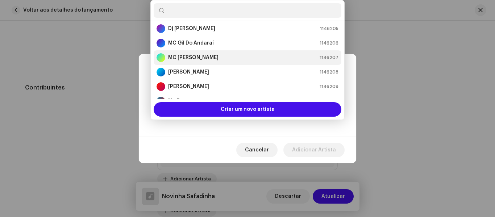
scroll to position [0, 0]
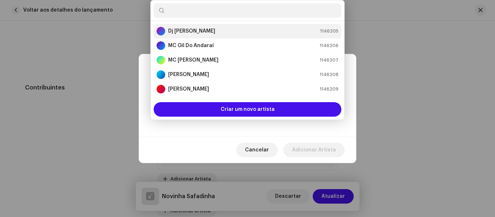
click at [198, 32] on font "Dj [PERSON_NAME]" at bounding box center [191, 31] width 47 height 5
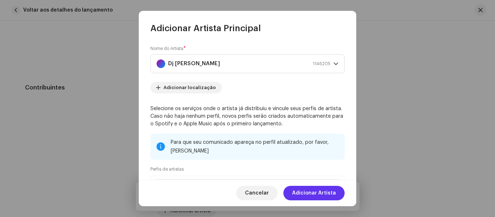
click at [326, 195] on font "Adicionar Artista" at bounding box center [314, 192] width 44 height 5
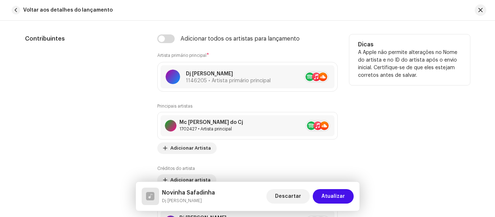
scroll to position [435, 0]
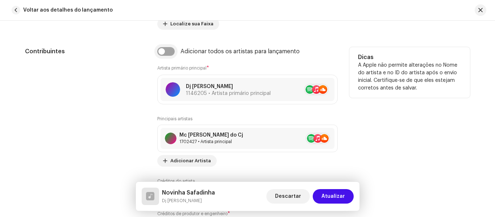
click at [159, 53] on input "checkbox" at bounding box center [165, 51] width 17 height 9
checkbox input "true"
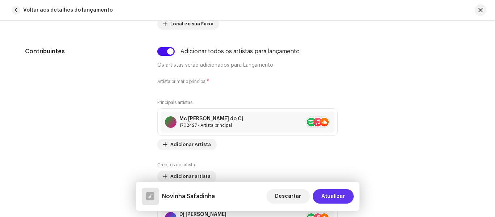
click at [334, 196] on font "Atualizar" at bounding box center [333, 196] width 24 height 5
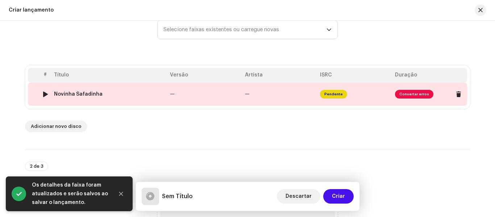
click at [411, 93] on span "Consertar erros" at bounding box center [414, 94] width 38 height 9
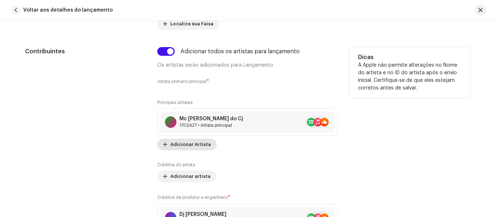
click at [173, 144] on font "Adicionar Artista" at bounding box center [190, 144] width 41 height 5
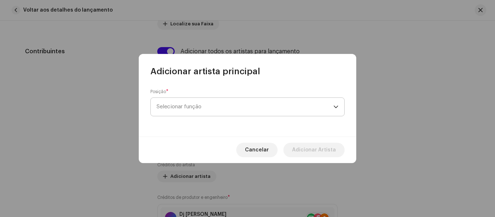
click at [180, 108] on font "Selecionar função" at bounding box center [178, 106] width 45 height 5
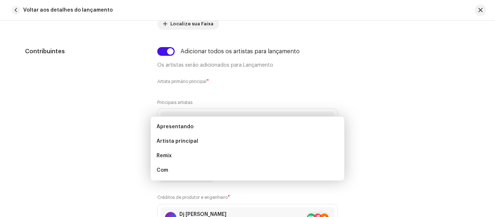
click at [71, 100] on div "Adicionar artista principal Posição * Selecionar função Cancelar Adicionar Arti…" at bounding box center [247, 108] width 495 height 217
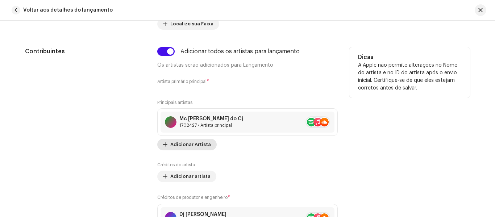
click at [183, 142] on font "Adicionar Artista" at bounding box center [190, 144] width 41 height 5
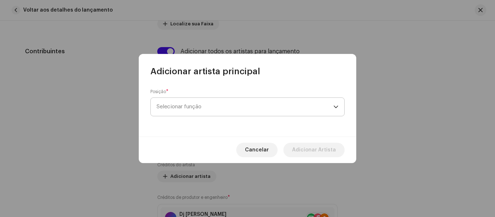
click at [182, 104] on font "Selecionar função" at bounding box center [178, 106] width 45 height 5
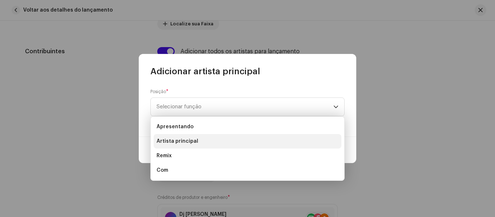
click at [182, 140] on font "Artista principal" at bounding box center [177, 141] width 42 height 5
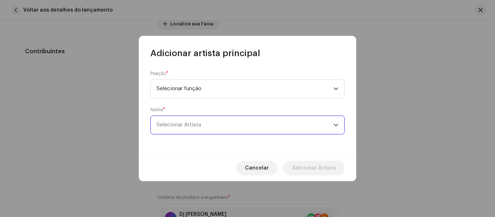
click at [198, 130] on span "Selecionar Artista" at bounding box center [244, 125] width 177 height 18
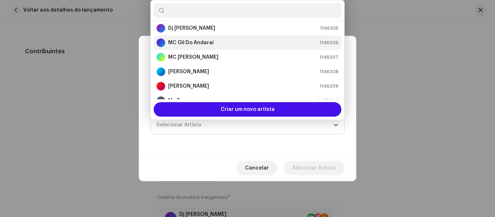
scroll to position [0, 0]
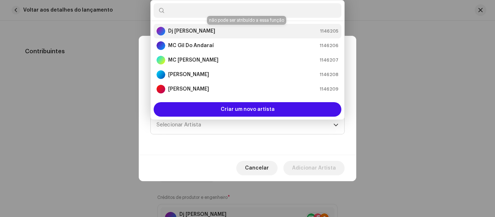
click at [198, 30] on font "Dj [PERSON_NAME]" at bounding box center [191, 31] width 47 height 5
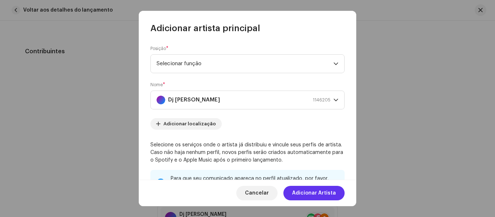
click at [321, 190] on font "Adicionar Artista" at bounding box center [314, 192] width 44 height 5
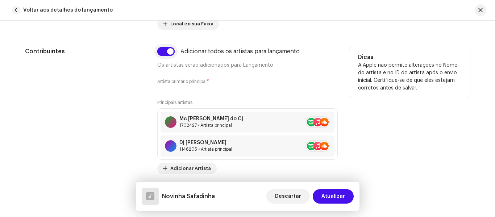
click at [169, 54] on input "checkbox" at bounding box center [165, 51] width 17 height 9
checkbox input "false"
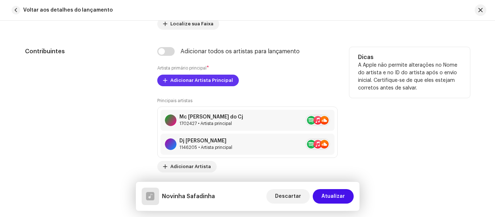
click at [197, 80] on font "Adicionar Artista Principal" at bounding box center [201, 80] width 63 height 5
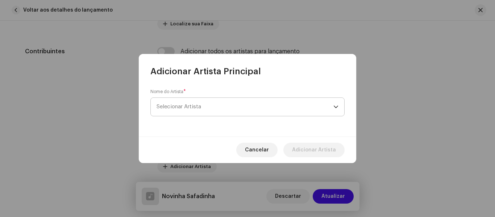
click at [192, 108] on font "Selecionar Artista" at bounding box center [178, 106] width 45 height 5
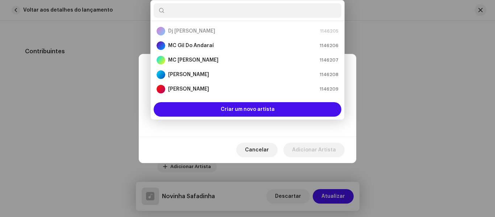
drag, startPoint x: 202, startPoint y: 26, endPoint x: 193, endPoint y: 29, distance: 9.2
click at [201, 26] on p-selectitem "Dj [PERSON_NAME] 1146205" at bounding box center [248, 31] width 188 height 14
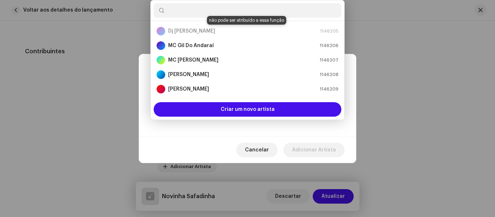
click at [191, 33] on div "Dj [PERSON_NAME] 1146205" at bounding box center [247, 31] width 182 height 9
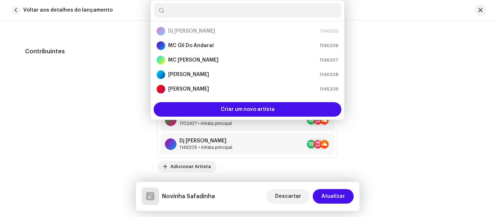
click at [103, 89] on div "Adicionar Artista Principal Nome do Artista * Selecionar Artista Cancelar Adici…" at bounding box center [247, 108] width 495 height 217
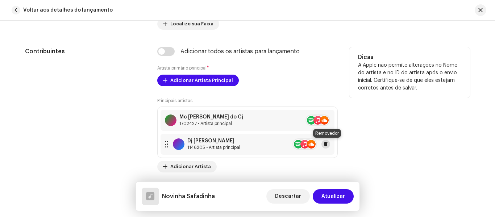
click at [324, 145] on span at bounding box center [325, 144] width 4 height 6
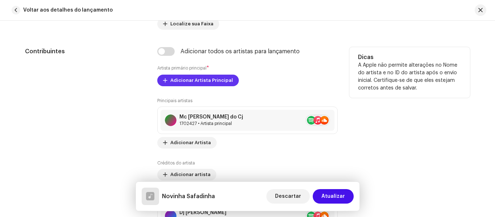
click at [193, 80] on font "Adicionar Artista Principal" at bounding box center [201, 80] width 63 height 5
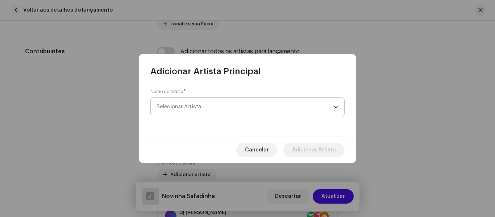
click at [192, 108] on font "Selecionar Artista" at bounding box center [178, 106] width 45 height 5
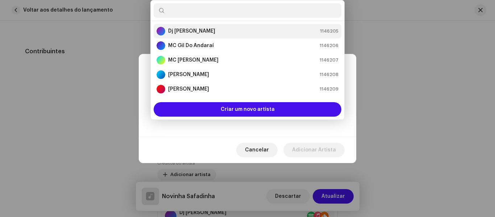
click at [209, 30] on div "Dj [PERSON_NAME] 1146205" at bounding box center [247, 31] width 182 height 9
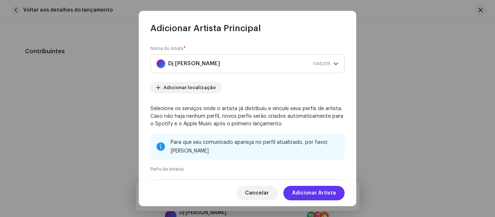
click at [319, 194] on font "Adicionar Artista" at bounding box center [314, 192] width 44 height 5
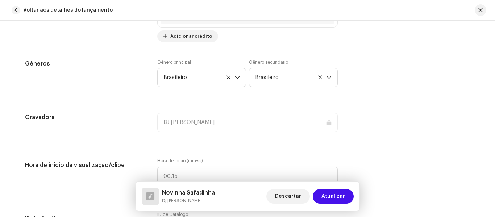
scroll to position [652, 0]
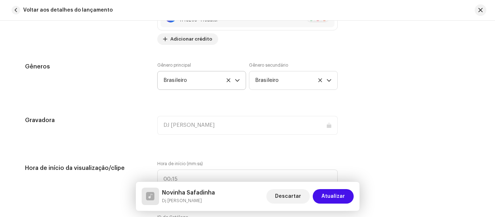
click at [235, 82] on icon "gatilho suspenso" at bounding box center [237, 80] width 5 height 5
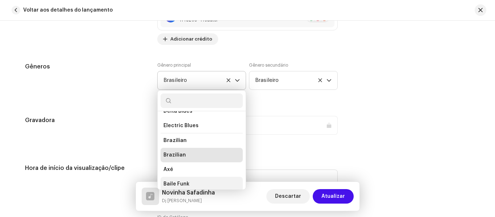
scroll to position [882, 0]
click at [185, 182] on span "Baile Funk" at bounding box center [176, 182] width 26 height 7
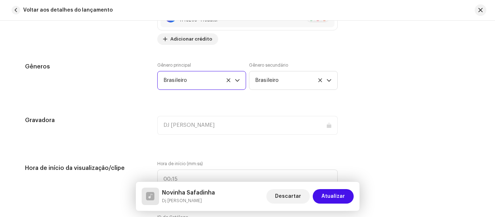
click at [95, 99] on div "Detalhes da faixa Complete o seguinte para finalizar sua faixa. 1 de 3 Adiciona…" at bounding box center [247, 203] width 468 height 1634
click at [329, 82] on icon "gatilho suspenso" at bounding box center [328, 80] width 5 height 5
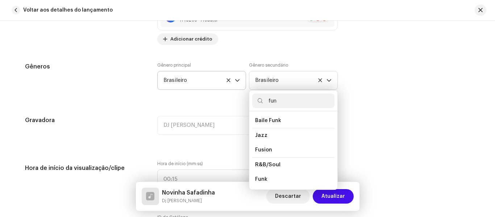
scroll to position [0, 0]
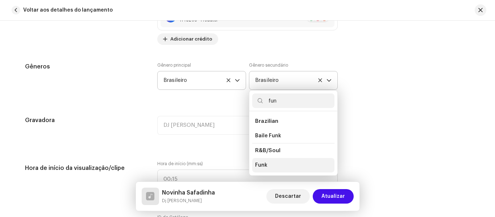
type input "fun"
click at [272, 164] on li "Funk" at bounding box center [293, 165] width 82 height 14
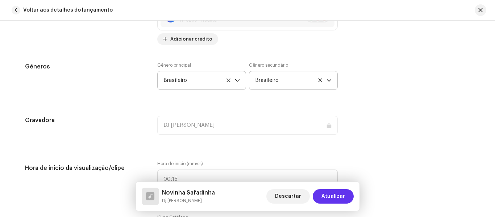
click at [334, 196] on font "Atualizar" at bounding box center [333, 196] width 24 height 5
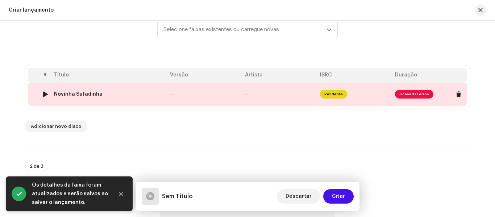
click at [408, 95] on span "Consertar erros" at bounding box center [414, 94] width 38 height 9
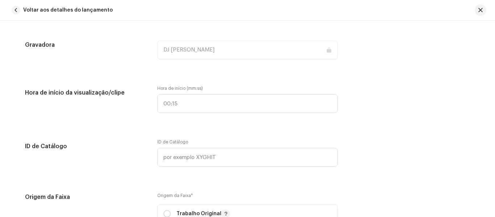
scroll to position [724, 0]
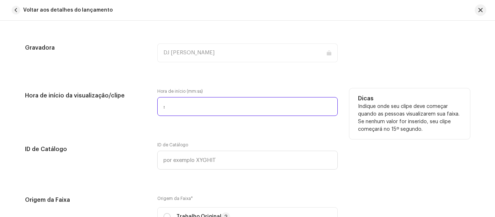
click at [190, 102] on input ":" at bounding box center [247, 106] width 180 height 19
drag, startPoint x: 172, startPoint y: 108, endPoint x: 121, endPoint y: 108, distance: 51.1
click at [121, 108] on div "Hora de início da visualização/clipe Hora de início (mm:ss) : Dicas Indique ond…" at bounding box center [247, 106] width 445 height 36
type input "00:00"
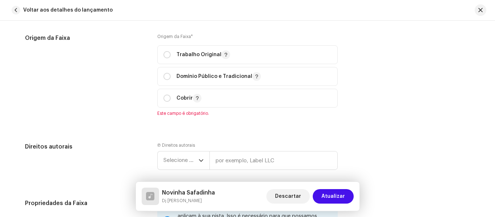
scroll to position [869, 0]
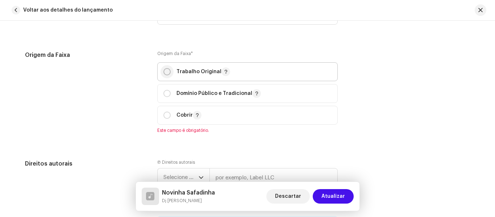
click at [165, 71] on input "radio" at bounding box center [166, 71] width 7 height 7
radio input "true"
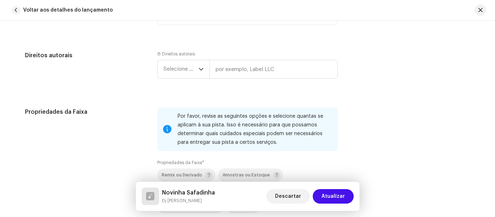
scroll to position [978, 0]
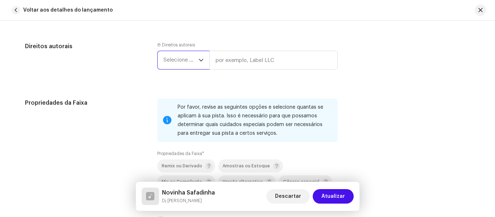
click at [194, 62] on font "Selecione o ano" at bounding box center [182, 59] width 39 height 5
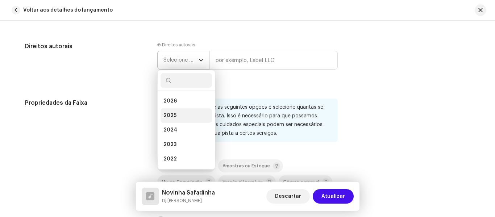
click at [165, 112] on span "2025" at bounding box center [169, 115] width 13 height 7
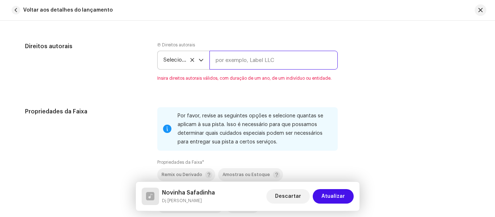
click at [226, 56] on input "text" at bounding box center [273, 60] width 128 height 19
type input "DJ [PERSON_NAME]"
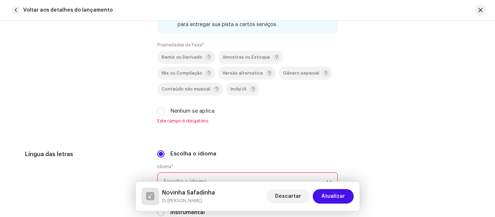
scroll to position [1123, 0]
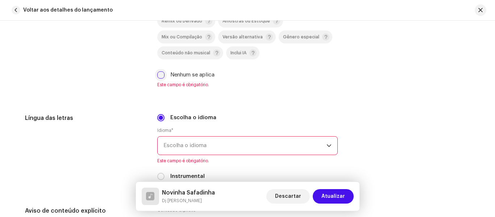
click at [158, 75] on input "Nenhum se aplica" at bounding box center [160, 74] width 7 height 7
checkbox input "true"
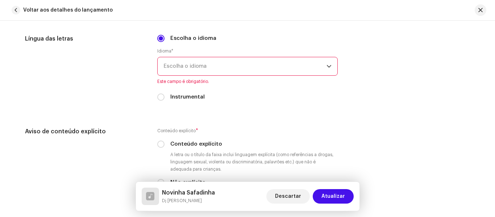
scroll to position [1195, 0]
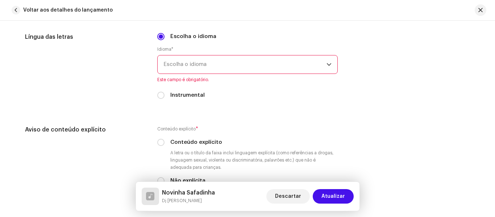
click at [182, 70] on span "Escolha o idioma" at bounding box center [244, 64] width 163 height 18
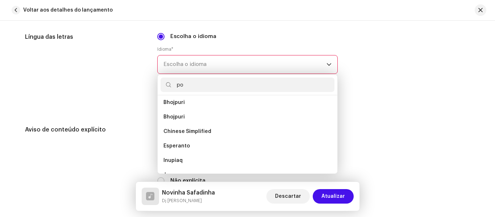
scroll to position [0, 0]
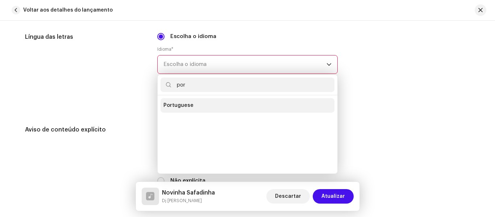
type input "por"
click at [184, 105] on span "Portuguese" at bounding box center [178, 105] width 30 height 7
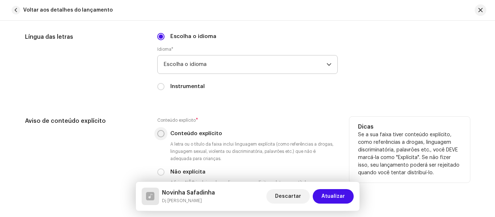
click at [160, 134] on input "Conteúdo explícito" at bounding box center [160, 133] width 7 height 7
radio input "true"
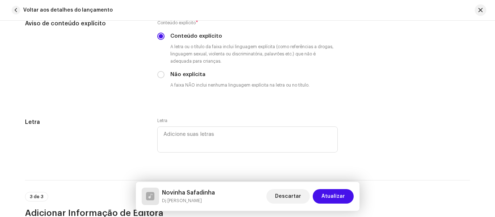
scroll to position [1304, 0]
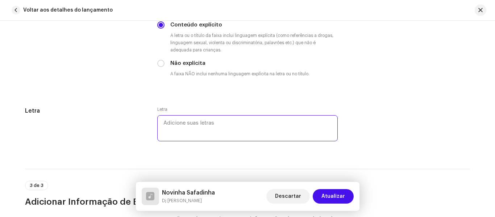
click at [192, 123] on textarea at bounding box center [247, 128] width 180 height 26
paste textarea "[PERSON_NAME]-990360727"
type textarea "[PERSON_NAME]-990360727"
drag, startPoint x: 248, startPoint y: 122, endPoint x: 141, endPoint y: 114, distance: 106.8
click at [141, 114] on div "[PERSON_NAME]-990360727" at bounding box center [247, 128] width 445 height 45
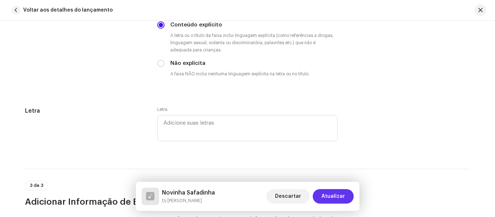
click at [336, 197] on font "Atualizar" at bounding box center [333, 196] width 24 height 5
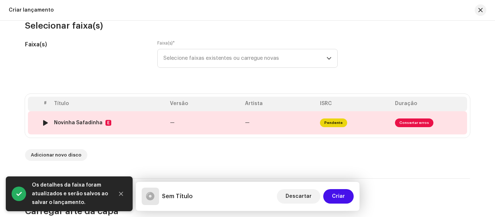
scroll to position [72, 0]
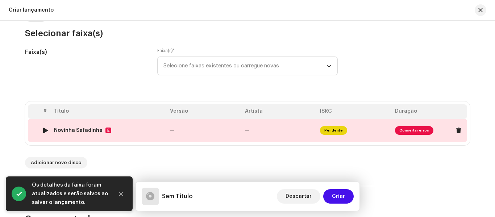
click at [406, 129] on span "Consertar erros" at bounding box center [414, 130] width 38 height 9
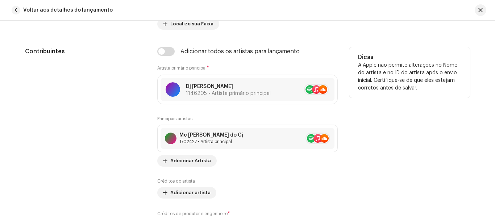
scroll to position [543, 0]
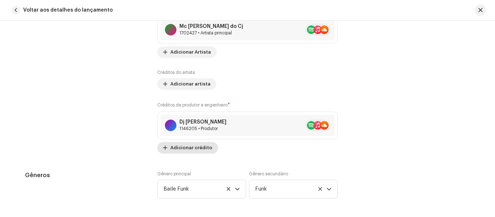
click at [179, 147] on font "Adicionar crédito" at bounding box center [191, 147] width 42 height 5
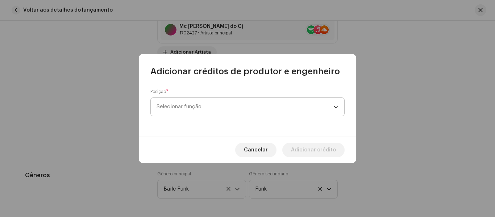
click at [202, 102] on span "Selecionar função" at bounding box center [244, 107] width 177 height 18
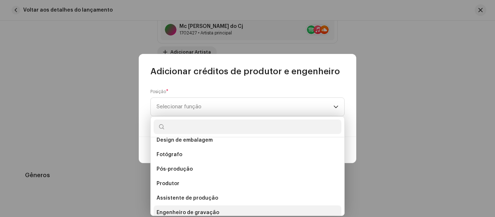
scroll to position [258, 0]
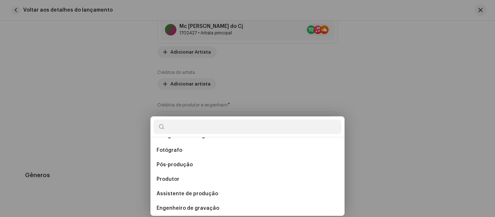
drag, startPoint x: 119, startPoint y: 192, endPoint x: 119, endPoint y: 181, distance: 10.9
click at [119, 192] on div "Adicionar créditos de produtor e engenheiro Posição * Selecionar função Cancela…" at bounding box center [247, 108] width 495 height 217
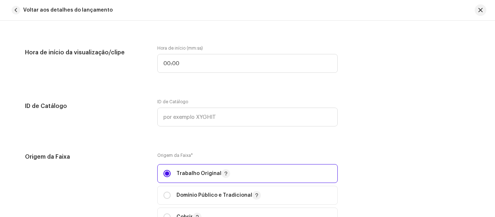
scroll to position [760, 0]
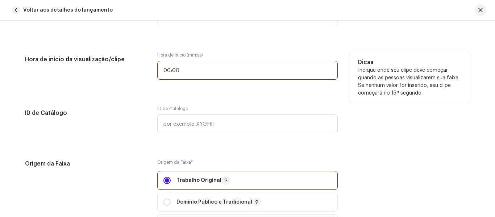
click at [192, 77] on input "00:00" at bounding box center [247, 70] width 180 height 19
click at [232, 78] on input "00:00" at bounding box center [247, 70] width 180 height 19
click at [227, 74] on input "00:00" at bounding box center [247, 70] width 180 height 19
type input "00:01"
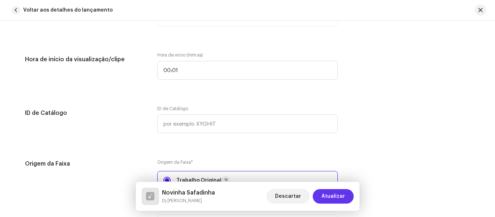
click at [333, 194] on font "Atualizar" at bounding box center [333, 196] width 24 height 5
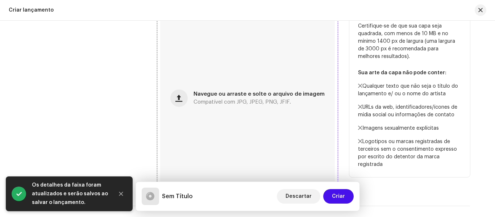
scroll to position [290, 0]
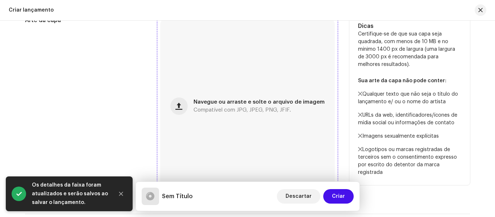
click at [213, 110] on font "Compatível com JPG, JPEG, PNG, JFIF." at bounding box center [241, 109] width 97 height 5
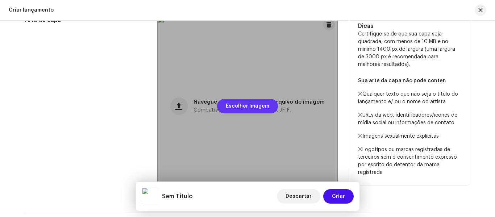
click at [256, 110] on span "Escolher Imagem" at bounding box center [247, 106] width 43 height 14
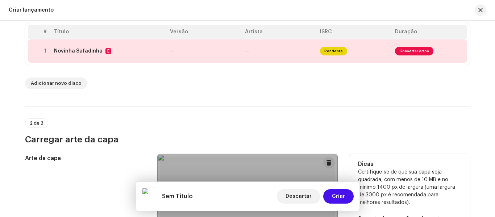
scroll to position [109, 0]
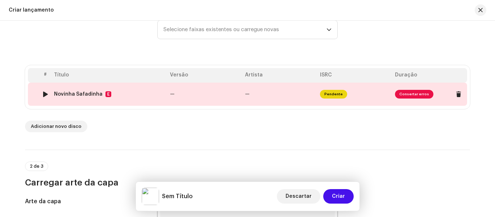
click at [417, 93] on span "Consertar erros" at bounding box center [414, 94] width 38 height 9
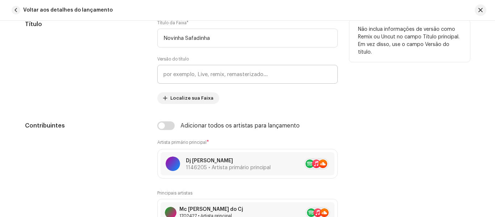
scroll to position [362, 0]
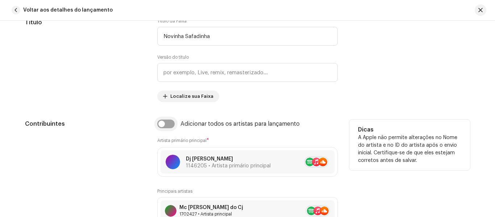
click at [163, 124] on input "checkbox" at bounding box center [165, 123] width 17 height 9
checkbox input "true"
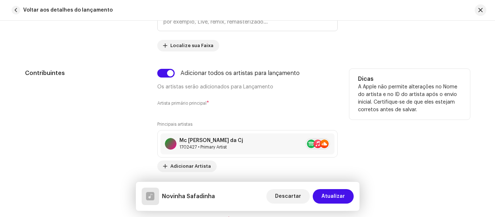
scroll to position [471, 0]
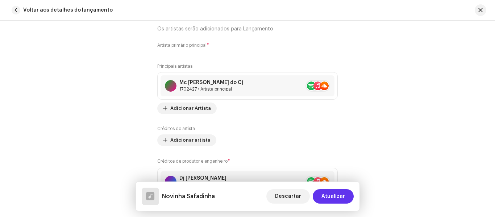
click at [335, 199] on span "Atualizar" at bounding box center [333, 196] width 24 height 14
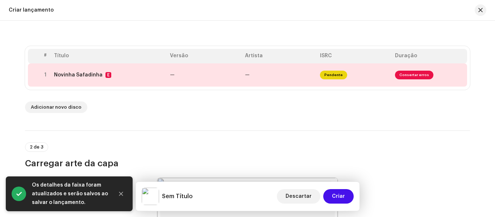
scroll to position [145, 0]
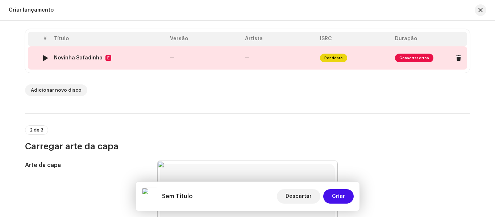
click at [406, 54] on span "Consertar erros" at bounding box center [414, 58] width 38 height 9
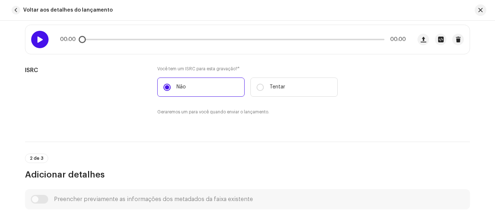
click at [34, 36] on div at bounding box center [39, 39] width 17 height 17
click at [37, 42] on span at bounding box center [40, 40] width 6 height 6
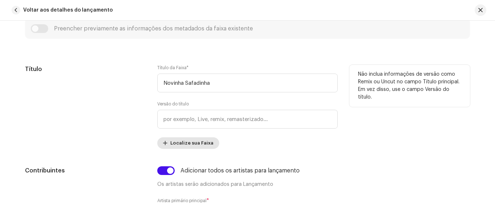
scroll to position [326, 0]
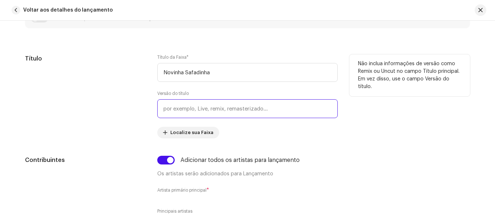
click at [196, 111] on input "text" at bounding box center [247, 108] width 180 height 19
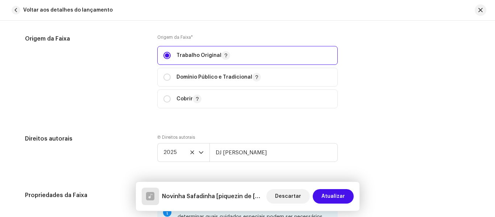
scroll to position [1014, 0]
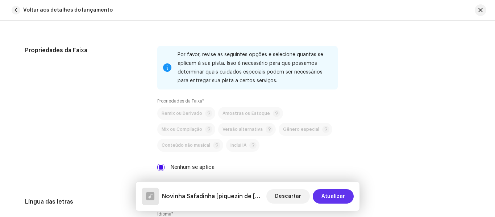
type input "piquezin de [GEOGRAPHIC_DATA]"
click at [340, 193] on span "Atualizar" at bounding box center [333, 196] width 24 height 14
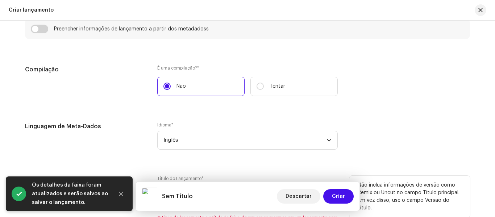
scroll to position [616, 0]
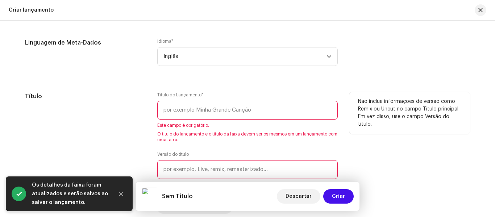
click at [195, 112] on input "text" at bounding box center [247, 110] width 180 height 19
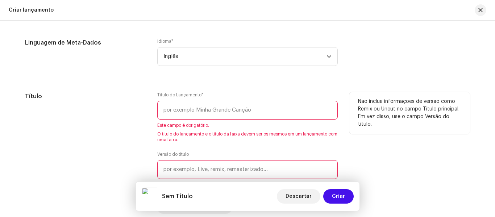
click at [202, 108] on input "text" at bounding box center [247, 110] width 180 height 19
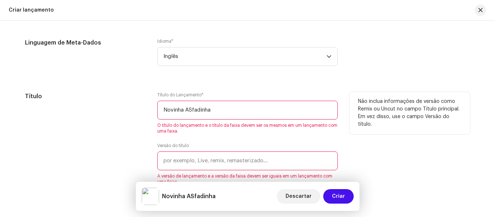
drag, startPoint x: 190, startPoint y: 110, endPoint x: 183, endPoint y: 110, distance: 6.5
click at [183, 110] on input "Novinha ASfadinha" at bounding box center [247, 110] width 180 height 19
type input "NovinhaSafadinha"
click at [197, 164] on input "text" at bounding box center [247, 160] width 180 height 19
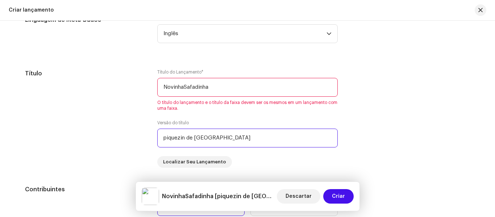
scroll to position [688, 0]
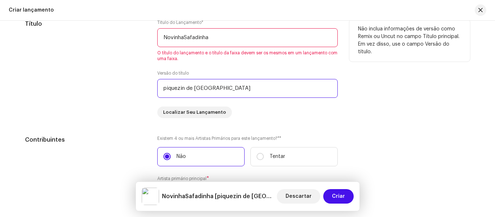
type input "piquezin de [GEOGRAPHIC_DATA]"
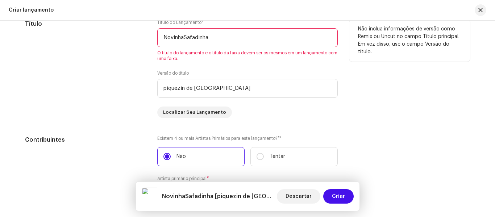
click at [238, 41] on input "NovinhaSafadinha" at bounding box center [247, 37] width 180 height 19
click at [184, 35] on input "NovinhaSafadinha" at bounding box center [247, 37] width 180 height 19
click at [182, 35] on input "NovinhaSafadinha" at bounding box center [247, 37] width 180 height 19
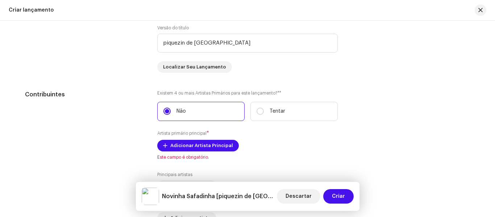
scroll to position [760, 0]
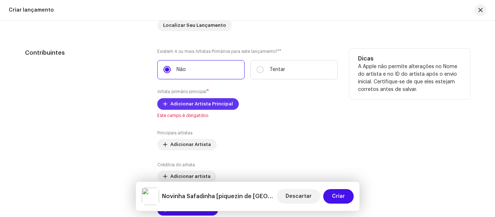
type input "Novinha Safadinha"
click at [183, 105] on font "Adicionar Artista Principal" at bounding box center [201, 103] width 63 height 5
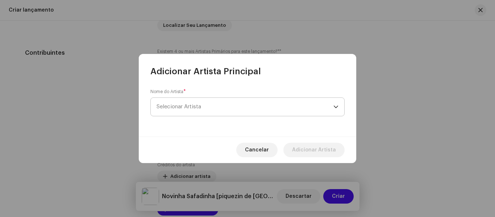
click at [204, 110] on span "Selecionar Artista" at bounding box center [244, 107] width 177 height 18
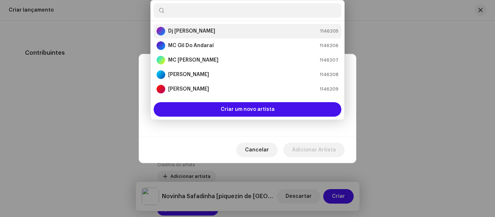
click at [211, 29] on div "Dj [PERSON_NAME] 1146205" at bounding box center [247, 31] width 182 height 9
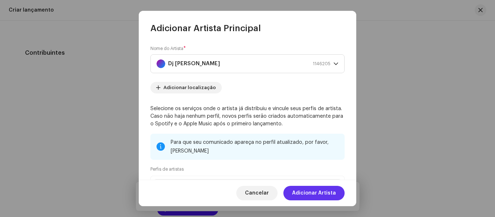
click at [323, 194] on font "Adicionar Artista" at bounding box center [314, 192] width 44 height 5
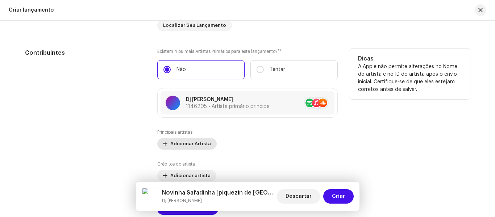
click at [181, 144] on font "Adicionar Artista" at bounding box center [190, 143] width 41 height 5
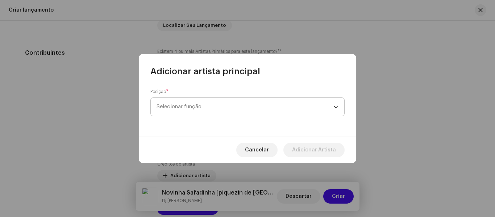
click at [215, 105] on span "Selecionar função" at bounding box center [244, 107] width 177 height 18
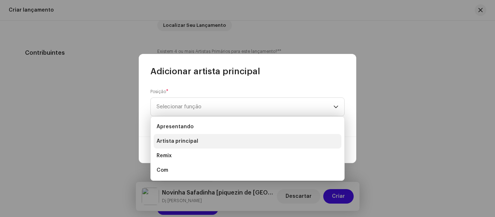
click at [186, 141] on font "Artista principal" at bounding box center [177, 141] width 42 height 5
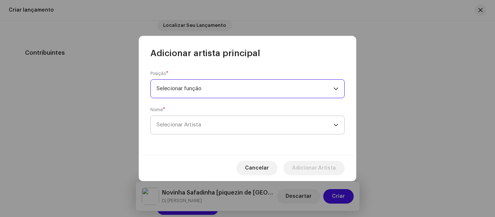
click at [195, 123] on font "Selecionar Artista" at bounding box center [178, 124] width 45 height 5
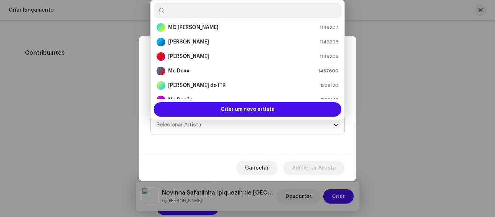
scroll to position [72, 0]
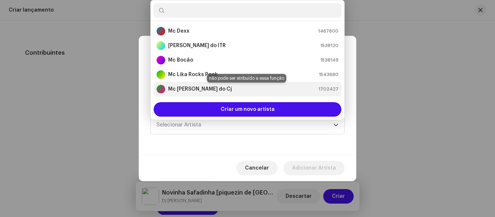
click at [190, 87] on font "Mc [PERSON_NAME] do Cj" at bounding box center [200, 89] width 64 height 5
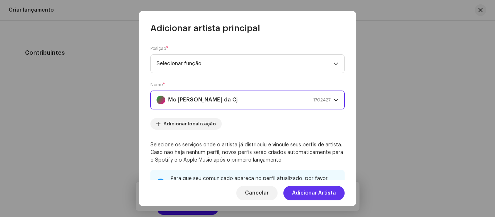
click at [316, 193] on font "Adicionar Artista" at bounding box center [314, 192] width 44 height 5
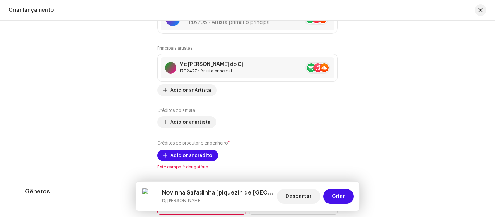
scroll to position [869, 0]
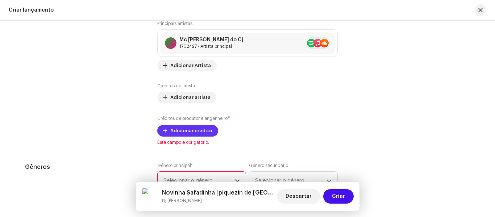
click at [174, 130] on font "Adicionar crédito" at bounding box center [191, 130] width 42 height 5
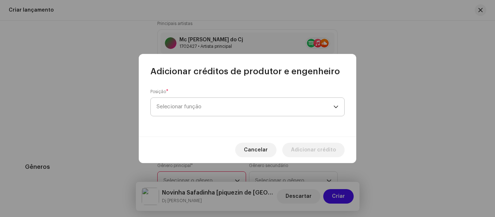
click at [205, 101] on span "Selecionar função" at bounding box center [244, 107] width 177 height 18
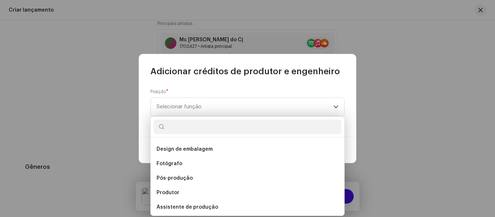
scroll to position [290, 0]
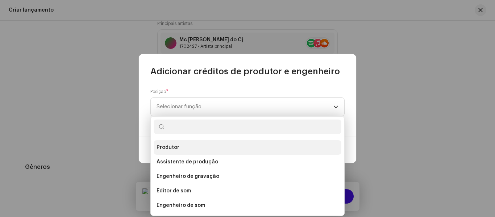
click at [183, 146] on li "Produtor" at bounding box center [248, 147] width 188 height 14
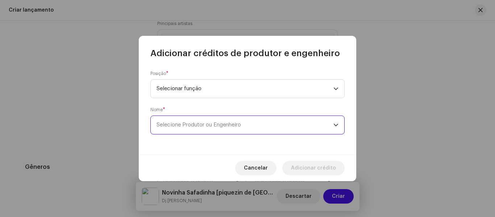
click at [219, 127] on font "Selecione Produtor ou Engenheiro" at bounding box center [198, 124] width 84 height 5
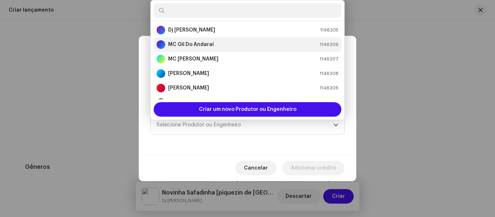
scroll to position [0, 0]
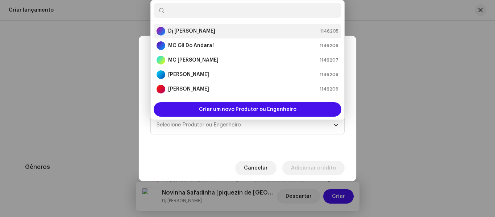
click at [201, 30] on font "Dj [PERSON_NAME]" at bounding box center [191, 31] width 47 height 5
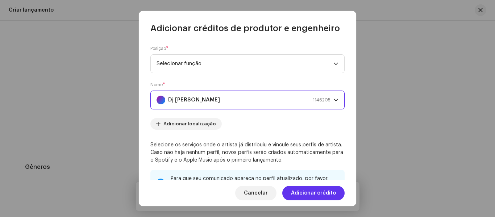
click at [327, 193] on font "Adicionar crédito" at bounding box center [313, 192] width 45 height 5
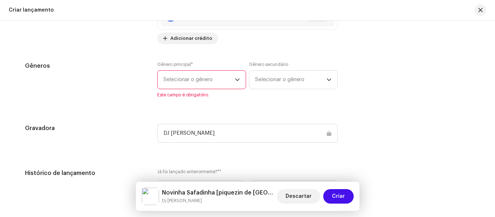
scroll to position [941, 0]
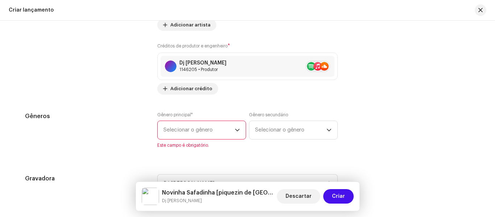
click at [223, 133] on span "Selecionar o gênero" at bounding box center [198, 130] width 71 height 18
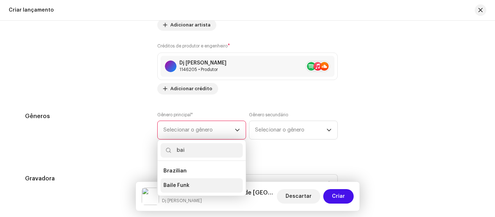
type input "bai"
click at [186, 183] on li "Baile Funk" at bounding box center [201, 185] width 82 height 14
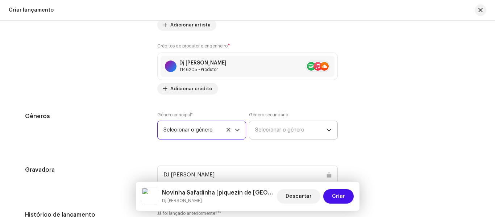
click at [302, 129] on font "Selecionar o gênero" at bounding box center [279, 129] width 49 height 5
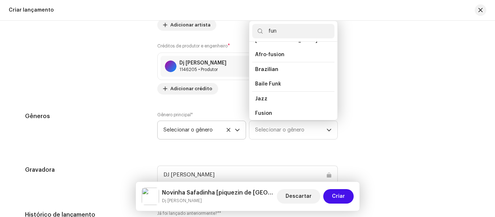
scroll to position [0, 0]
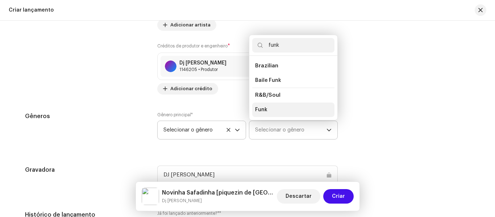
type input "funk"
click at [274, 111] on li "Funk" at bounding box center [293, 109] width 82 height 14
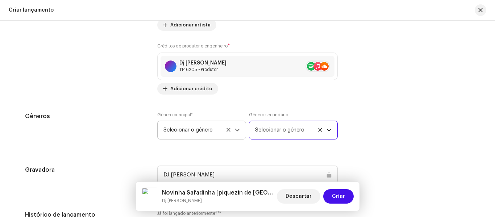
click at [410, 99] on div "Preencher informações de lançamento a partir dos metadadoss Compilação É uma co…" at bounding box center [247, 38] width 445 height 858
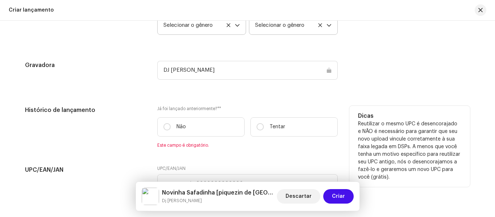
scroll to position [1050, 0]
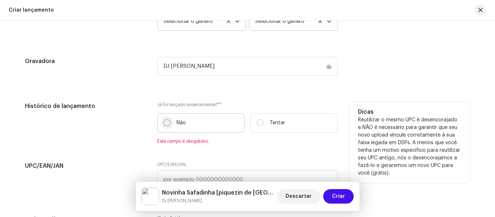
click at [165, 124] on input "Não" at bounding box center [166, 122] width 7 height 7
radio input "true"
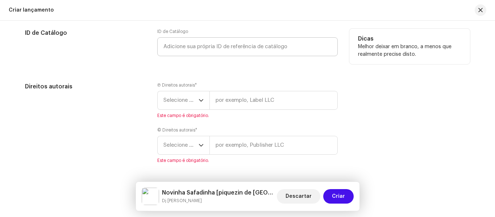
scroll to position [1231, 0]
click at [193, 102] on font "Selecione o ano" at bounding box center [182, 99] width 39 height 5
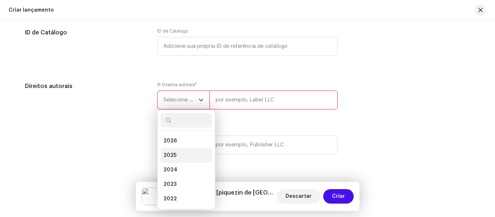
click at [176, 156] on li "2025" at bounding box center [185, 155] width 51 height 14
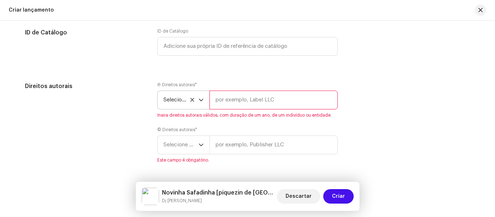
click at [236, 101] on input "text" at bounding box center [273, 100] width 128 height 19
type input "dj [PERSON_NAME]"
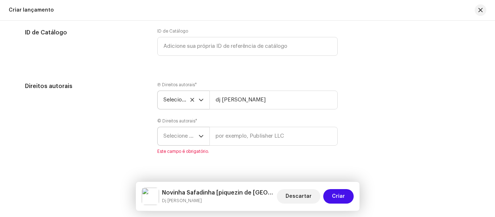
click at [199, 134] on icon "gatilho suspenso" at bounding box center [200, 136] width 5 height 5
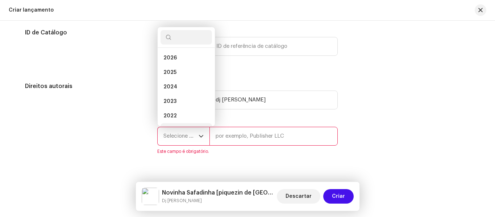
scroll to position [12, 0]
click at [178, 60] on li "2025" at bounding box center [185, 61] width 51 height 14
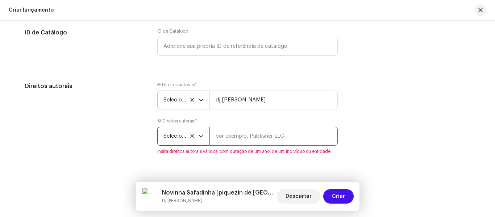
click at [236, 140] on input "text" at bounding box center [273, 136] width 128 height 19
type input "dj [PERSON_NAME]"
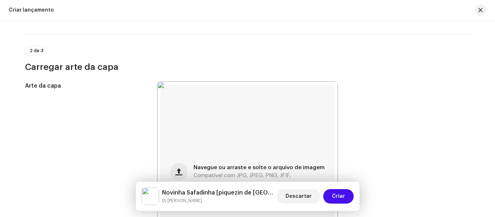
scroll to position [79, 0]
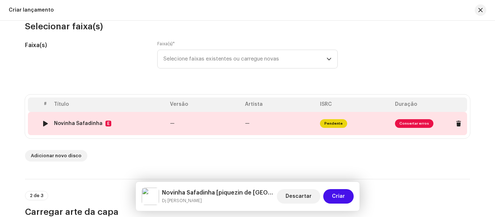
click at [412, 125] on span "Consertar erros" at bounding box center [414, 123] width 38 height 9
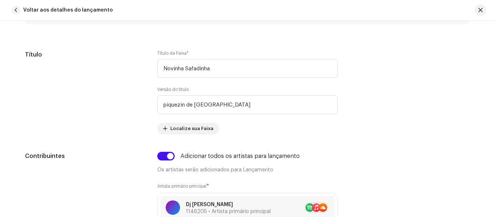
scroll to position [435, 0]
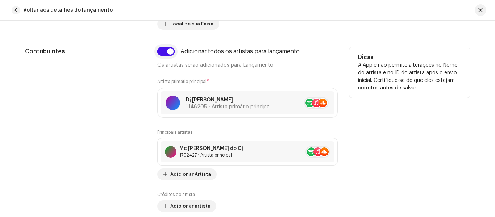
click at [169, 51] on input "checkbox" at bounding box center [165, 51] width 17 height 9
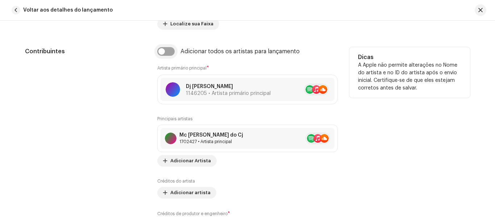
click at [164, 50] on input "checkbox" at bounding box center [165, 51] width 17 height 9
checkbox input "true"
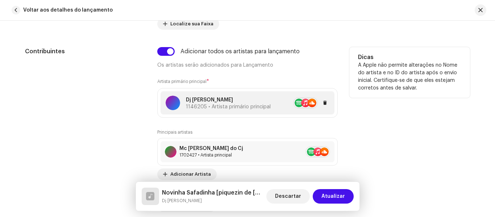
click at [203, 101] on font "Dj [PERSON_NAME]" at bounding box center [209, 99] width 47 height 5
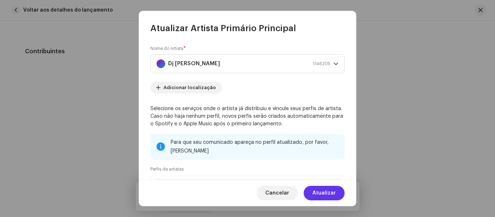
click at [335, 190] on font "Atualizar" at bounding box center [324, 192] width 24 height 5
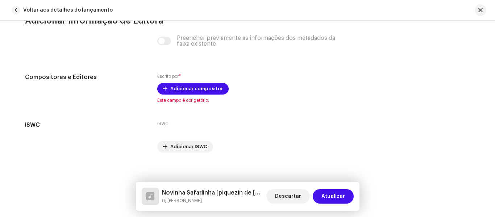
scroll to position [1503, 0]
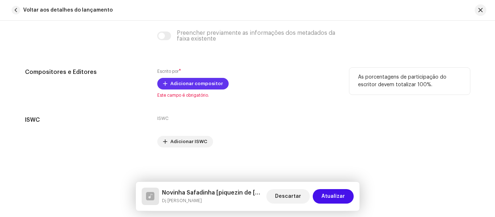
click at [190, 85] on font "Adicionar compositor" at bounding box center [196, 83] width 53 height 5
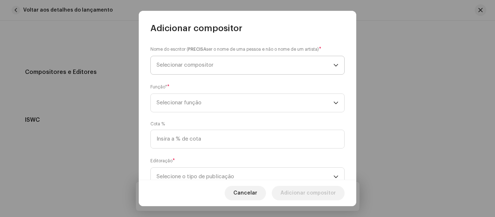
click at [228, 63] on span "Selecionar compositor" at bounding box center [244, 65] width 177 height 18
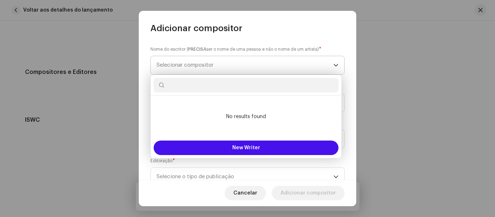
click at [228, 63] on span "Selecionar compositor" at bounding box center [244, 65] width 177 height 18
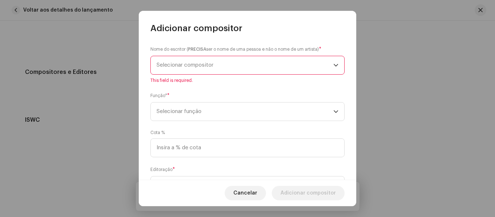
click at [228, 63] on span "Selecionar compositor" at bounding box center [244, 65] width 177 height 18
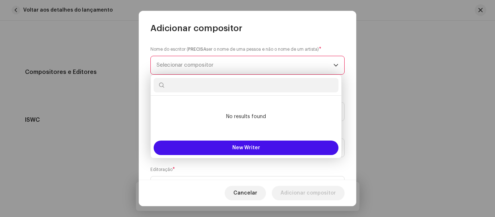
click at [207, 85] on input "text" at bounding box center [246, 85] width 185 height 14
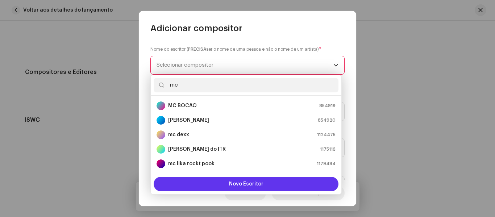
type input "mc"
click at [253, 183] on font "Novo Escritor" at bounding box center [246, 183] width 34 height 5
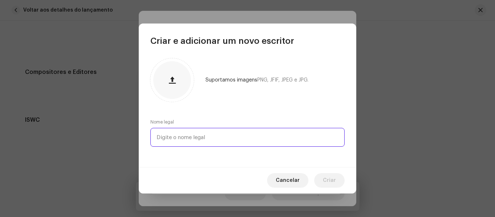
click at [189, 139] on input "text" at bounding box center [247, 137] width 194 height 19
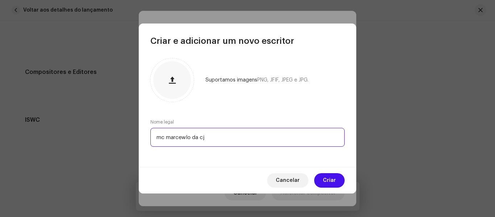
click at [182, 137] on input "mc marcewlo da cj" at bounding box center [247, 137] width 194 height 19
type input "mc [PERSON_NAME]"
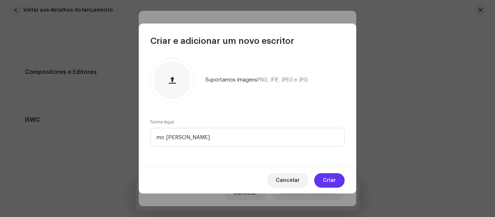
click at [331, 177] on span "Criar" at bounding box center [329, 180] width 13 height 14
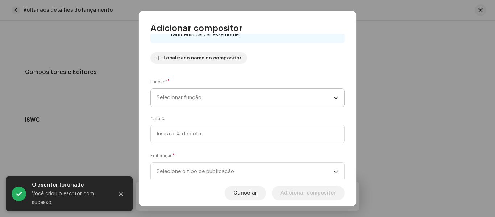
scroll to position [72, 0]
click at [180, 95] on font "Selecionar função" at bounding box center [178, 96] width 45 height 5
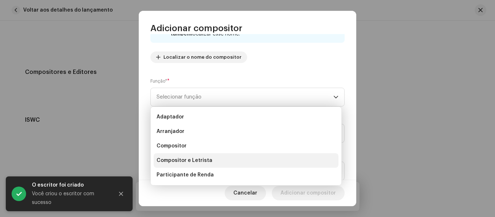
click at [187, 161] on font "Compositor e Letrista" at bounding box center [184, 160] width 56 height 5
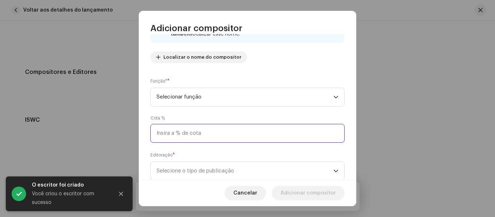
click at [184, 138] on input at bounding box center [247, 133] width 194 height 19
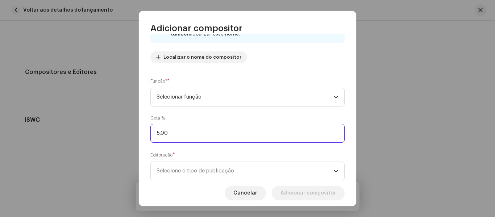
type input "50,00"
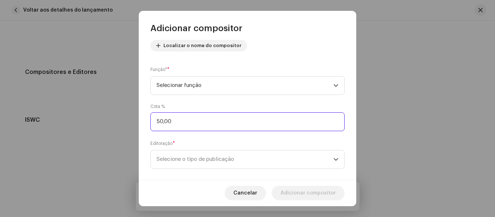
scroll to position [93, 0]
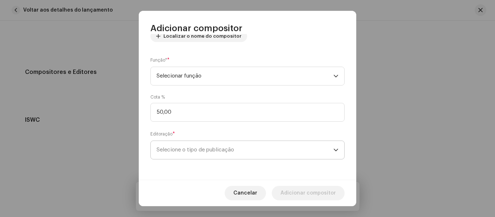
click at [196, 153] on span "Selecione o tipo de publicação" at bounding box center [244, 150] width 177 height 18
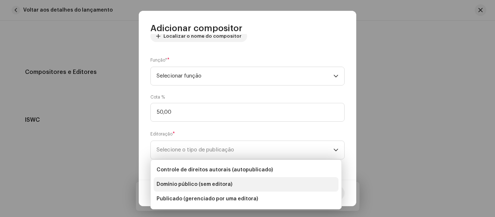
click at [197, 186] on font "Domínio público (sem editora)" at bounding box center [194, 184] width 76 height 5
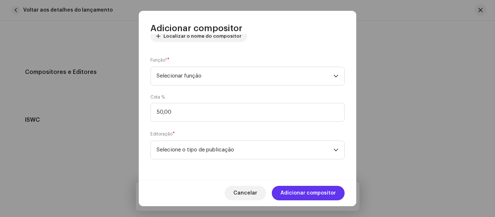
click at [317, 194] on font "Adicionar compositor" at bounding box center [307, 192] width 55 height 5
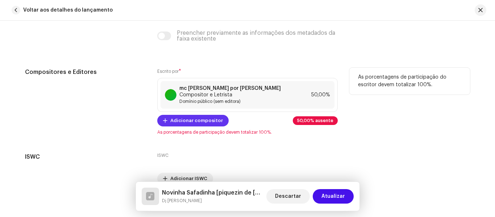
click at [190, 118] on font "Adicionar compositor" at bounding box center [196, 120] width 53 height 5
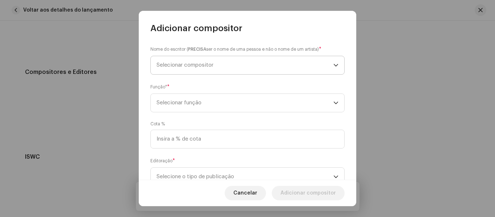
click at [200, 66] on font "Selecionar compositor" at bounding box center [184, 64] width 57 height 5
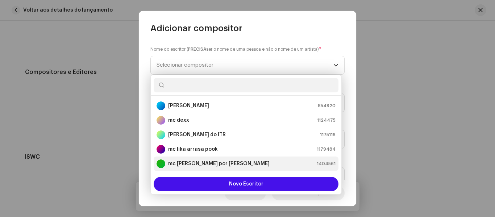
scroll to position [0, 0]
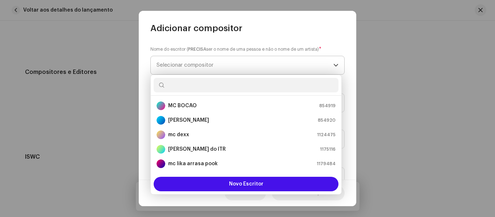
click at [209, 64] on font "Selecionar compositor" at bounding box center [184, 64] width 57 height 5
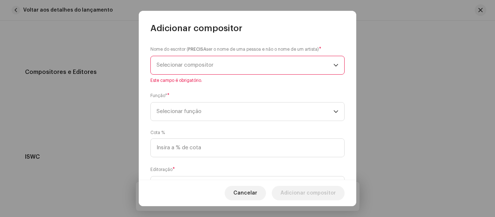
click at [213, 66] on font "Selecionar compositor" at bounding box center [184, 64] width 57 height 5
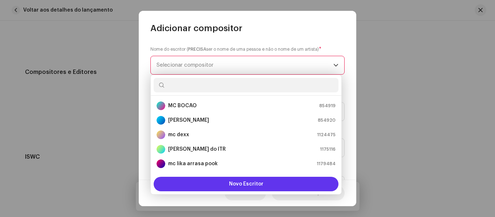
click at [254, 189] on button "Novo Escritor" at bounding box center [246, 184] width 185 height 14
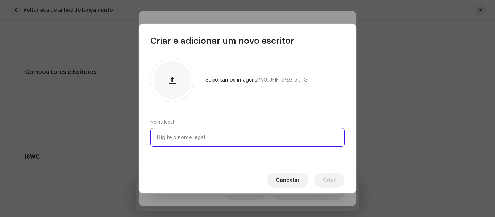
click at [195, 134] on input "text" at bounding box center [247, 137] width 194 height 19
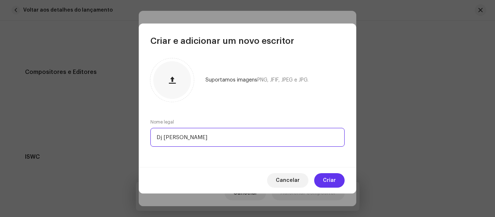
type input "Dj [PERSON_NAME]"
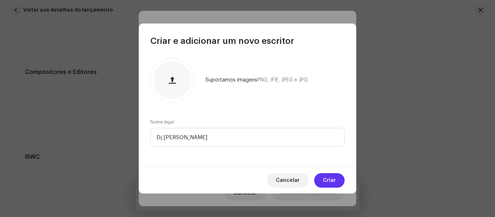
click at [327, 177] on span "Criar" at bounding box center [329, 180] width 13 height 14
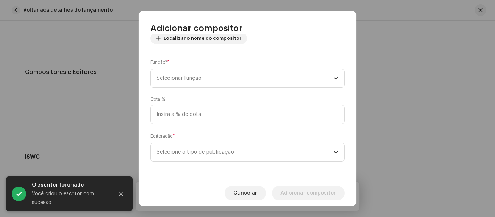
scroll to position [93, 0]
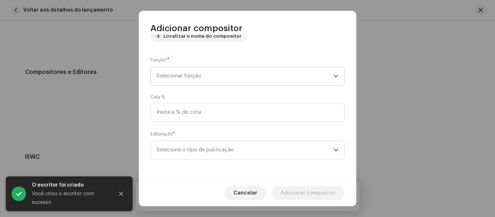
click at [200, 78] on font "Selecionar função" at bounding box center [178, 75] width 45 height 5
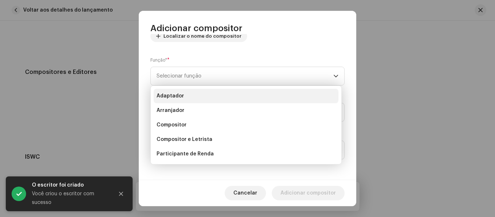
click at [188, 96] on li "Adaptador" at bounding box center [246, 96] width 185 height 14
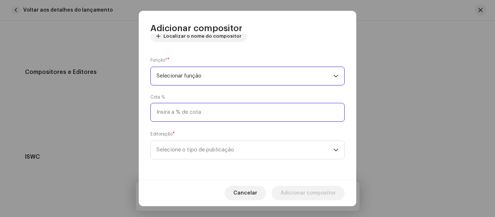
click at [183, 108] on input at bounding box center [247, 112] width 194 height 19
type input "50,00"
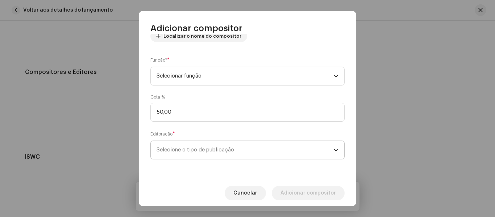
click at [185, 143] on span "Selecione o tipo de publicação" at bounding box center [244, 150] width 177 height 18
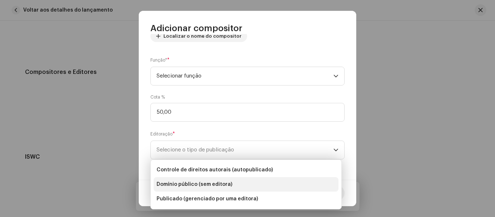
click at [196, 182] on font "Domínio público (sem editora)" at bounding box center [194, 184] width 76 height 5
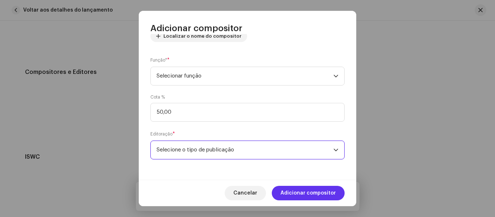
click at [313, 195] on font "Adicionar compositor" at bounding box center [307, 192] width 55 height 5
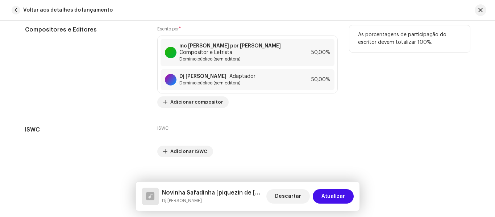
scroll to position [1549, 0]
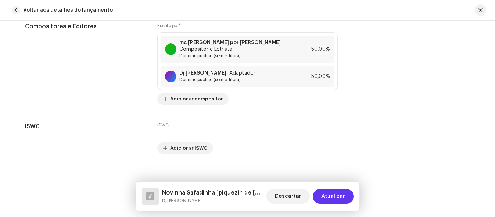
click at [337, 196] on font "Atualizar" at bounding box center [333, 196] width 24 height 5
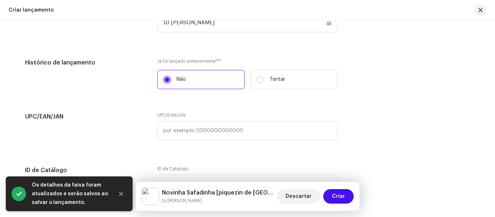
scroll to position [1238, 0]
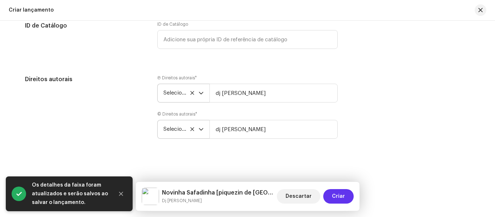
click at [340, 196] on font "Criar" at bounding box center [338, 196] width 13 height 5
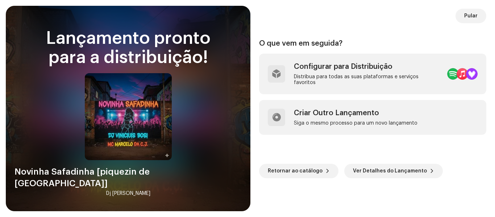
click at [230, 182] on div "Lançamento pronto para a distribuição! Novinha Safadinha [piquezin de vila velh…" at bounding box center [127, 115] width 227 height 173
click at [403, 167] on span "Ver Detalhes do Lançamento" at bounding box center [390, 171] width 74 height 14
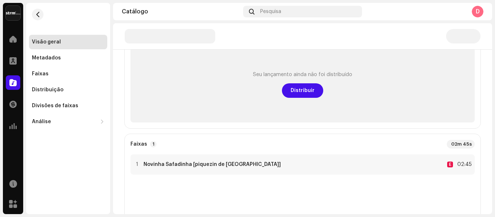
scroll to position [109, 0]
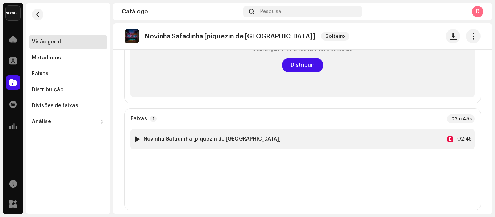
click at [236, 139] on font "Novinha Safadinha [piquezin de [GEOGRAPHIC_DATA]]" at bounding box center [211, 139] width 137 height 5
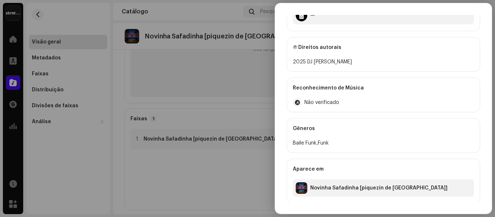
scroll to position [341, 0]
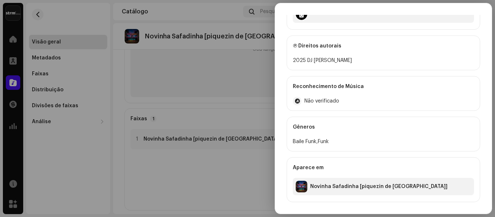
click at [194, 158] on div at bounding box center [247, 108] width 495 height 217
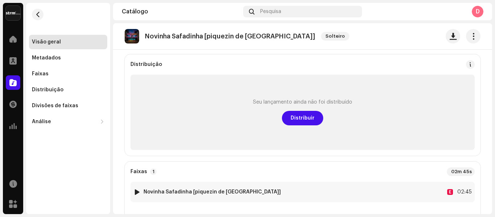
scroll to position [0, 0]
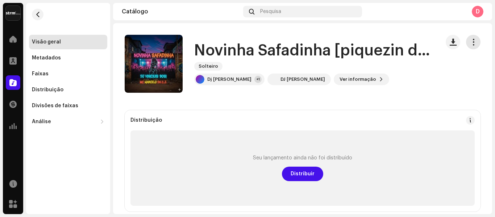
click at [470, 41] on span "button" at bounding box center [473, 42] width 7 height 6
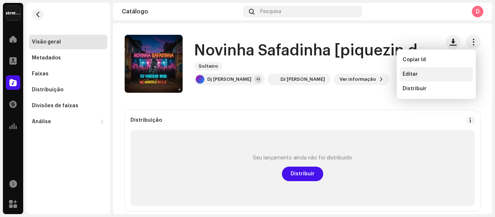
click at [412, 73] on font "Editar" at bounding box center [409, 74] width 15 height 5
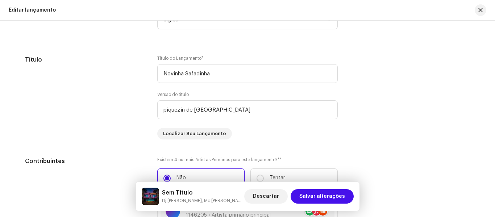
scroll to position [616, 0]
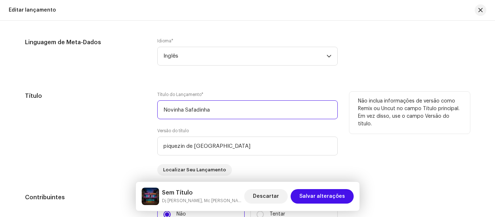
click at [232, 112] on input "Novinha Safadinha" at bounding box center [247, 109] width 180 height 19
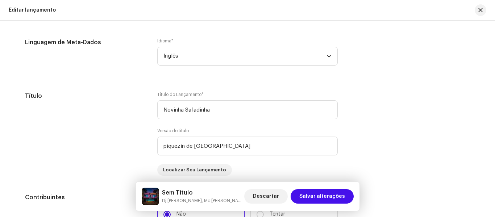
click at [174, 194] on font "Sem Título" at bounding box center [177, 193] width 31 height 6
click at [340, 194] on span "Salvar alterações" at bounding box center [322, 196] width 46 height 14
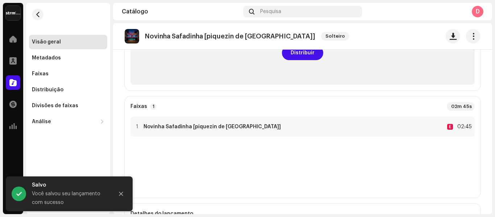
scroll to position [145, 0]
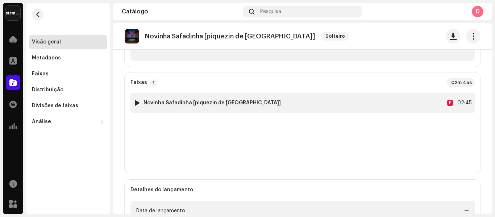
click at [189, 102] on font "Novinha Safadinha [piquezin de [GEOGRAPHIC_DATA]]" at bounding box center [211, 102] width 137 height 5
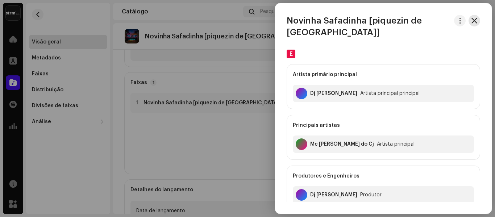
click at [471, 20] on span "button" at bounding box center [474, 21] width 6 height 6
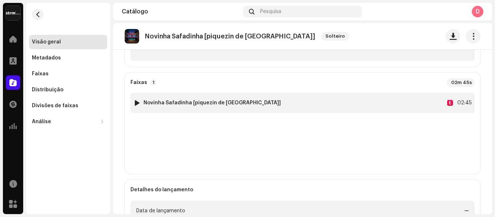
click at [222, 103] on font "Novinha Safadinha [piquezin de [GEOGRAPHIC_DATA]]" at bounding box center [211, 102] width 137 height 5
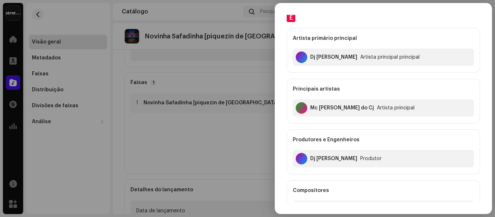
scroll to position [0, 0]
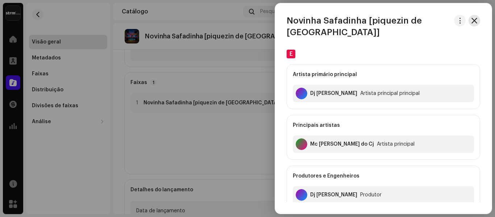
click at [474, 20] on span "button" at bounding box center [474, 21] width 6 height 6
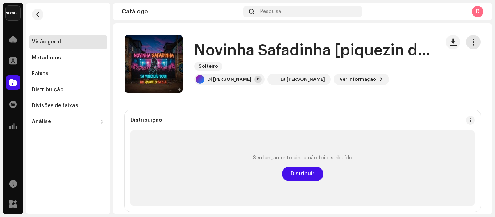
click at [466, 42] on button "button" at bounding box center [473, 42] width 14 height 14
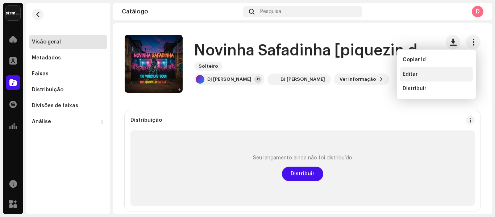
click at [429, 75] on div "Editar" at bounding box center [435, 74] width 67 height 6
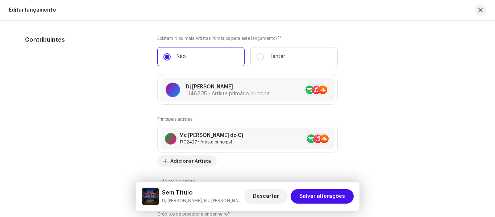
scroll to position [724, 0]
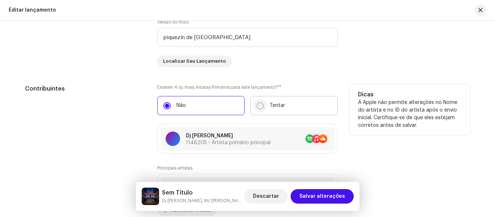
click at [259, 104] on input "Tentar" at bounding box center [259, 105] width 7 height 7
radio input "true"
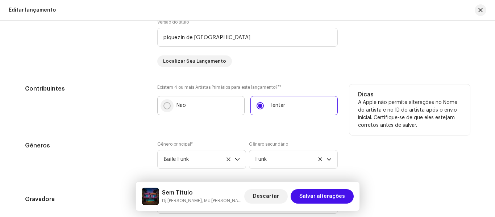
click at [164, 102] on input "Não" at bounding box center [166, 105] width 7 height 7
radio input "true"
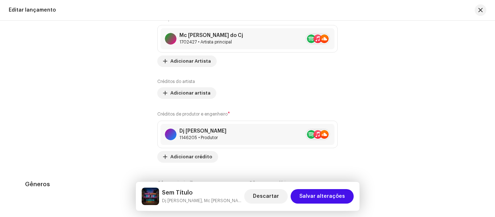
scroll to position [869, 0]
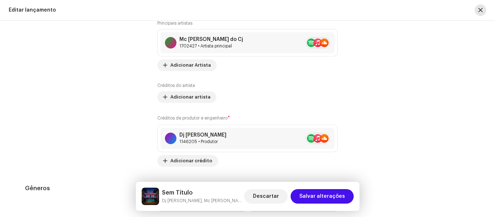
click at [485, 9] on button "button" at bounding box center [480, 10] width 12 height 12
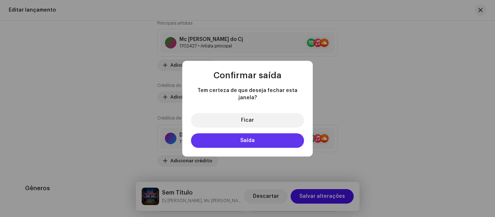
click at [253, 138] on font "Saída" at bounding box center [247, 140] width 14 height 5
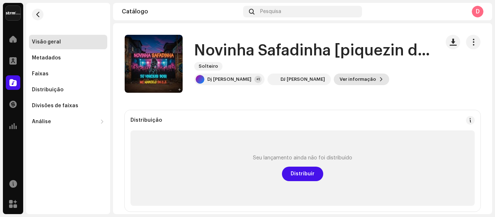
click at [342, 82] on span "Ver informação" at bounding box center [357, 79] width 37 height 14
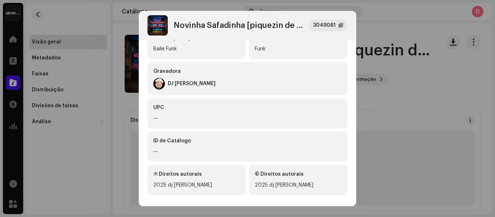
scroll to position [209, 0]
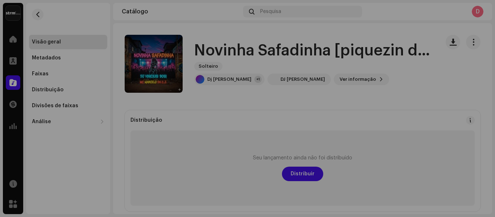
click at [400, 86] on div "Novinha Safadinha [piquezin de [GEOGRAPHIC_DATA]] 3049081 Metadados Distribuiçã…" at bounding box center [247, 108] width 495 height 217
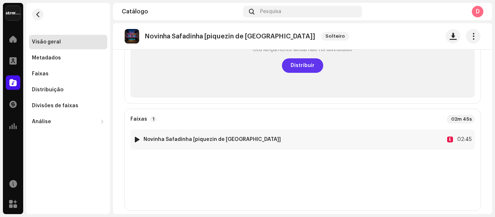
scroll to position [109, 0]
click at [169, 138] on font "Novinha Safadinha [piquezin de [GEOGRAPHIC_DATA]]" at bounding box center [211, 139] width 137 height 5
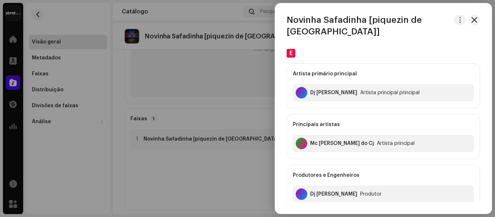
scroll to position [0, 0]
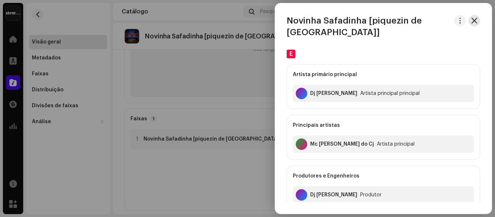
click at [473, 19] on span "button" at bounding box center [474, 21] width 6 height 6
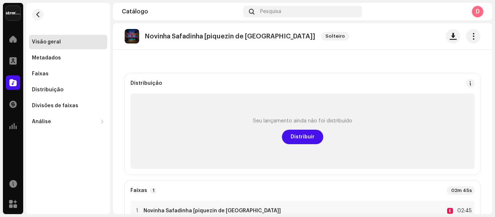
scroll to position [36, 0]
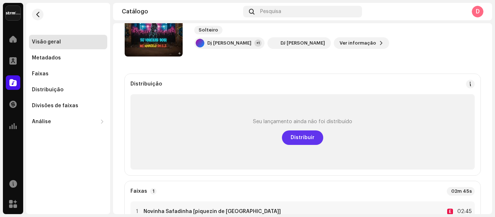
click at [303, 136] on font "Distribuir" at bounding box center [302, 137] width 24 height 5
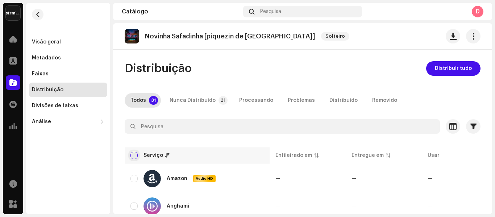
click at [133, 153] on input "checkbox" at bounding box center [133, 155] width 7 height 7
checkbox input "true"
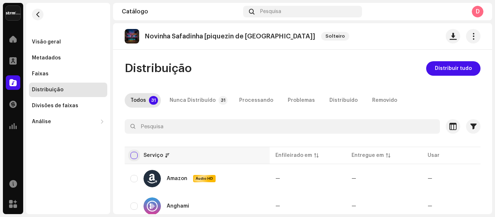
checkbox input "true"
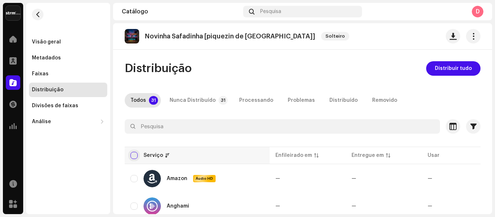
checkbox input "true"
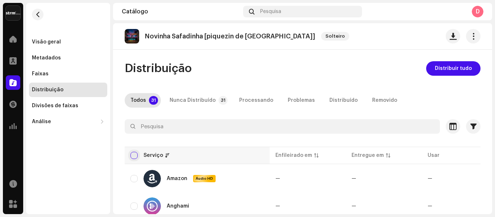
checkbox input "true"
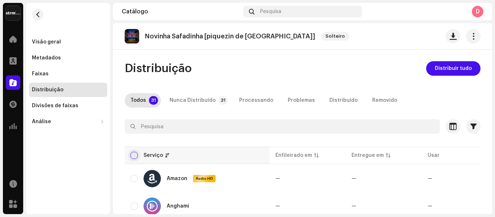
checkbox input "true"
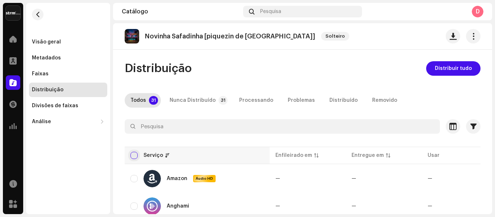
checkbox input "true"
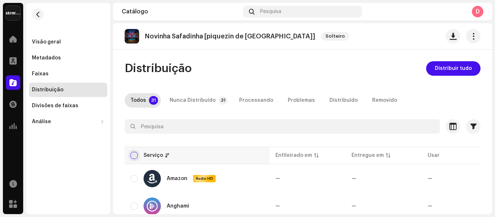
checkbox input "true"
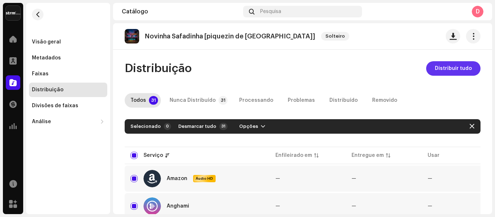
click at [461, 68] on font "Distribuir tudo" at bounding box center [453, 68] width 37 height 5
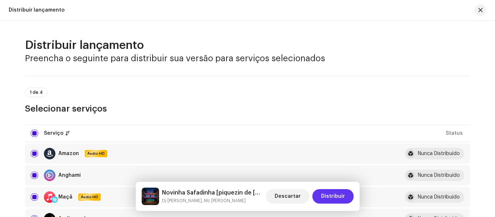
click at [332, 196] on font "Distribuir" at bounding box center [333, 196] width 24 height 5
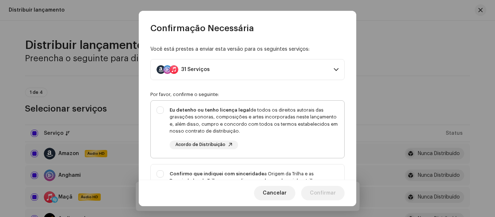
click at [160, 111] on div "Eu detenho ou tenho licença legal de todos os direitos autorais das gravações s…" at bounding box center [247, 128] width 193 height 54
checkbox input "true"
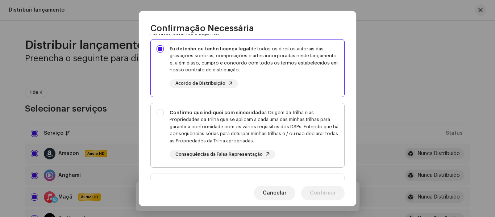
scroll to position [72, 0]
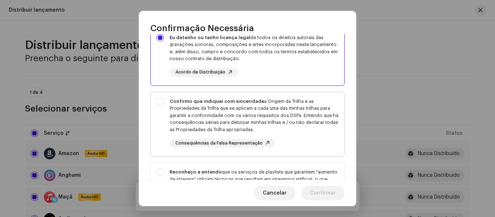
click at [159, 100] on div "Confirmo que indiquei com sinceridade a Origem da Trilha e as Propriedades da T…" at bounding box center [247, 123] width 193 height 62
checkbox input "true"
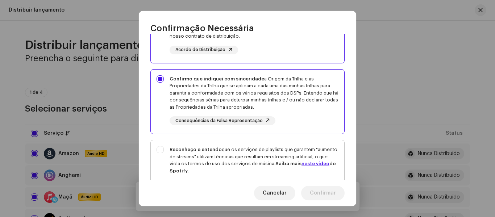
scroll to position [174, 0]
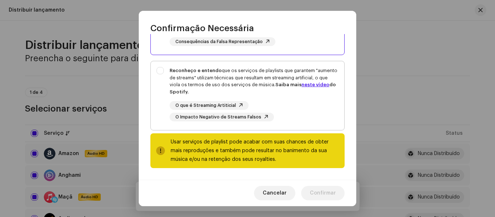
click at [163, 70] on div "Reconheço e entendo que os serviços de playlists que garantem "aumento de strea…" at bounding box center [247, 94] width 193 height 66
checkbox input "true"
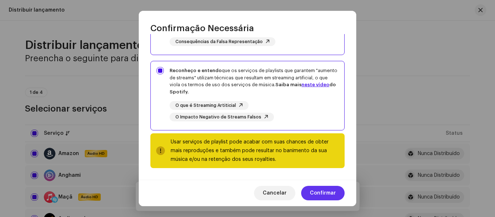
click at [330, 197] on span "Confirmar" at bounding box center [323, 193] width 26 height 14
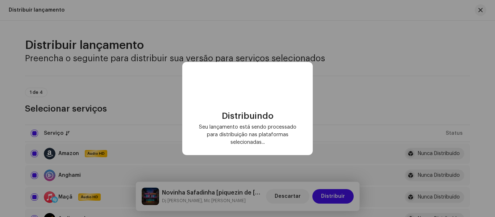
checkbox input "false"
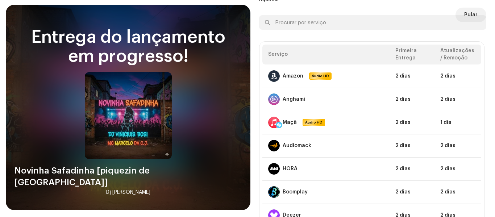
scroll to position [0, 0]
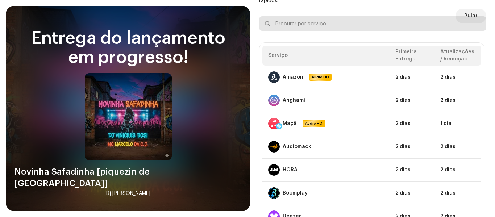
click at [471, 16] on input "text" at bounding box center [372, 23] width 227 height 14
click at [469, 17] on input "text" at bounding box center [372, 23] width 227 height 14
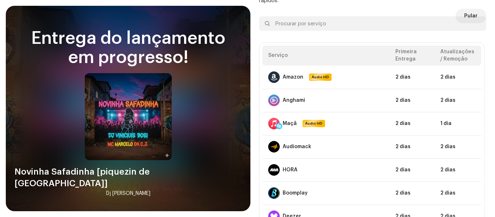
click at [473, 20] on div at bounding box center [477, 23] width 9 height 9
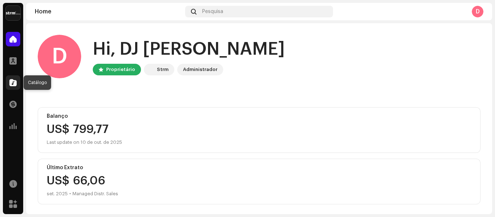
click at [11, 85] on span at bounding box center [12, 83] width 7 height 6
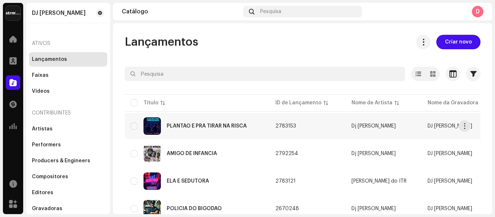
click at [206, 126] on div "PLANTÃO É PRA TIRAR NA RISCA" at bounding box center [207, 125] width 80 height 5
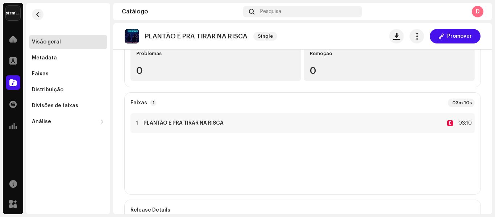
scroll to position [147, 0]
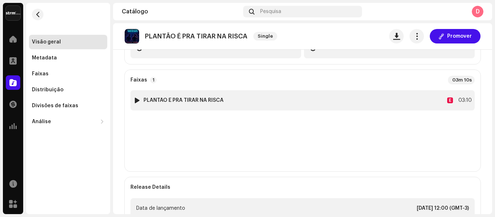
click at [290, 101] on div "1 PLANTÃO É PRA TIRAR NA RISCA E 03:10" at bounding box center [302, 100] width 344 height 20
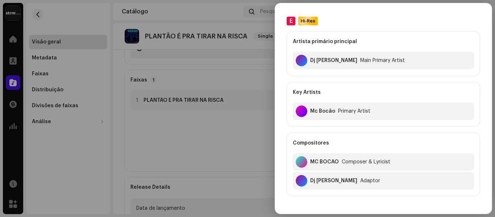
scroll to position [0, 0]
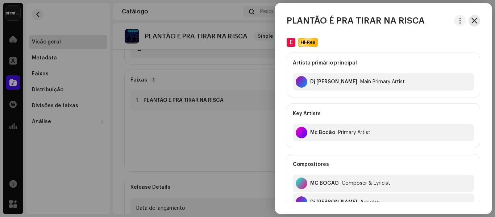
click at [471, 22] on span "button" at bounding box center [474, 21] width 6 height 6
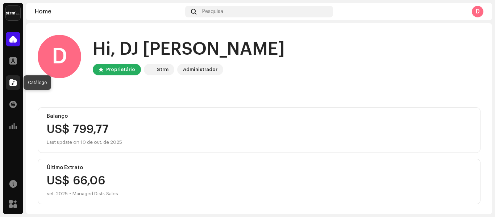
click at [13, 82] on span at bounding box center [12, 83] width 7 height 6
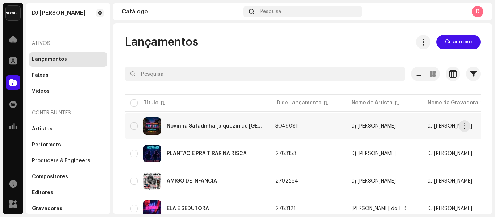
click at [185, 125] on div "Novinha Safadinha [piquezin de vila velha]" at bounding box center [215, 125] width 97 height 5
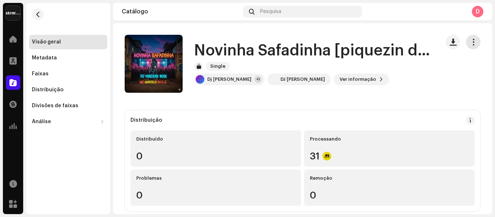
click at [470, 41] on span "button" at bounding box center [473, 42] width 7 height 6
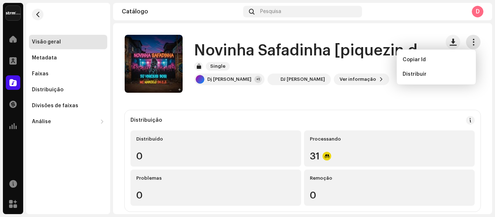
click at [470, 41] on span "button" at bounding box center [473, 42] width 7 height 6
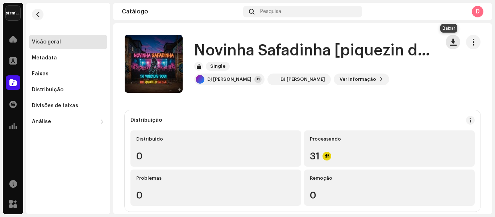
click at [449, 43] on span "button" at bounding box center [452, 42] width 7 height 6
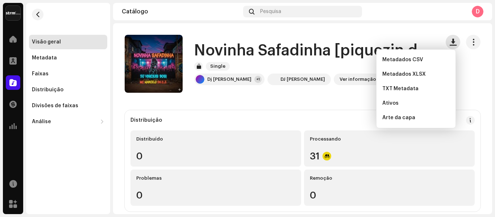
click at [449, 43] on span "button" at bounding box center [452, 42] width 7 height 6
